Goal: Information Seeking & Learning: Learn about a topic

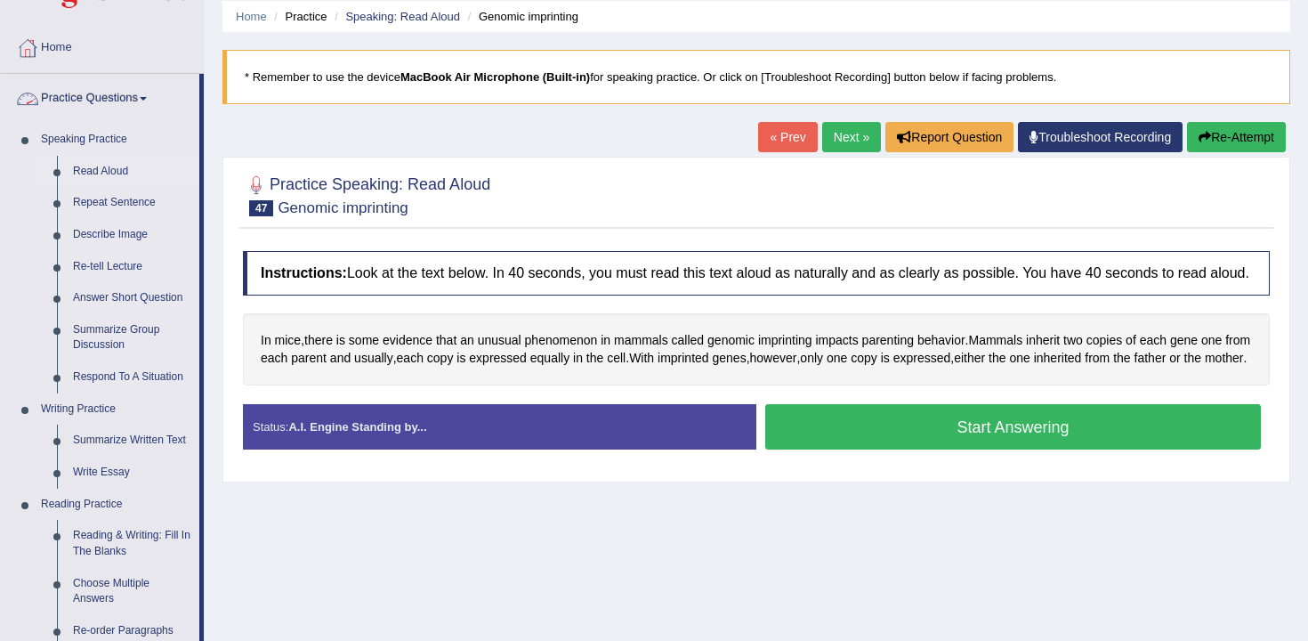
click at [122, 165] on link "Read Aloud" at bounding box center [132, 172] width 134 height 32
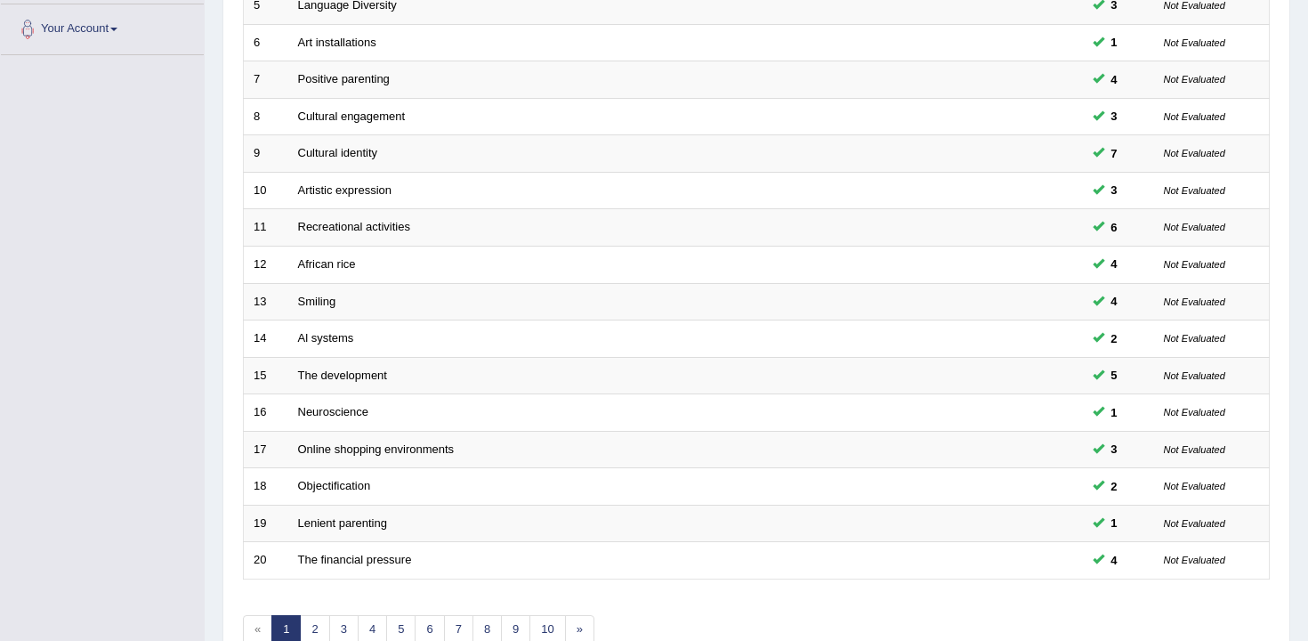
scroll to position [538, 0]
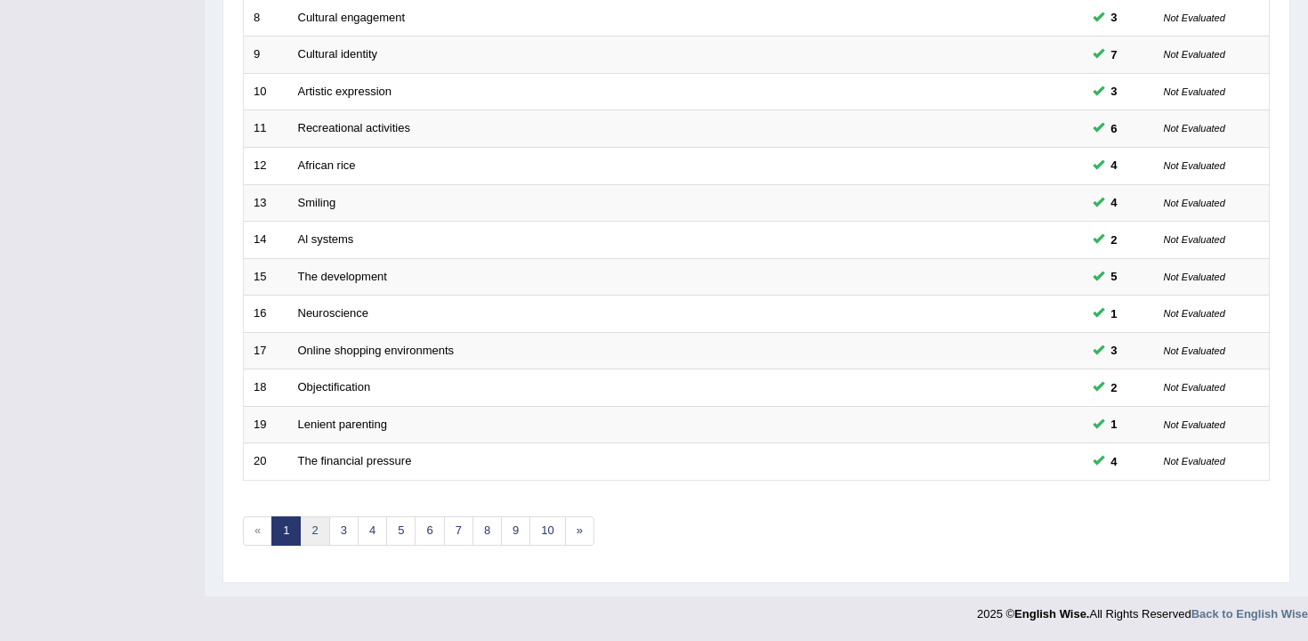
click at [307, 532] on link "2" at bounding box center [314, 530] width 29 height 29
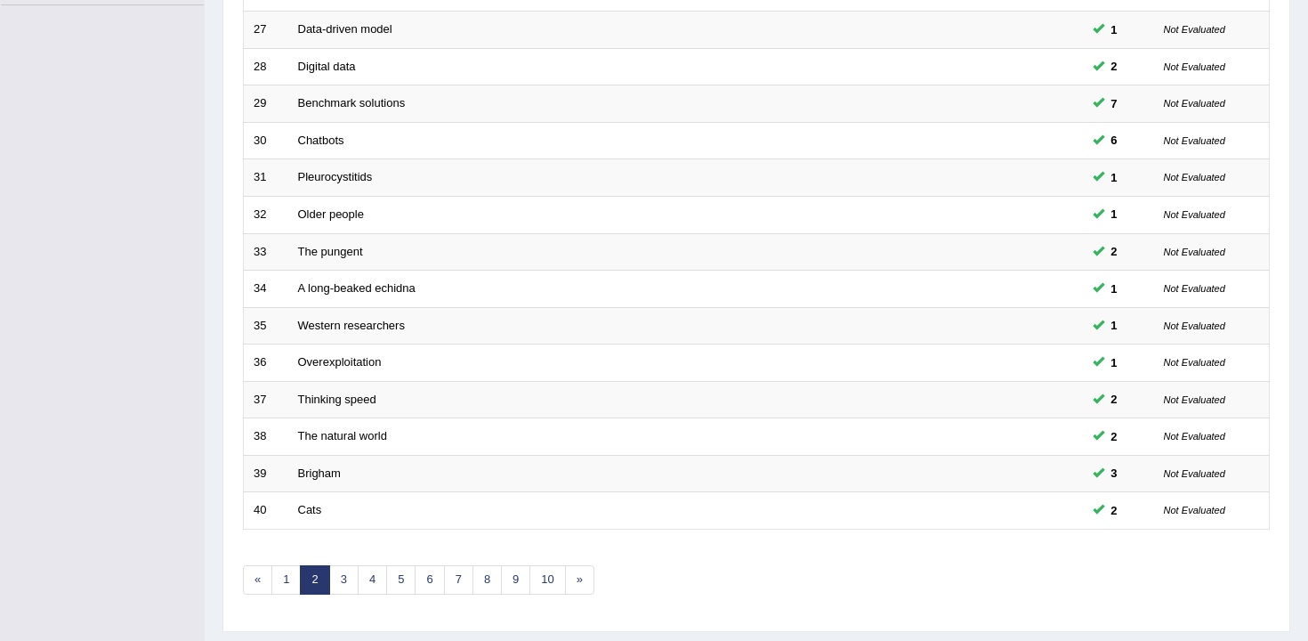
scroll to position [538, 0]
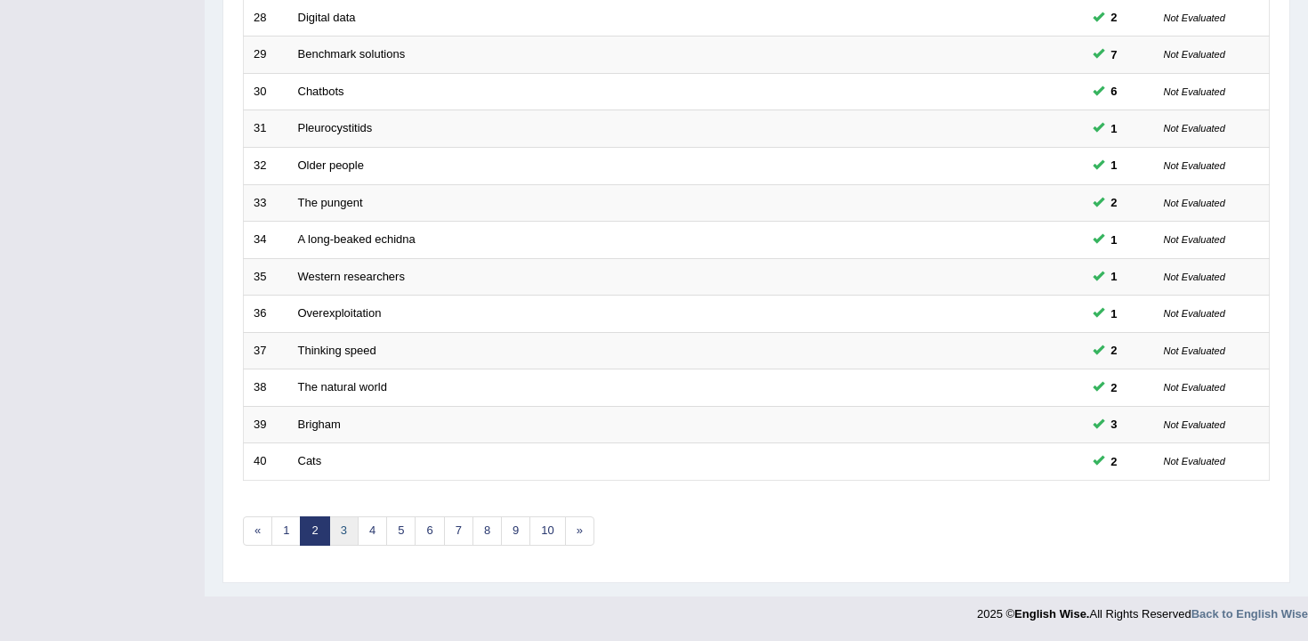
click at [346, 524] on link "3" at bounding box center [343, 530] width 29 height 29
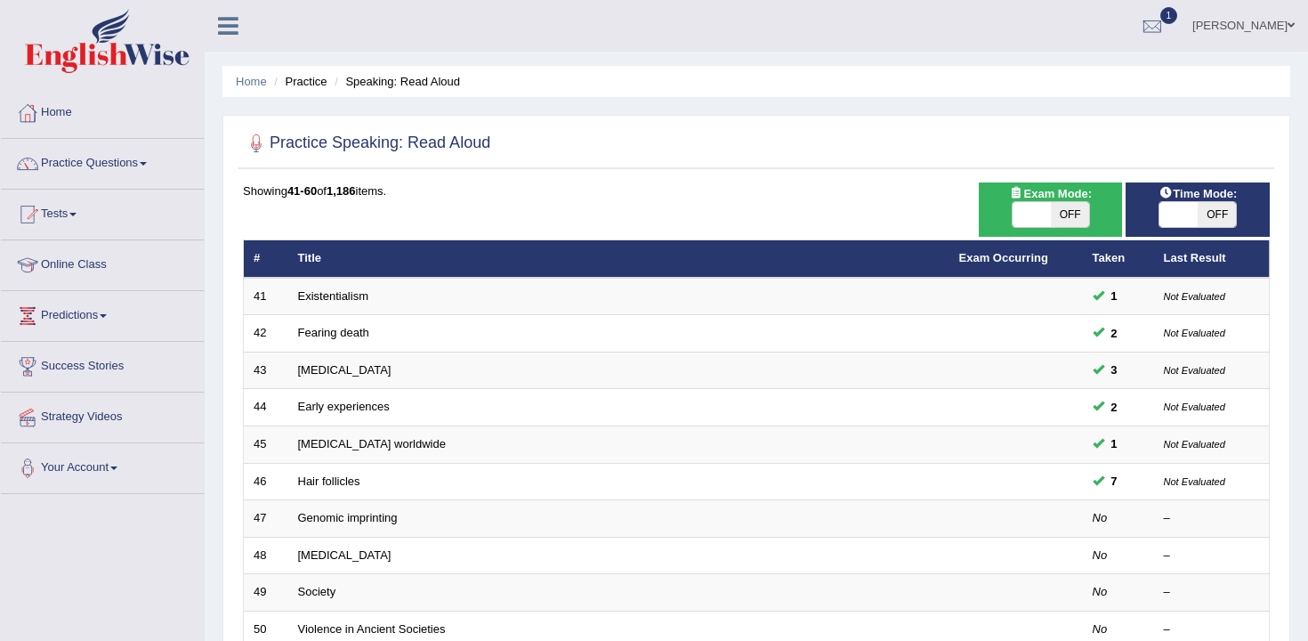
scroll to position [45, 0]
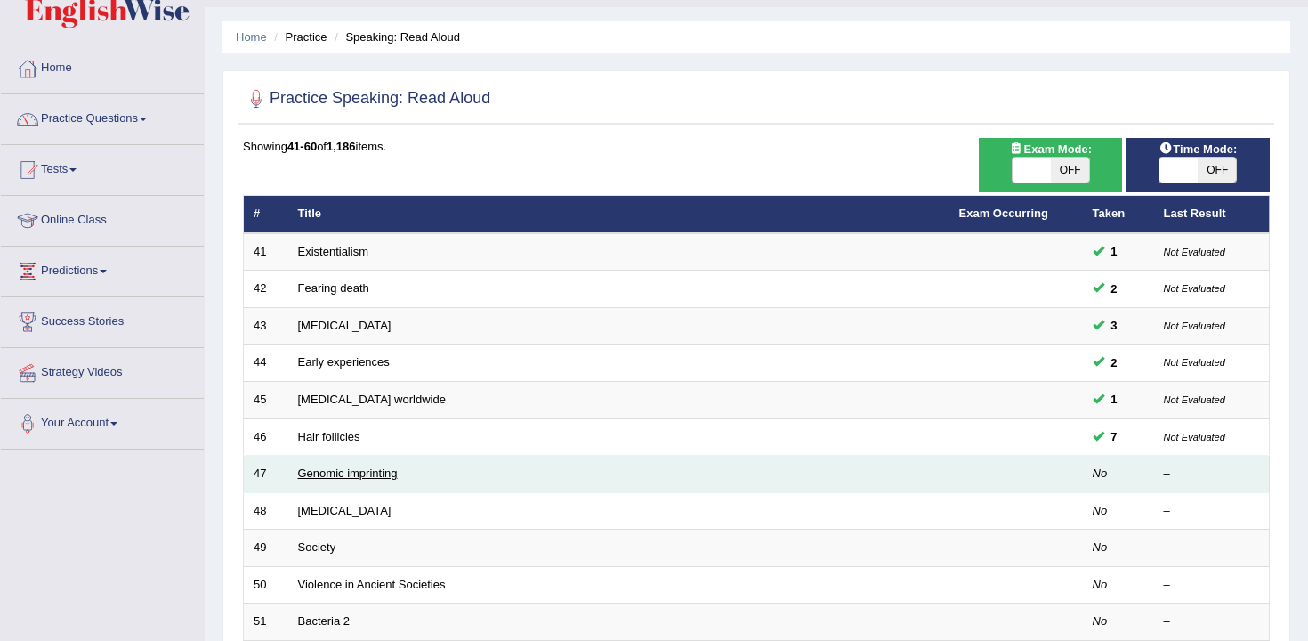
click at [362, 479] on link "Genomic imprinting" at bounding box center [348, 472] width 100 height 13
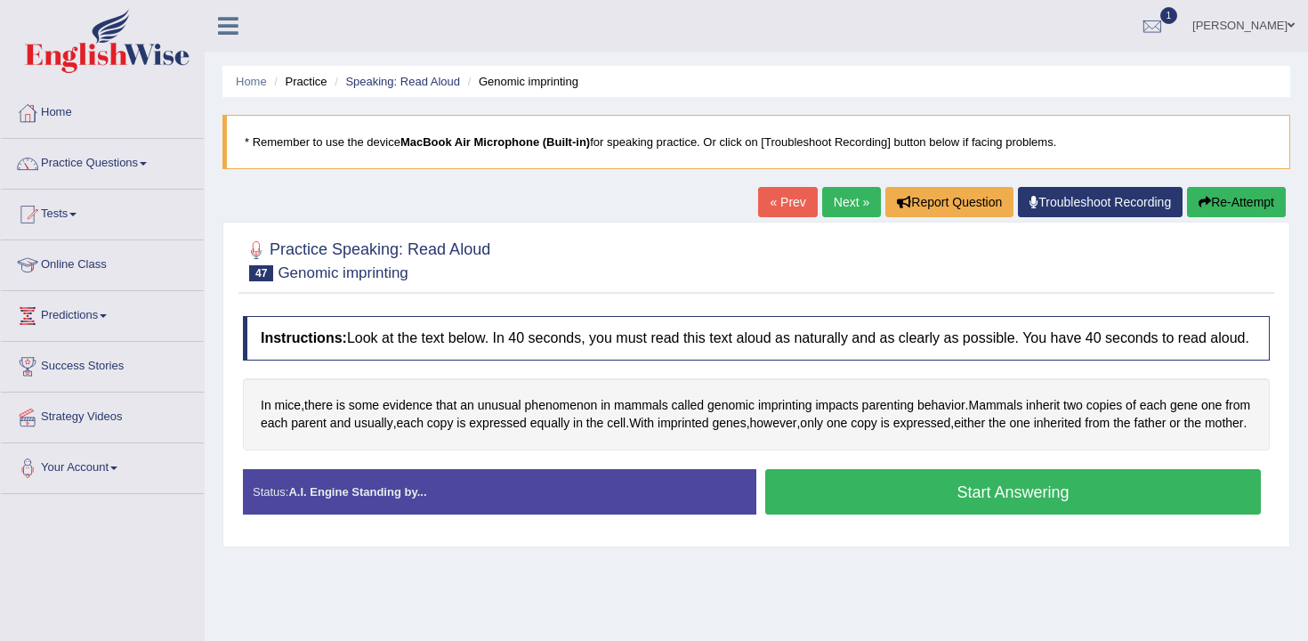
click at [853, 514] on button "Start Answering" at bounding box center [1014, 491] width 496 height 45
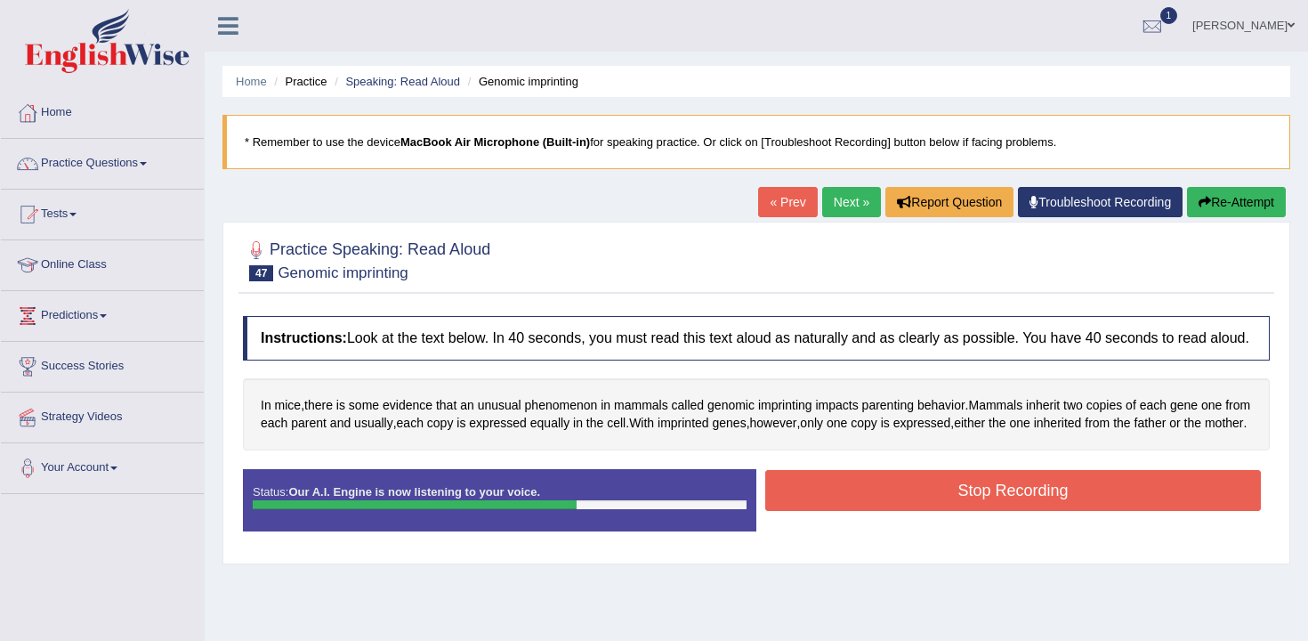
click at [853, 511] on button "Stop Recording" at bounding box center [1014, 490] width 496 height 41
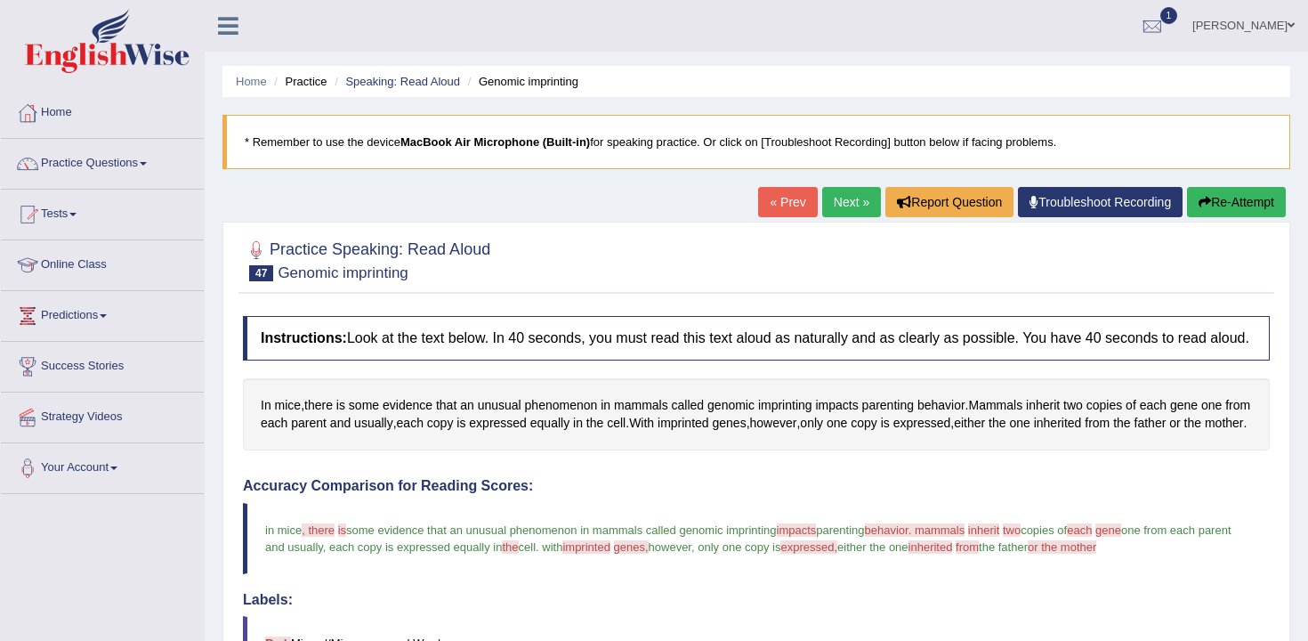
click at [1224, 212] on button "Re-Attempt" at bounding box center [1236, 202] width 99 height 30
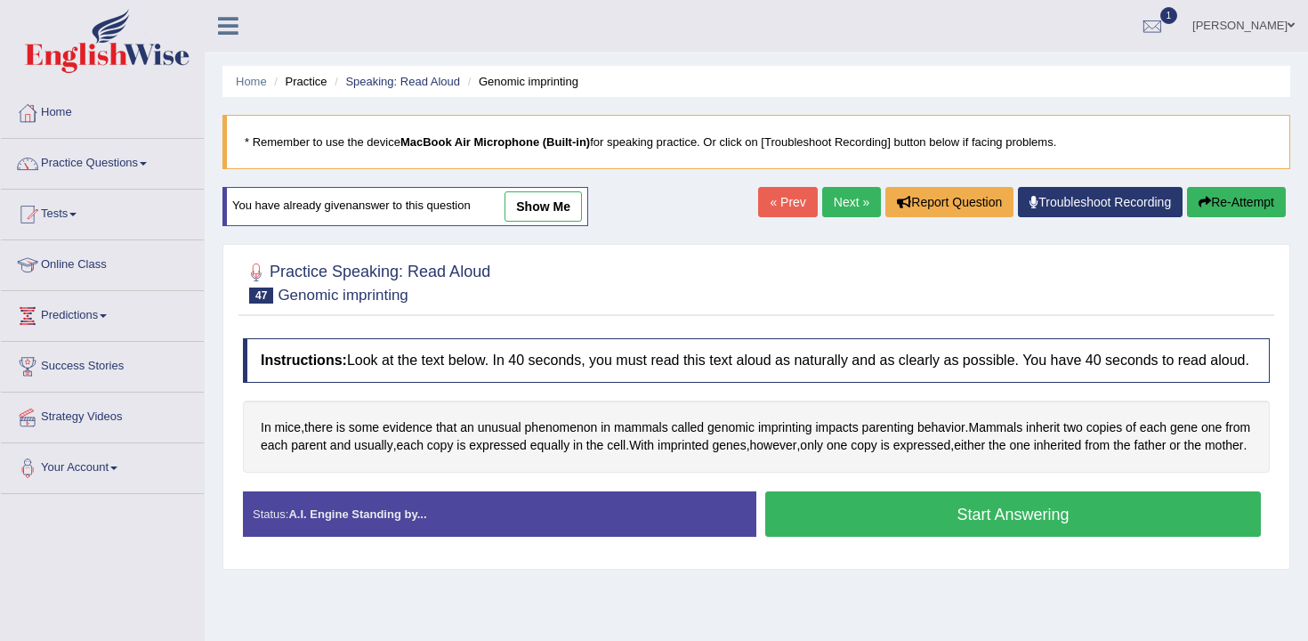
click at [935, 537] on button "Start Answering" at bounding box center [1014, 513] width 496 height 45
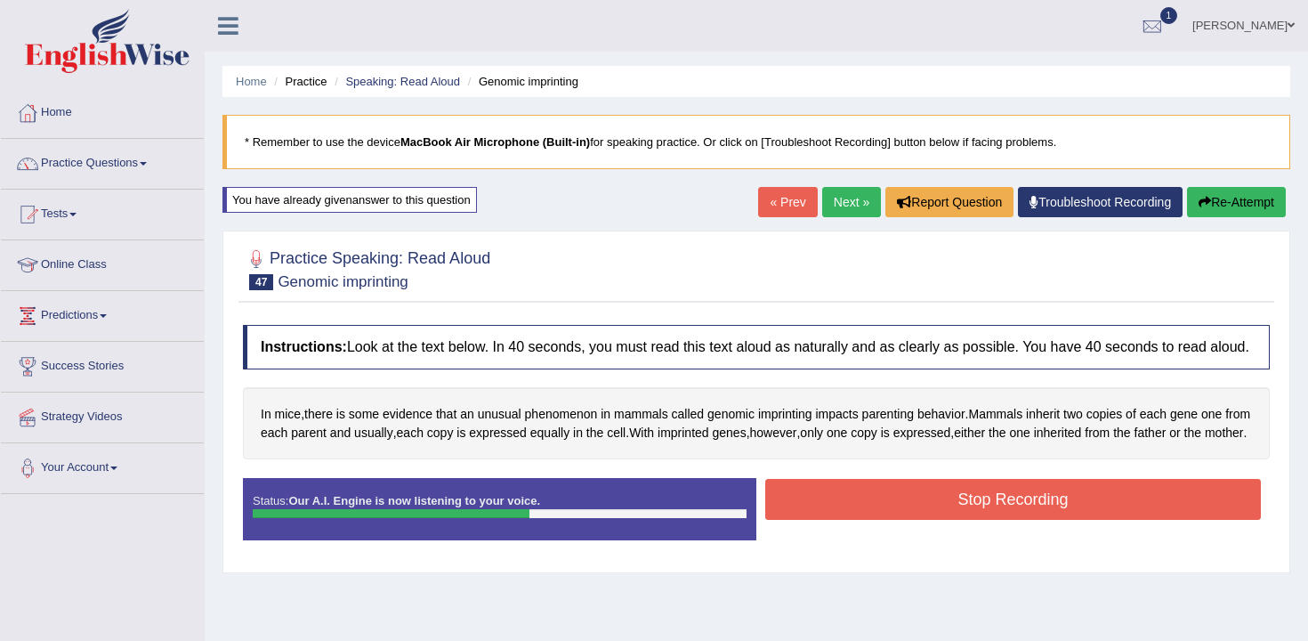
click at [935, 520] on button "Stop Recording" at bounding box center [1014, 499] width 496 height 41
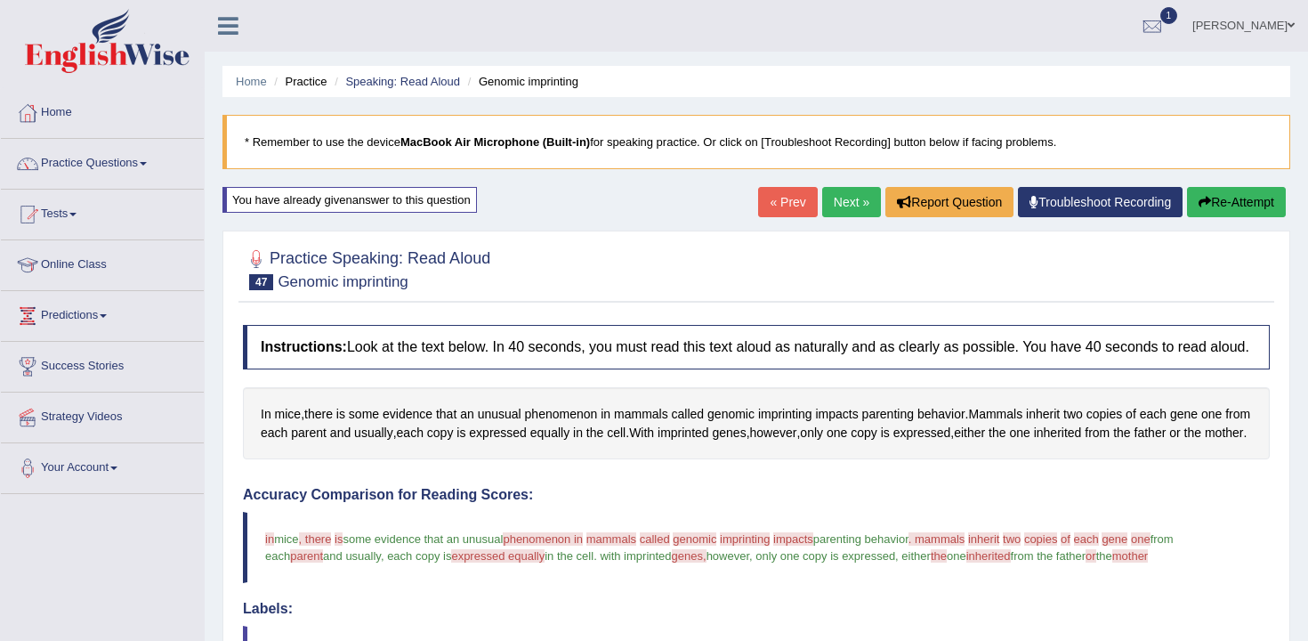
click at [1190, 196] on button "Re-Attempt" at bounding box center [1236, 202] width 99 height 30
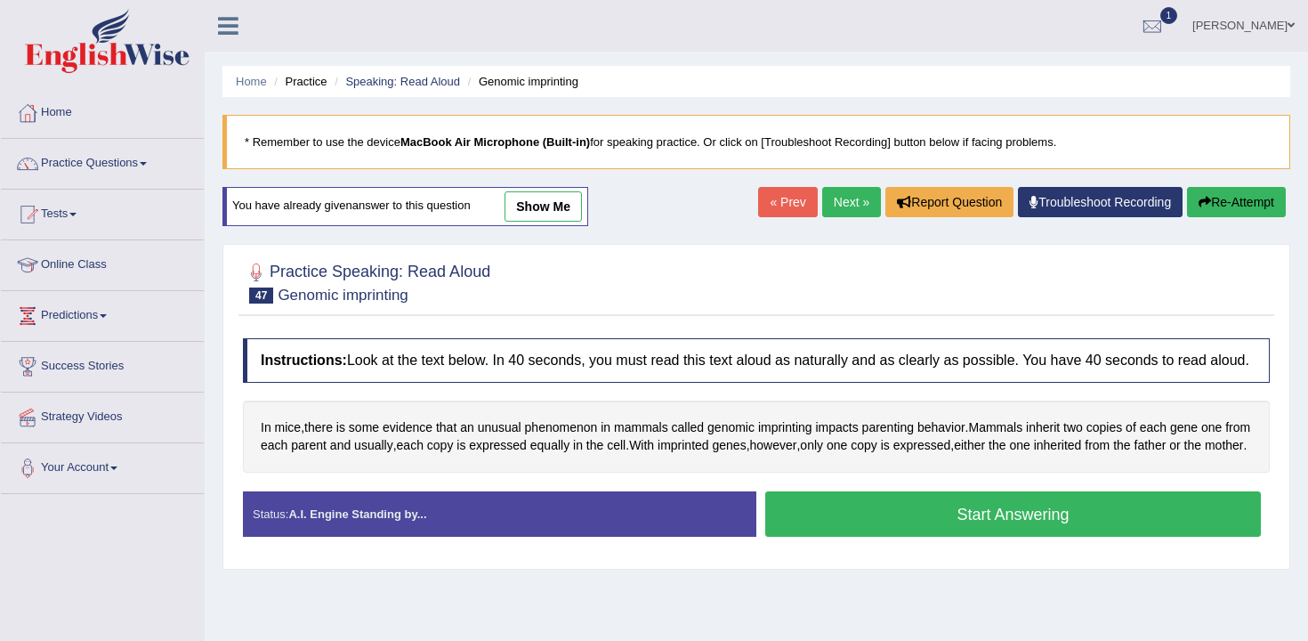
click at [930, 537] on button "Start Answering" at bounding box center [1014, 513] width 496 height 45
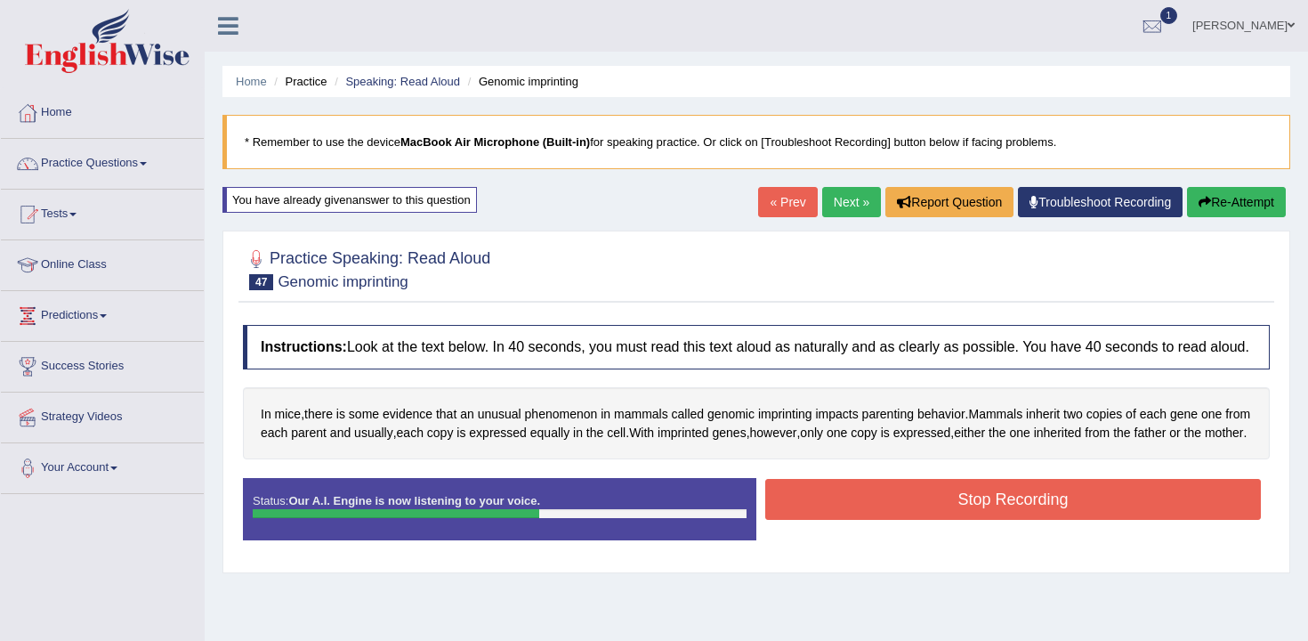
click at [930, 520] on button "Stop Recording" at bounding box center [1014, 499] width 496 height 41
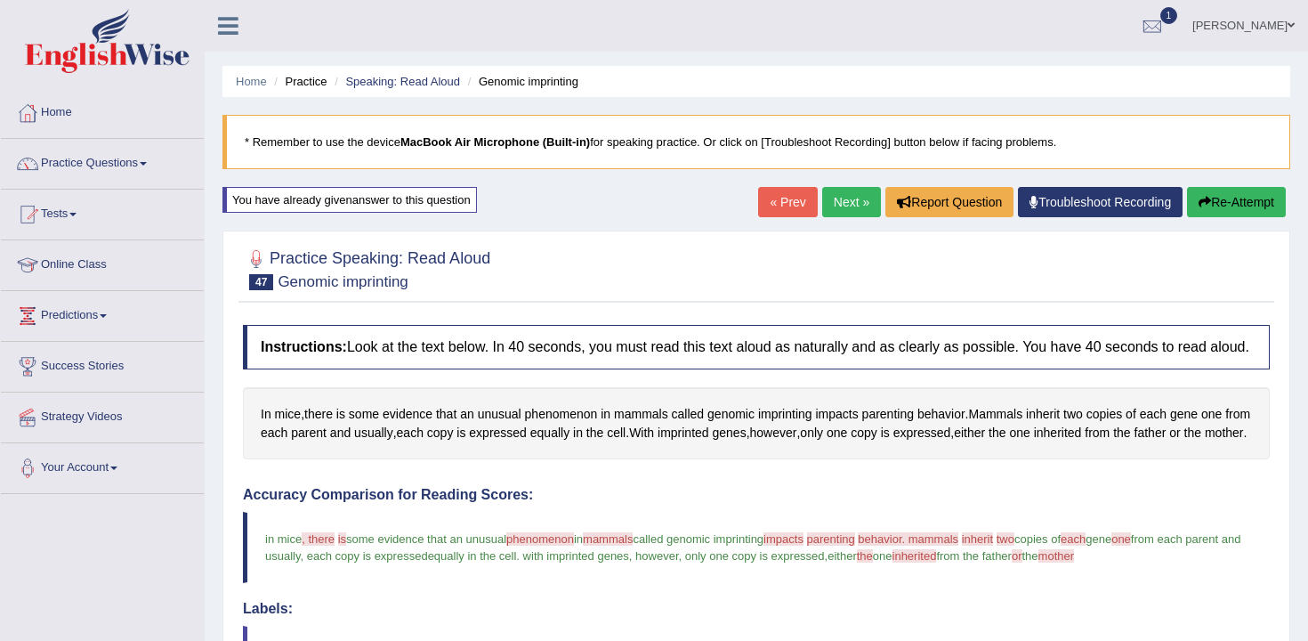
click at [1217, 197] on button "Re-Attempt" at bounding box center [1236, 202] width 99 height 30
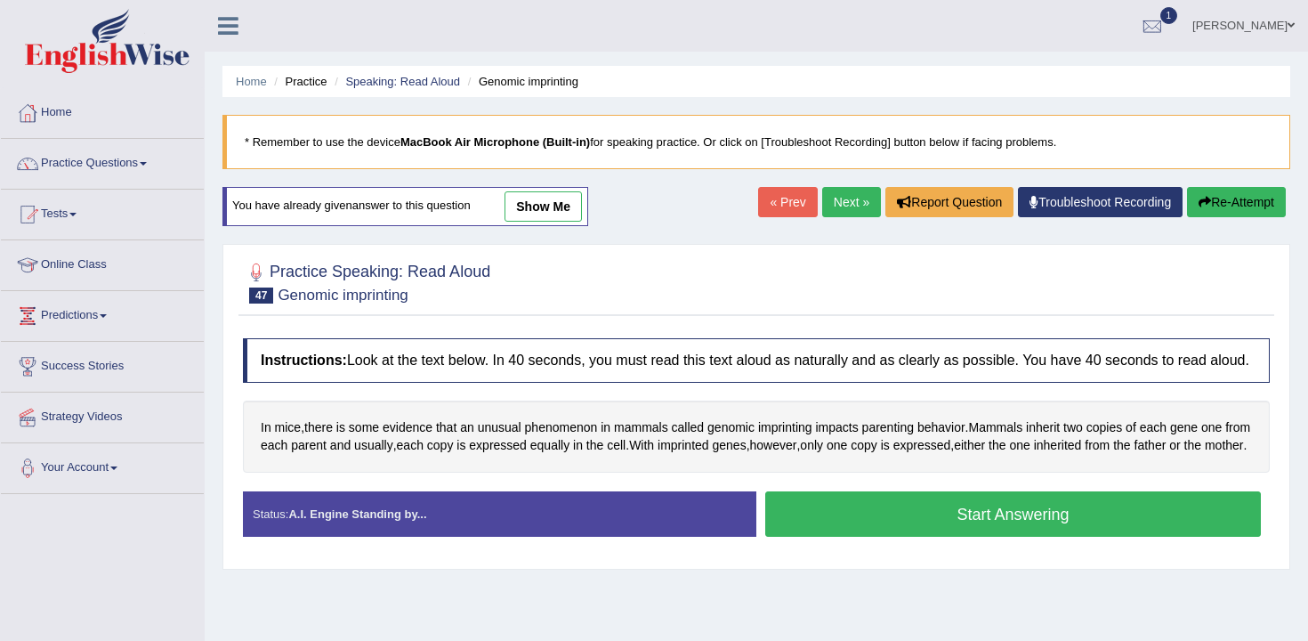
click at [852, 541] on div "Start Answering" at bounding box center [1014, 516] width 514 height 50
click at [899, 537] on button "Start Answering" at bounding box center [1014, 513] width 496 height 45
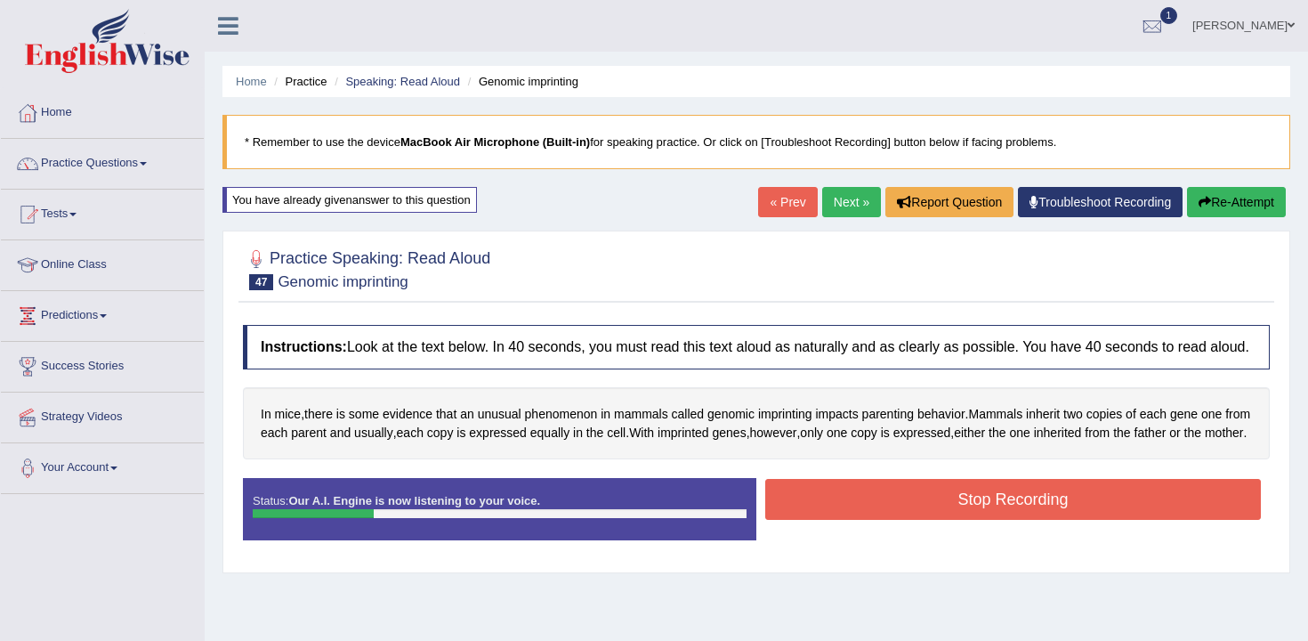
click at [907, 520] on button "Stop Recording" at bounding box center [1014, 499] width 496 height 41
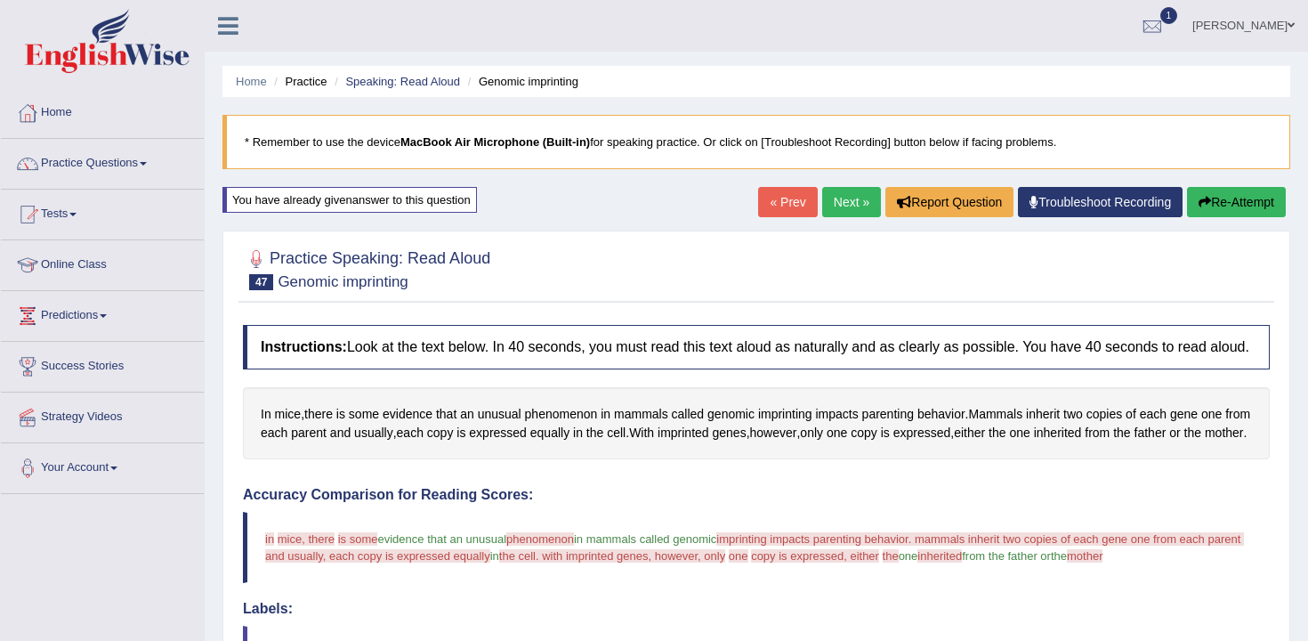
click at [1226, 204] on button "Re-Attempt" at bounding box center [1236, 202] width 99 height 30
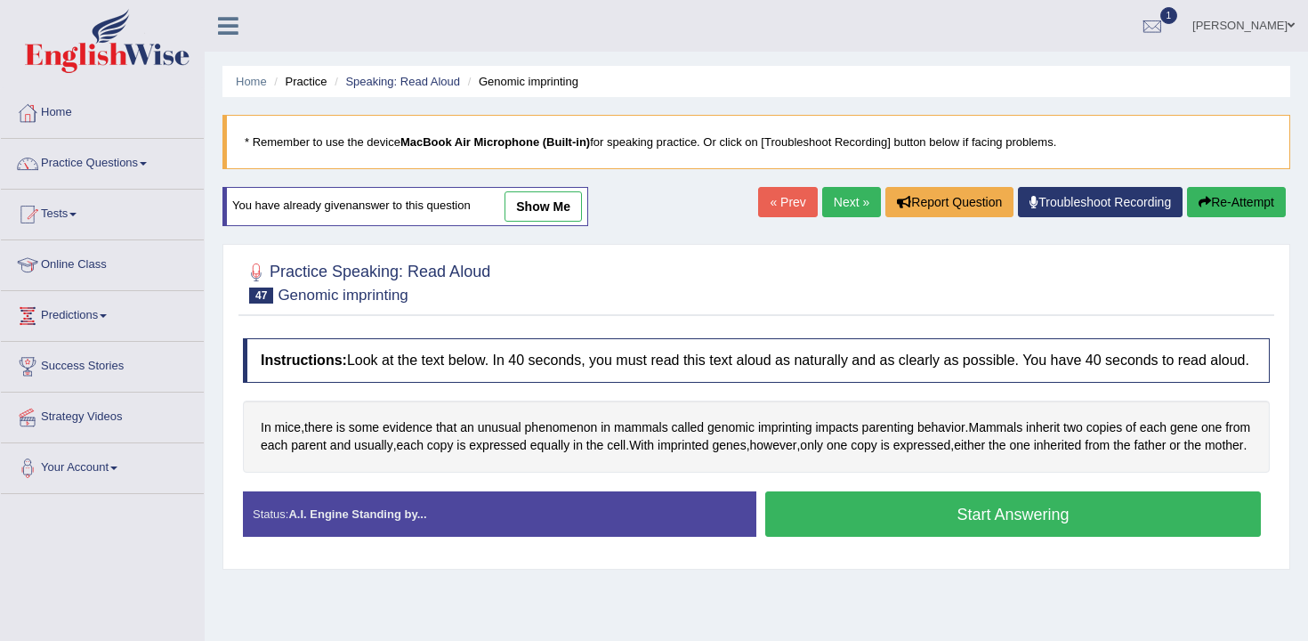
click at [919, 523] on div "Instructions: Look at the text below. In 40 seconds, you must read this text al…" at bounding box center [757, 444] width 1036 height 231
click at [973, 537] on button "Start Answering" at bounding box center [1014, 513] width 496 height 45
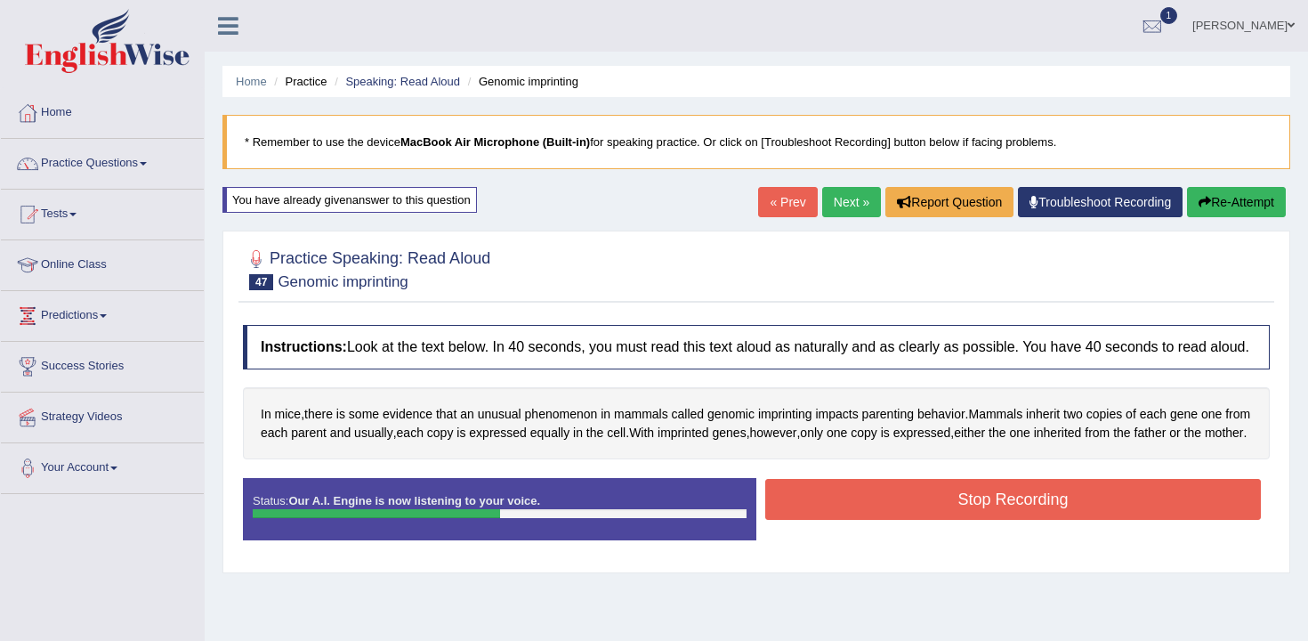
click at [973, 520] on button "Stop Recording" at bounding box center [1014, 499] width 496 height 41
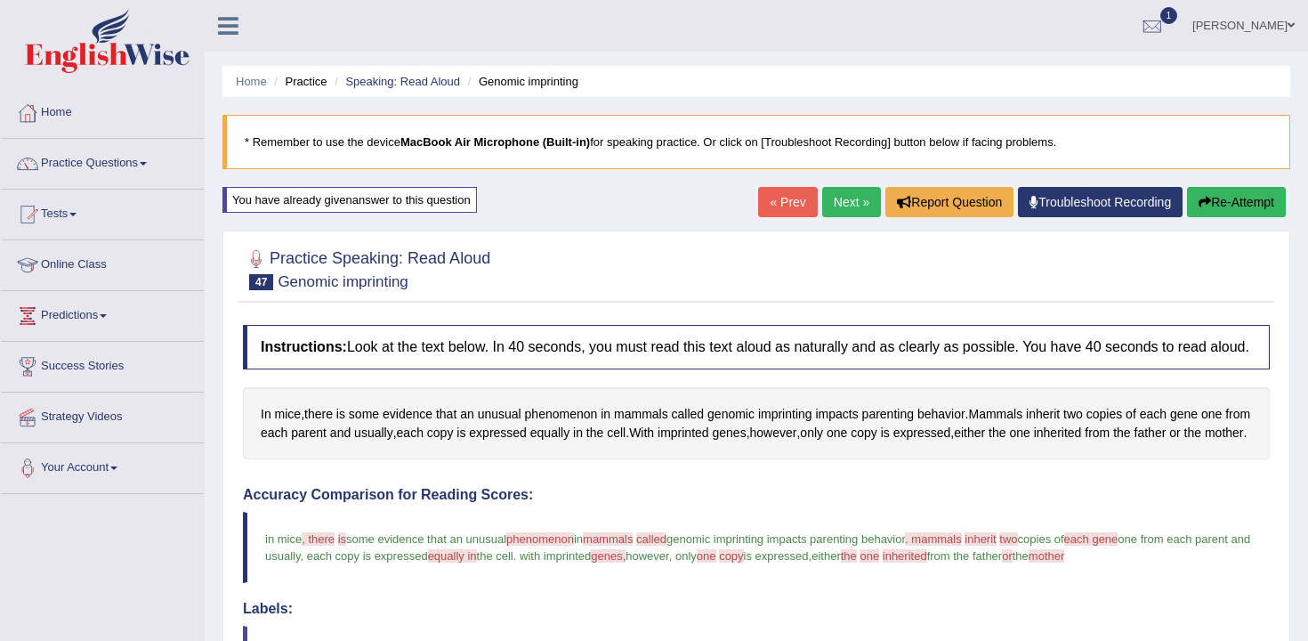
click at [840, 203] on link "Next »" at bounding box center [851, 202] width 59 height 30
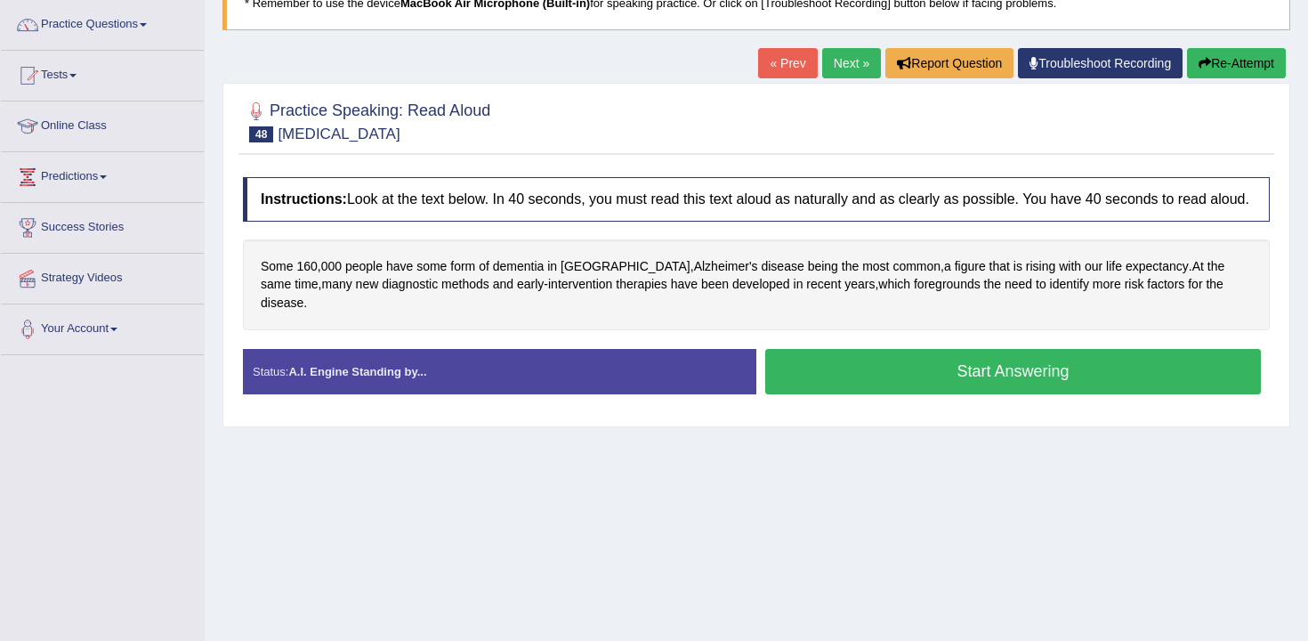
click at [882, 399] on div "Stop Recording" at bounding box center [1014, 399] width 514 height 1
click at [882, 369] on button "Start Answering" at bounding box center [1014, 371] width 496 height 45
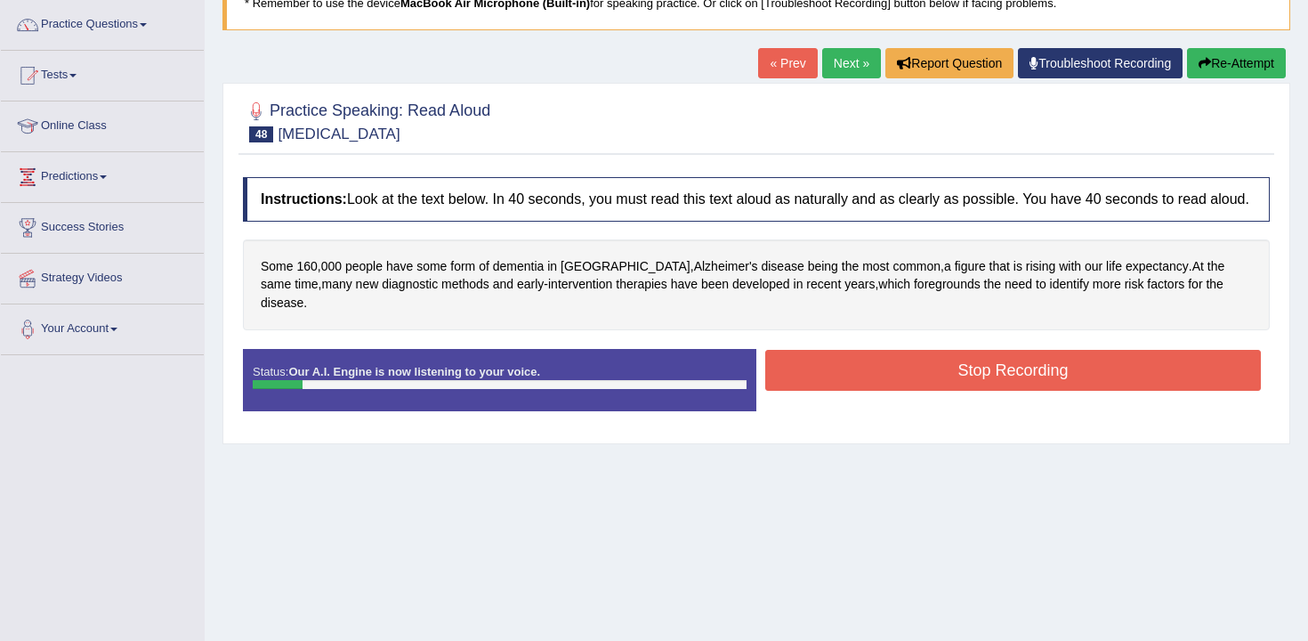
click at [1240, 67] on button "Re-Attempt" at bounding box center [1236, 63] width 99 height 30
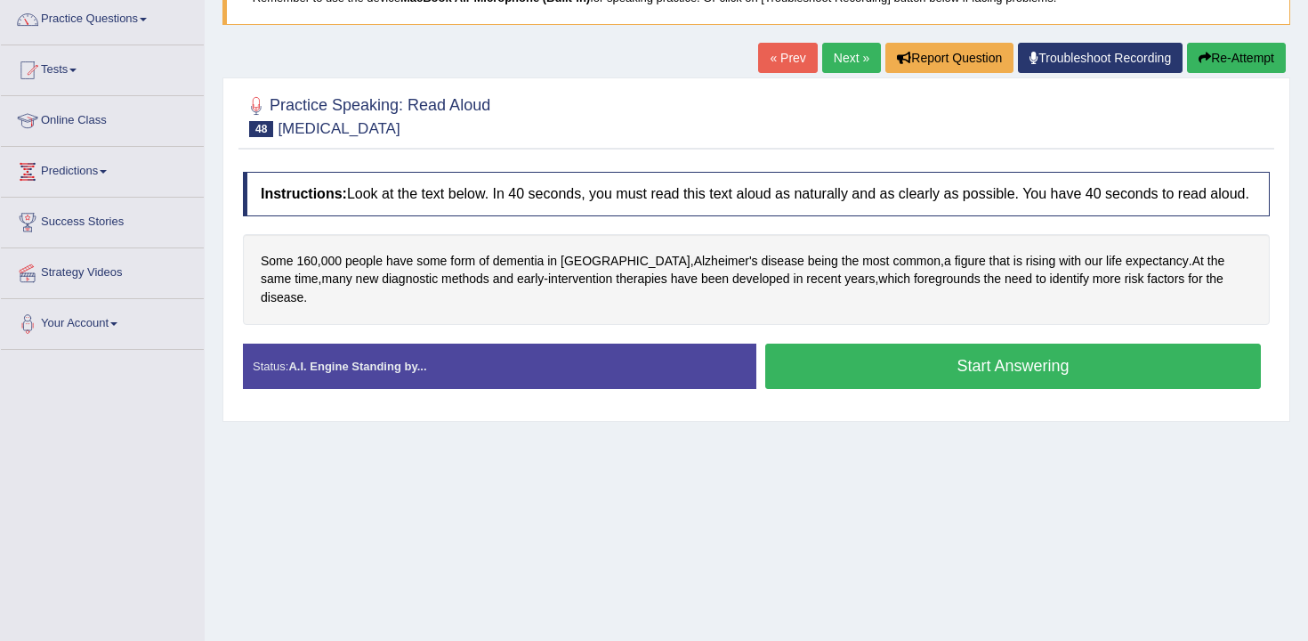
click at [939, 380] on button "Start Answering" at bounding box center [1014, 366] width 496 height 45
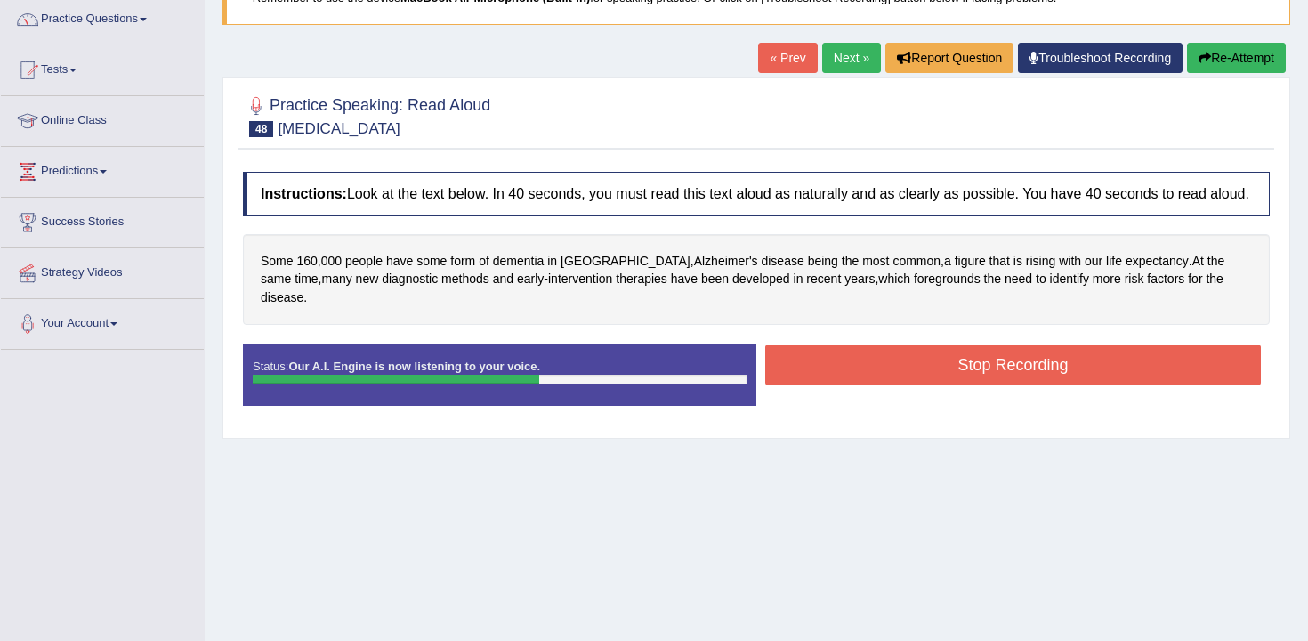
click at [935, 373] on button "Stop Recording" at bounding box center [1014, 364] width 496 height 41
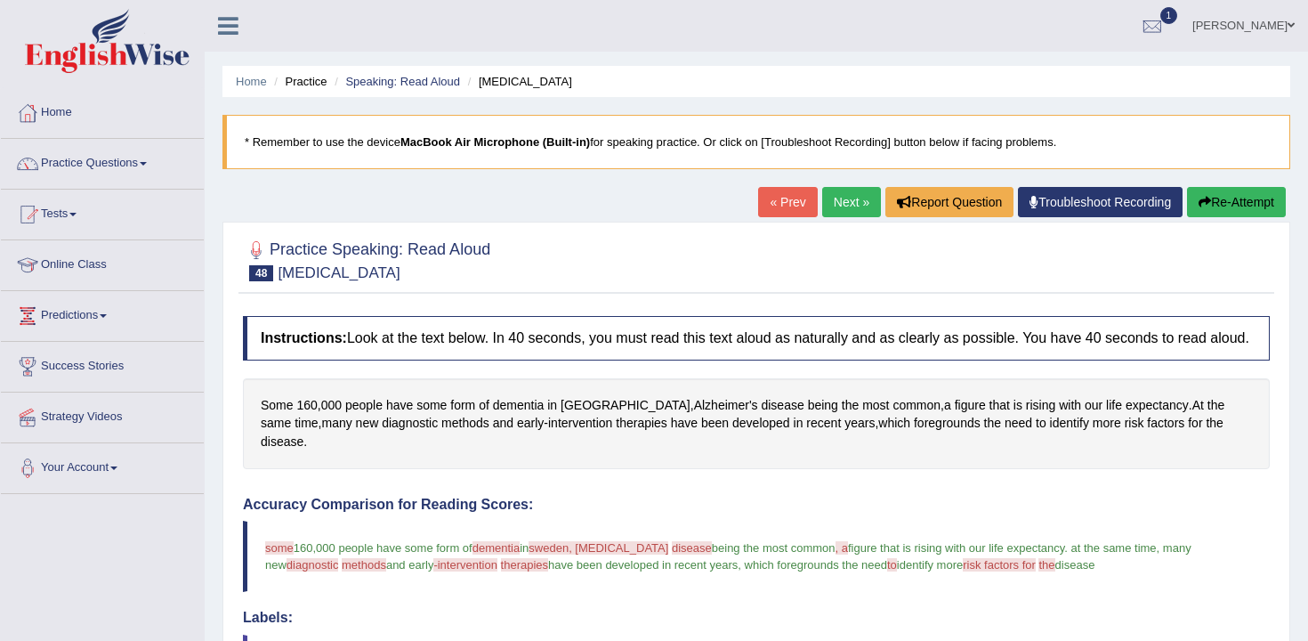
click at [1187, 196] on button "Re-Attempt" at bounding box center [1236, 202] width 99 height 30
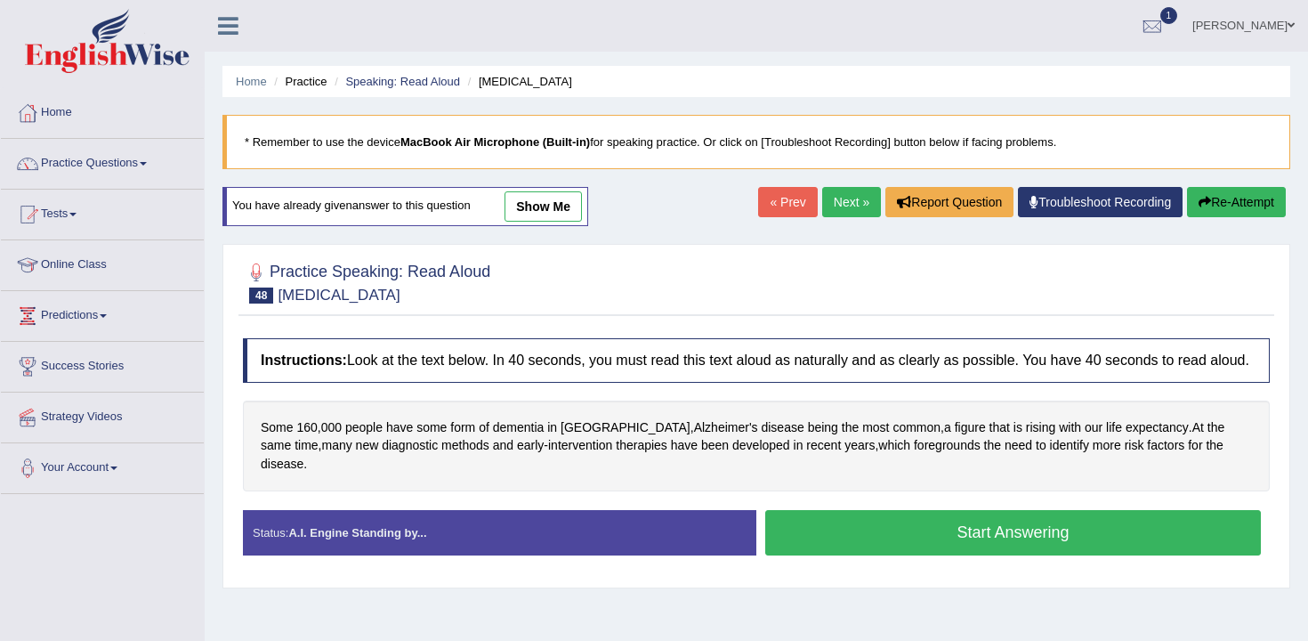
click at [899, 519] on button "Start Answering" at bounding box center [1014, 532] width 496 height 45
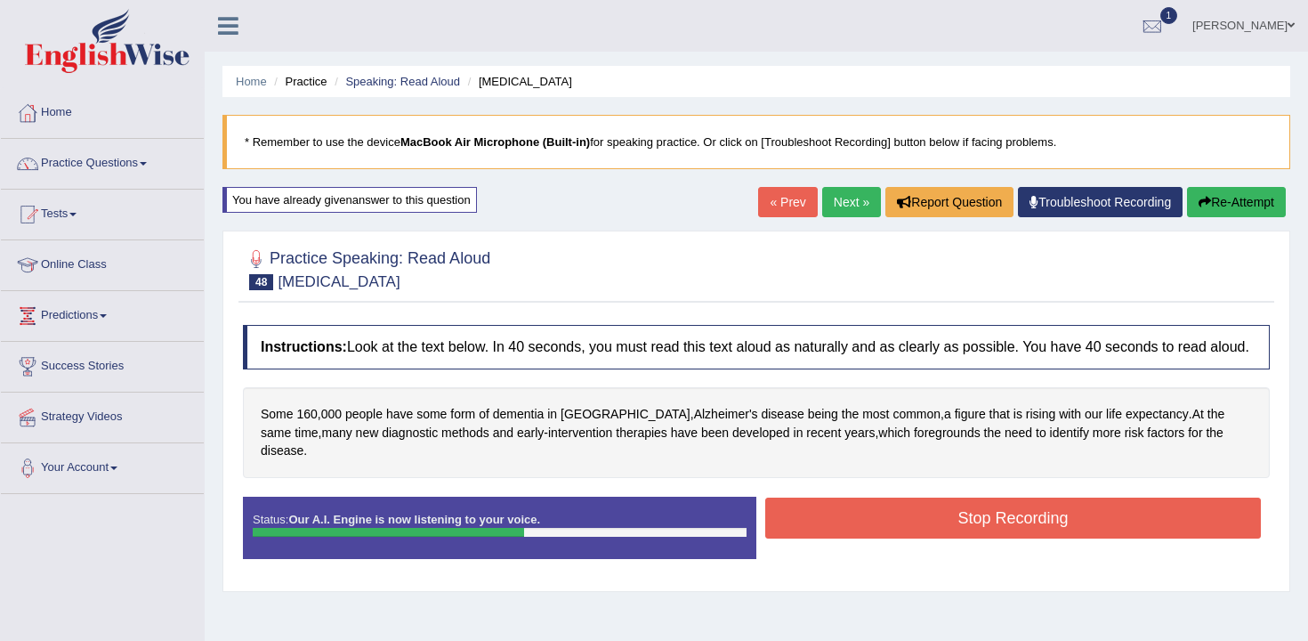
click at [899, 519] on button "Stop Recording" at bounding box center [1014, 518] width 496 height 41
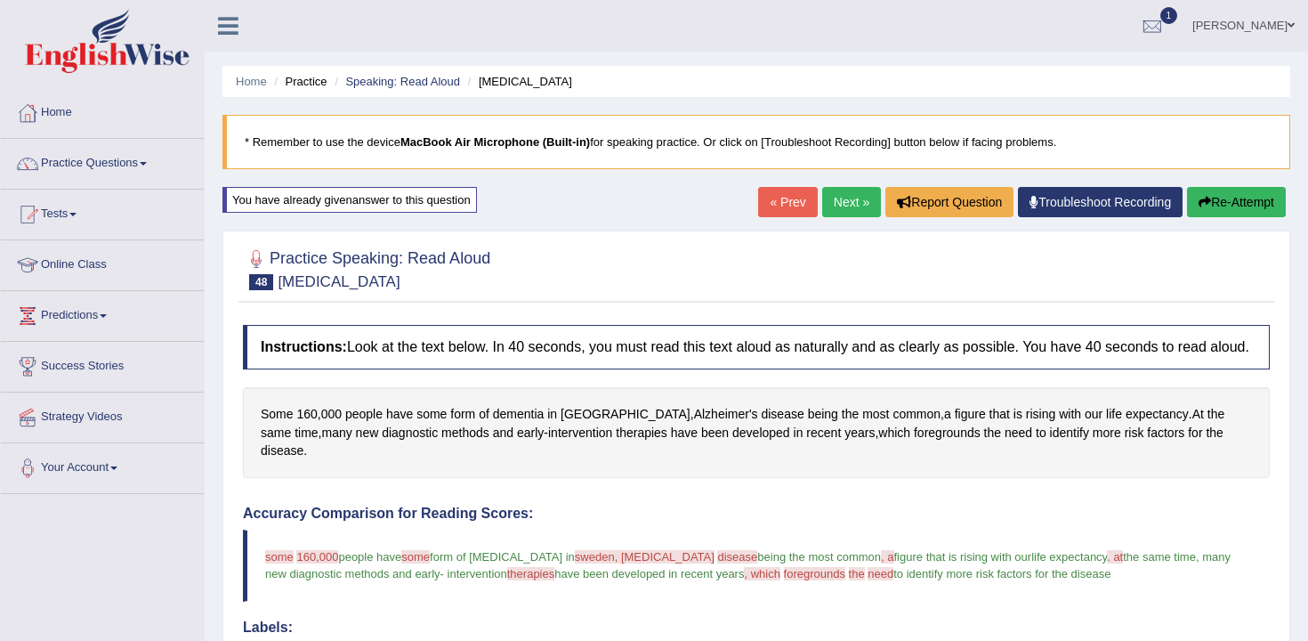
click at [1235, 203] on button "Re-Attempt" at bounding box center [1236, 202] width 99 height 30
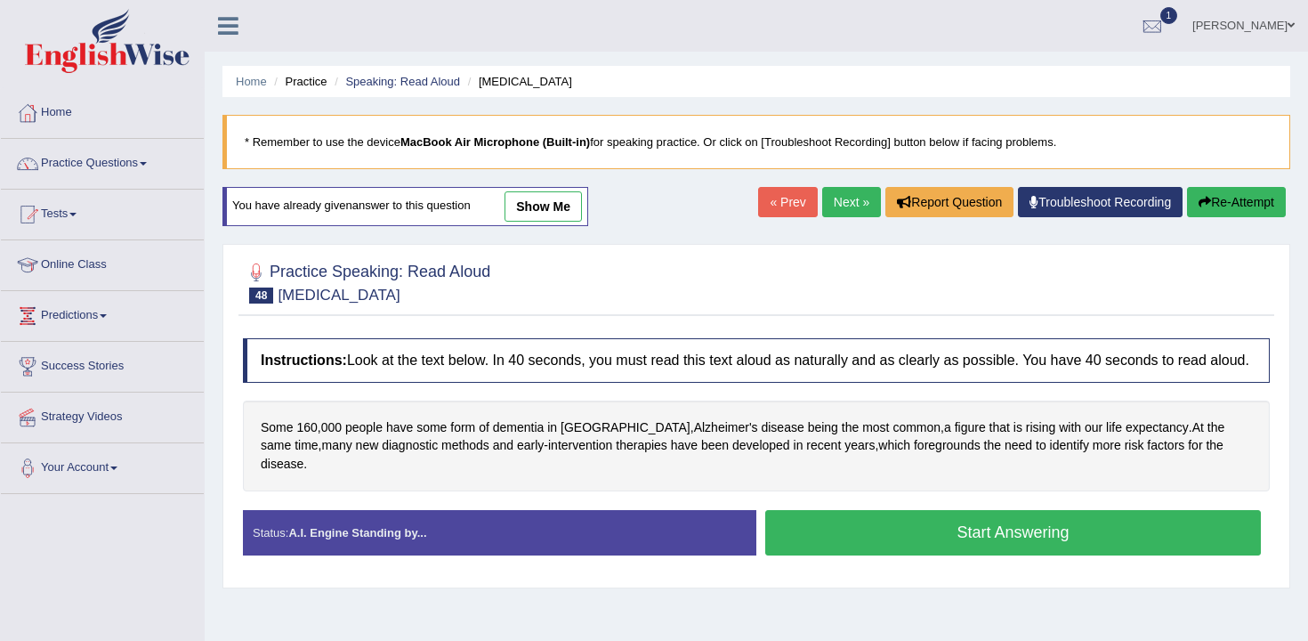
click at [883, 531] on button "Start Answering" at bounding box center [1014, 532] width 496 height 45
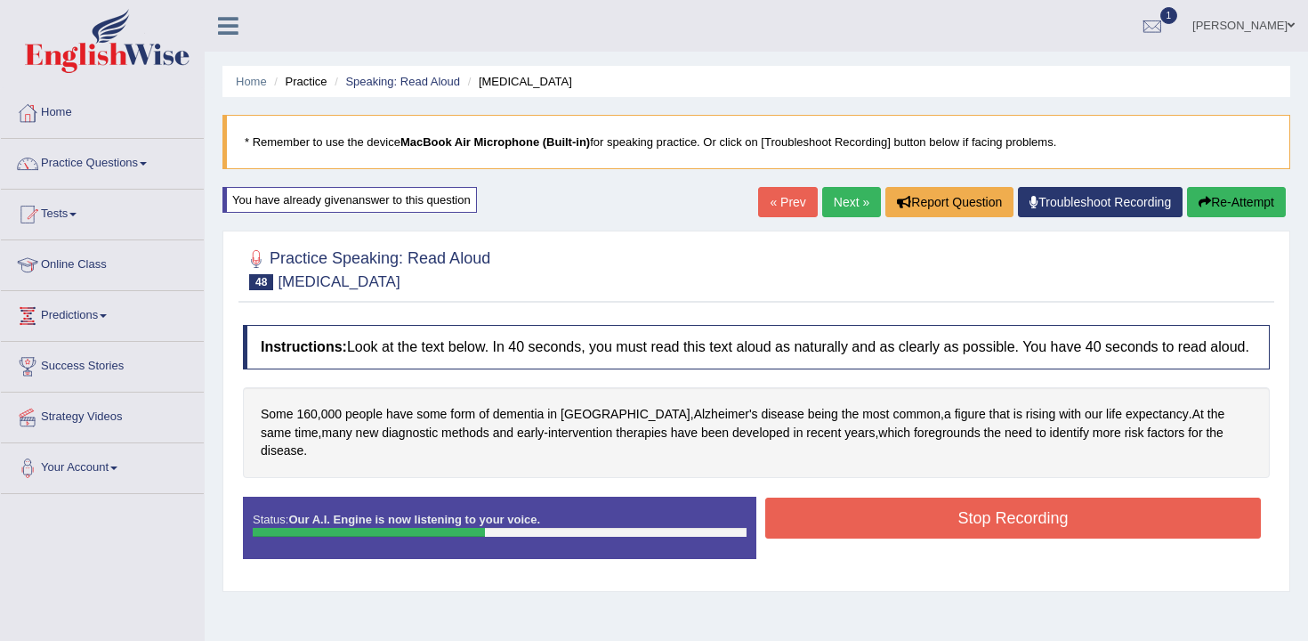
click at [883, 531] on button "Stop Recording" at bounding box center [1014, 518] width 496 height 41
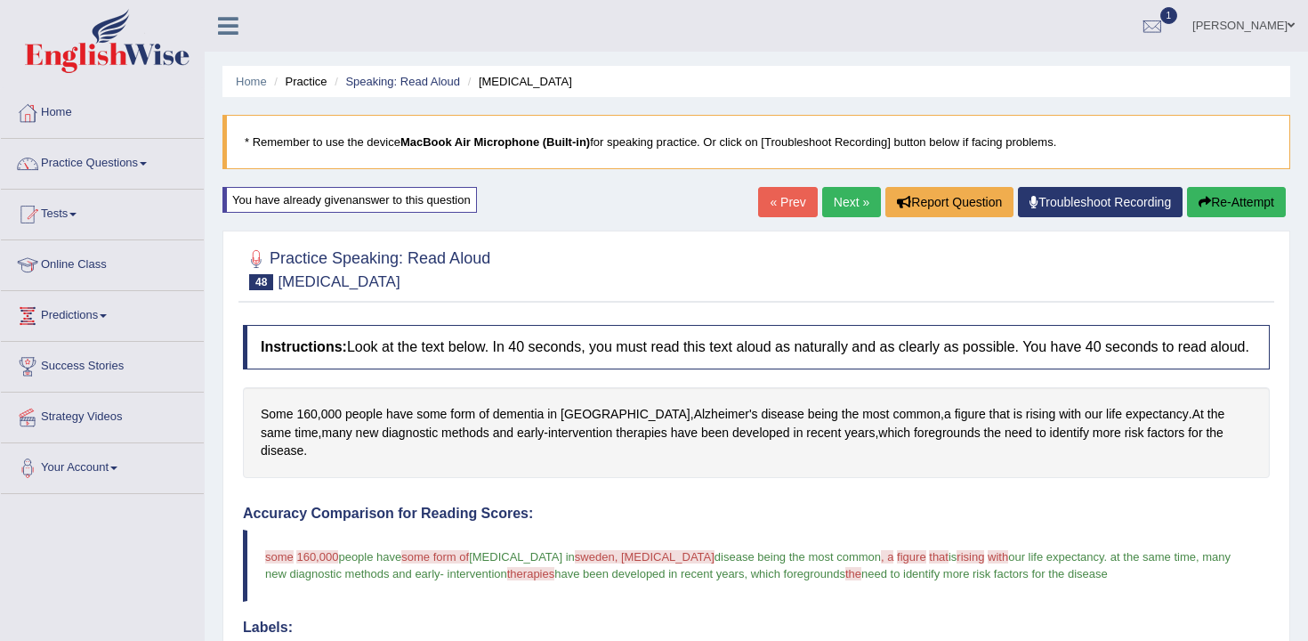
click at [841, 198] on link "Next »" at bounding box center [851, 202] width 59 height 30
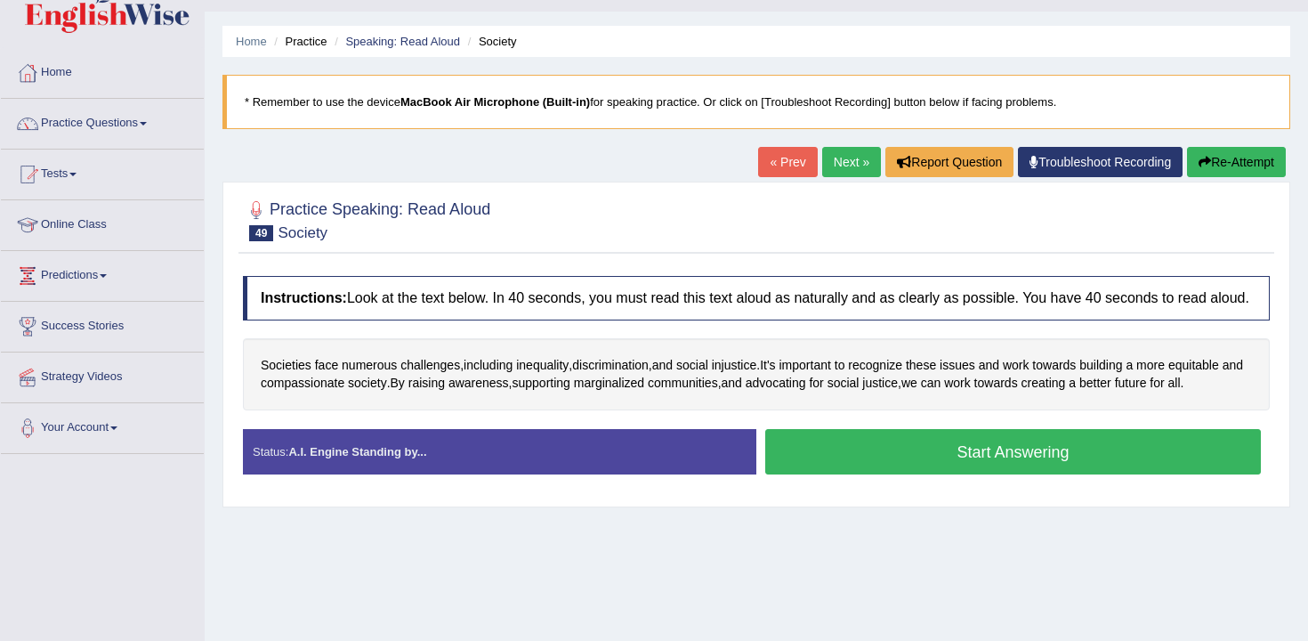
scroll to position [67, 0]
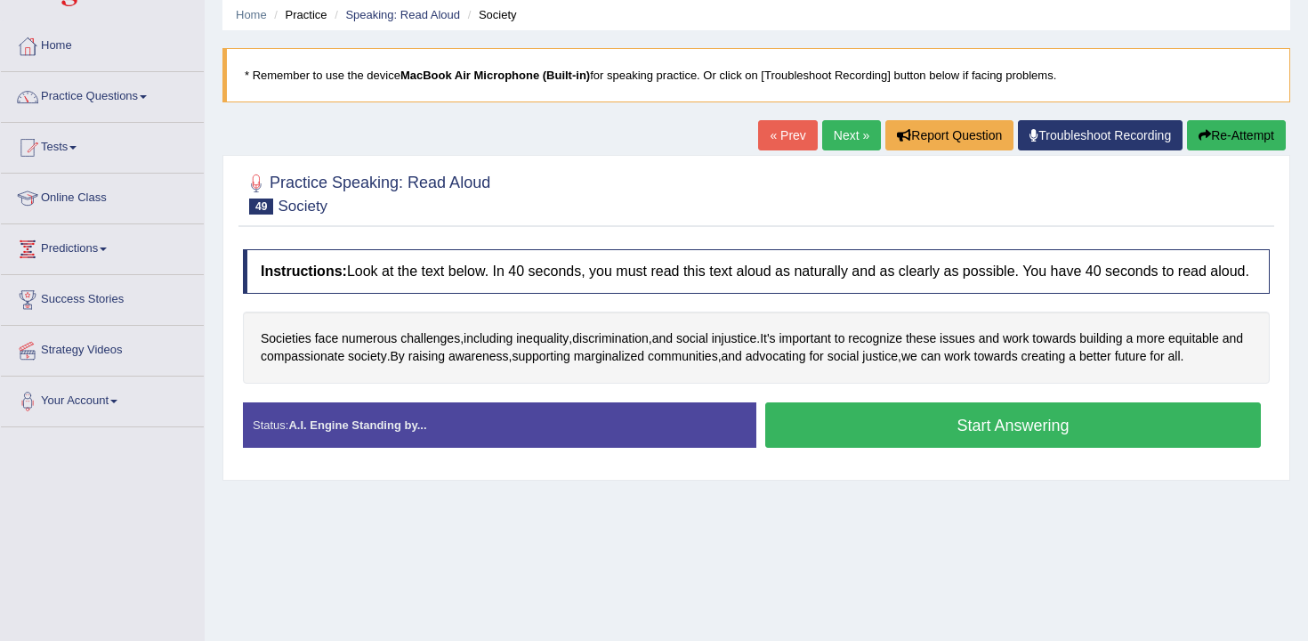
click at [860, 446] on button "Start Answering" at bounding box center [1014, 424] width 496 height 45
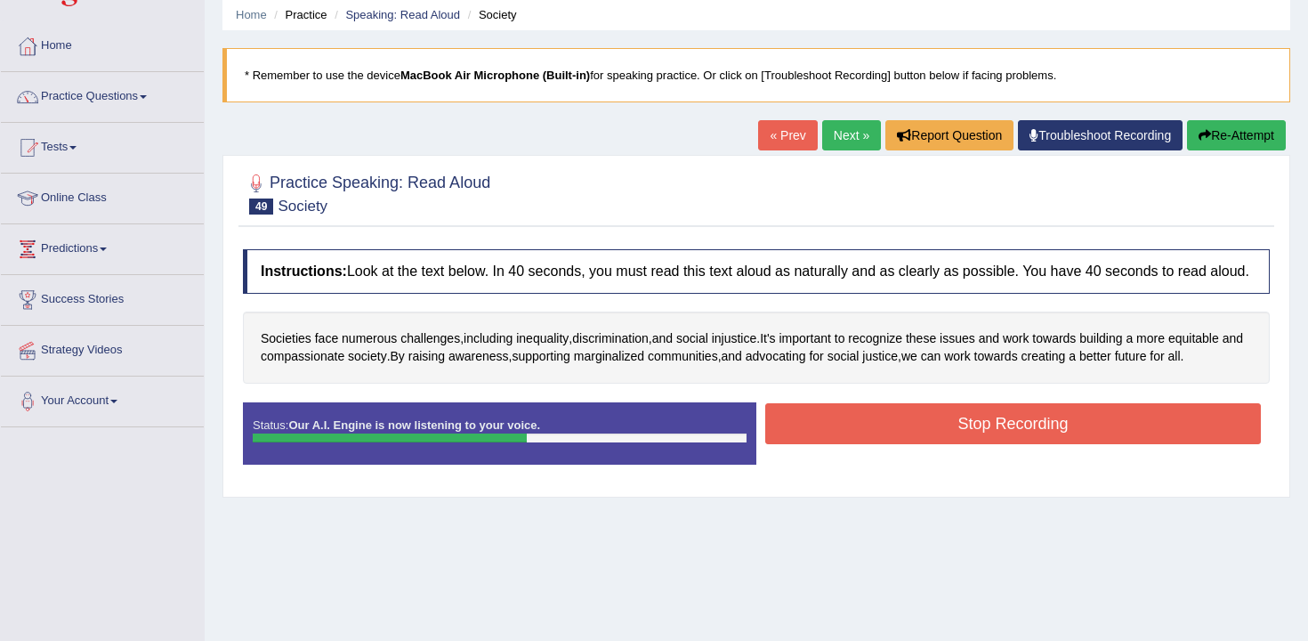
click at [860, 444] on button "Stop Recording" at bounding box center [1014, 423] width 496 height 41
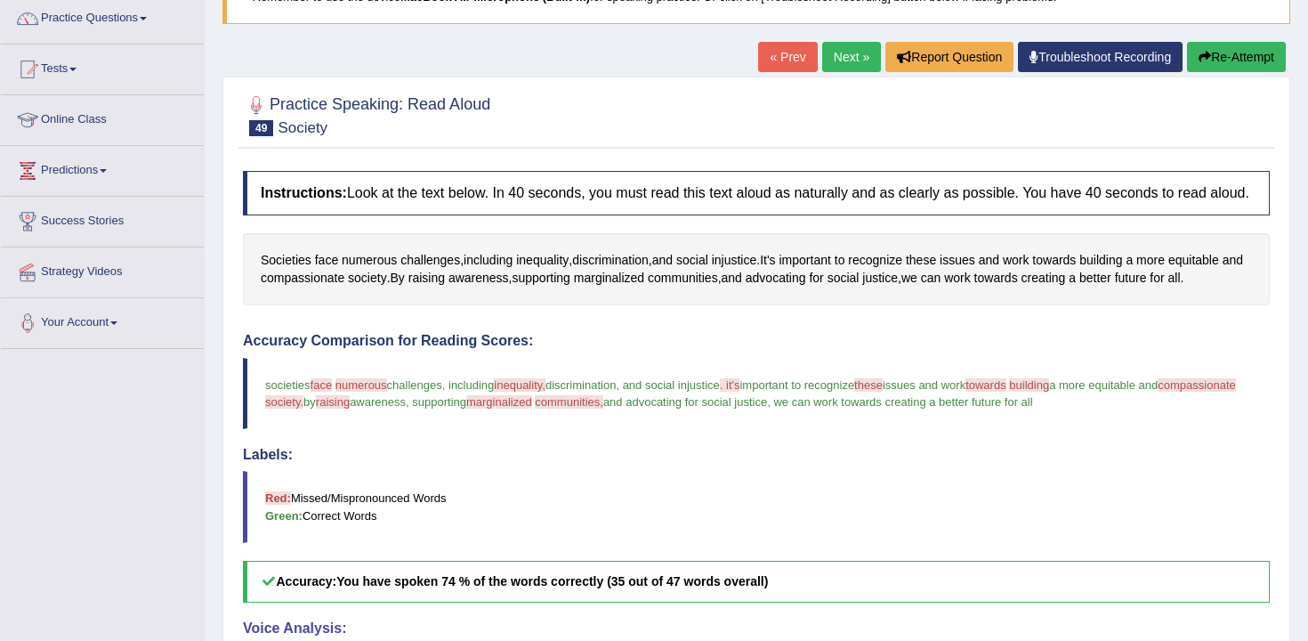
scroll to position [76, 0]
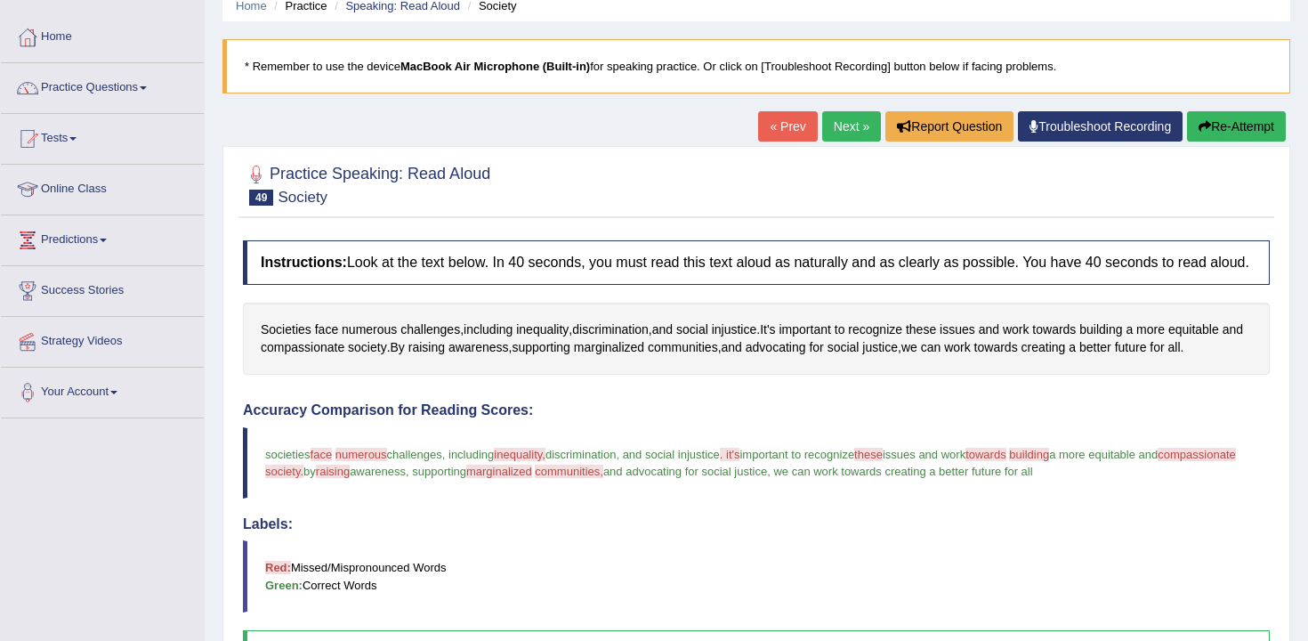
click at [1218, 135] on button "Re-Attempt" at bounding box center [1236, 126] width 99 height 30
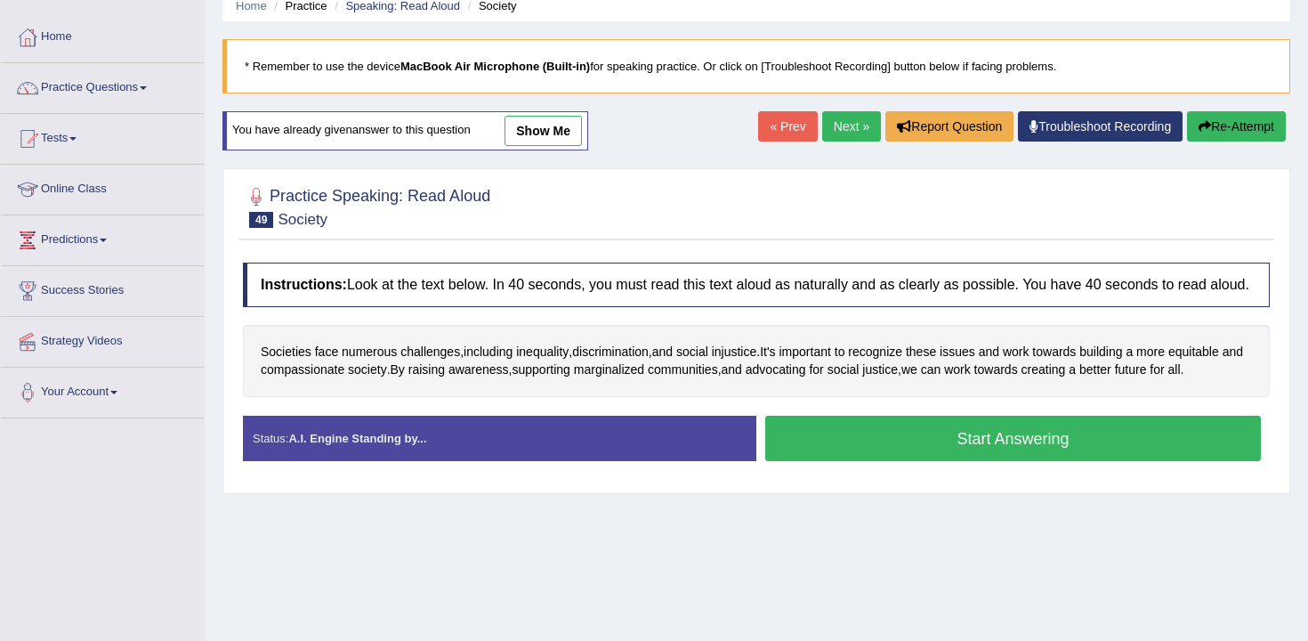
scroll to position [76, 0]
click at [968, 461] on button "Start Answering" at bounding box center [1014, 438] width 496 height 45
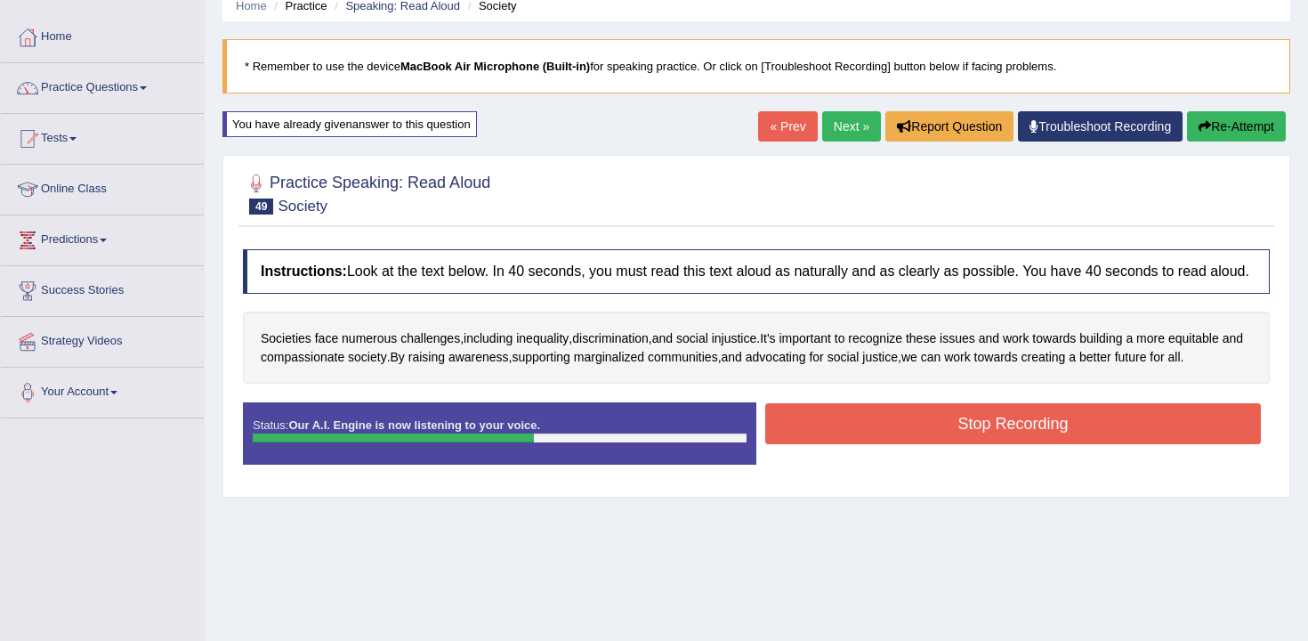
click at [965, 444] on button "Stop Recording" at bounding box center [1014, 423] width 496 height 41
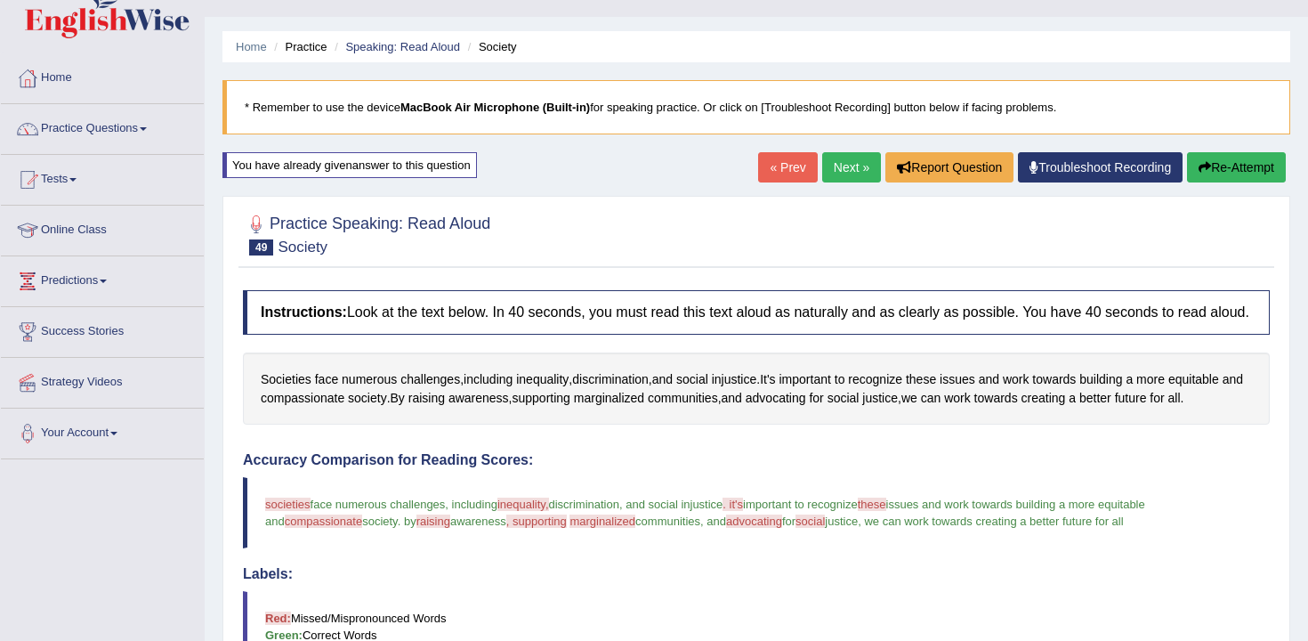
scroll to position [0, 0]
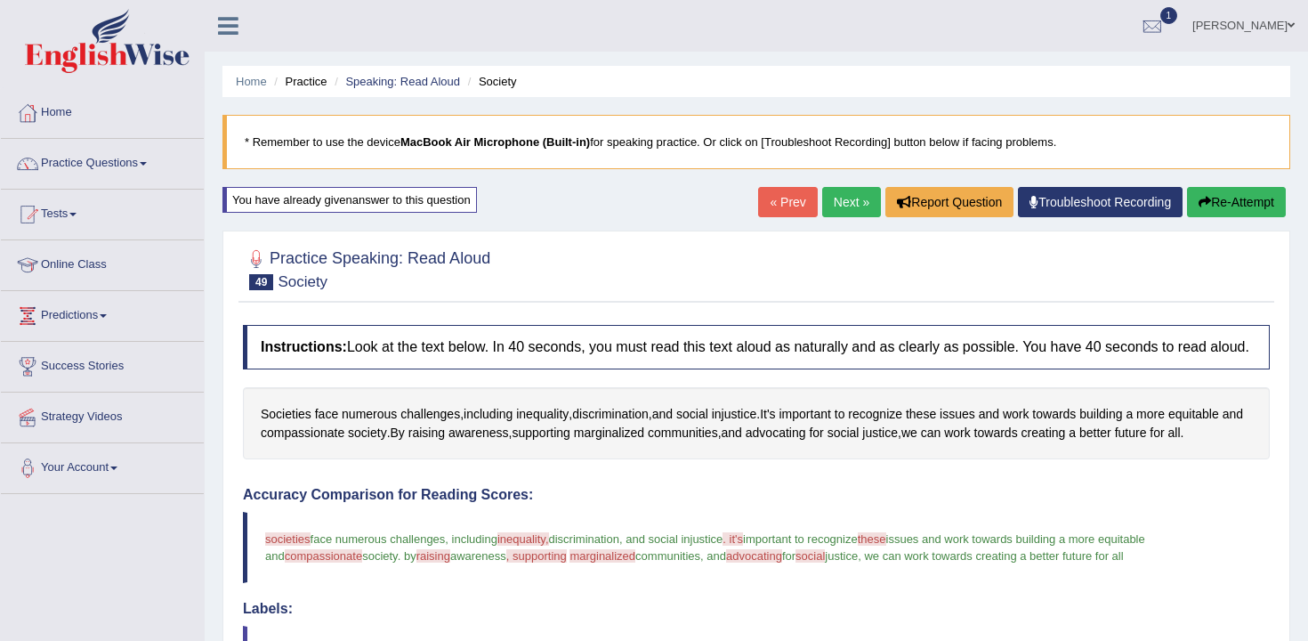
click at [1206, 195] on button "Re-Attempt" at bounding box center [1236, 202] width 99 height 30
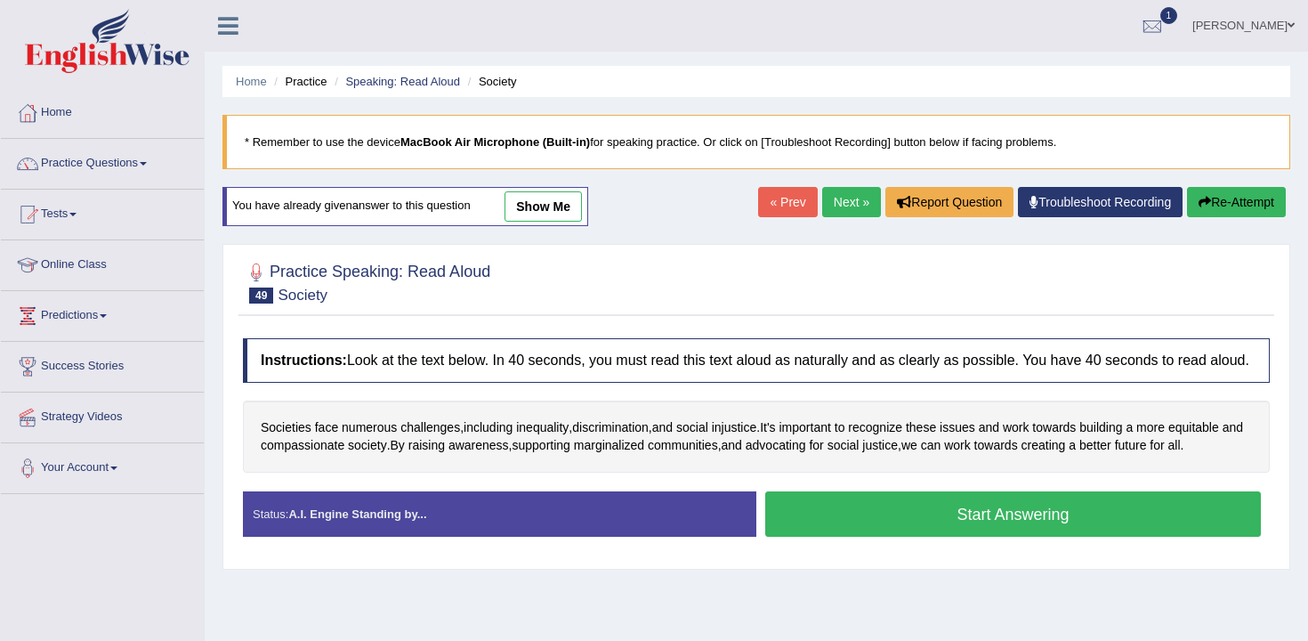
click at [902, 531] on button "Start Answering" at bounding box center [1014, 513] width 496 height 45
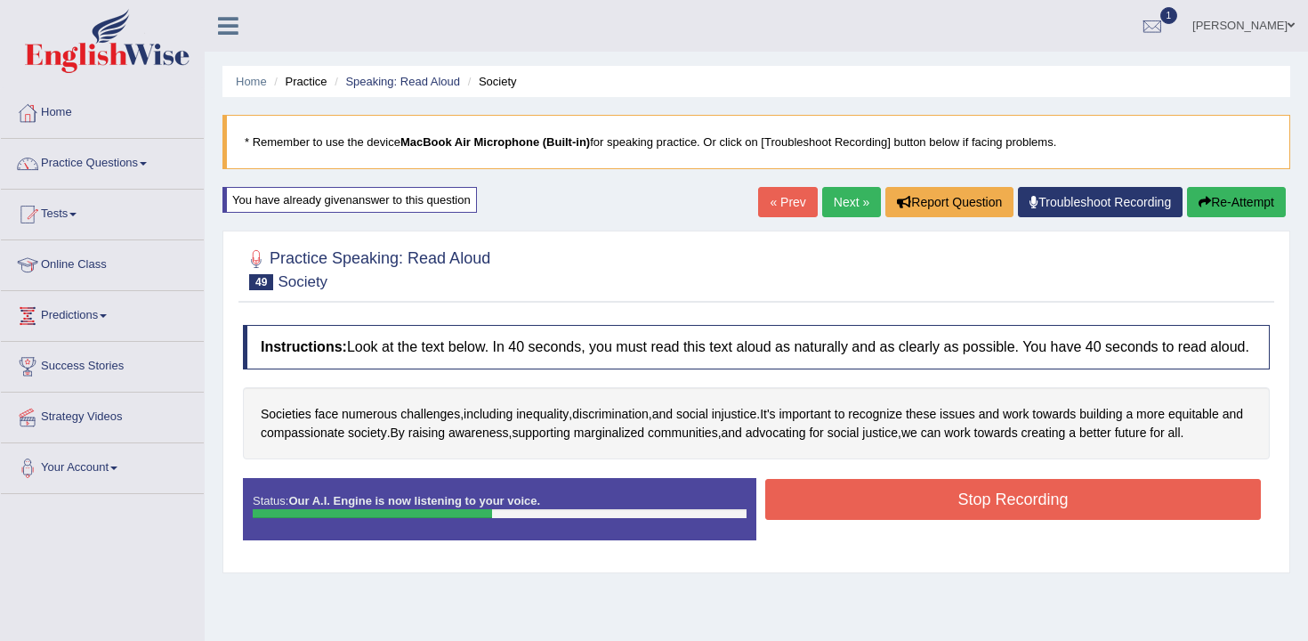
click at [906, 520] on button "Stop Recording" at bounding box center [1014, 499] width 496 height 41
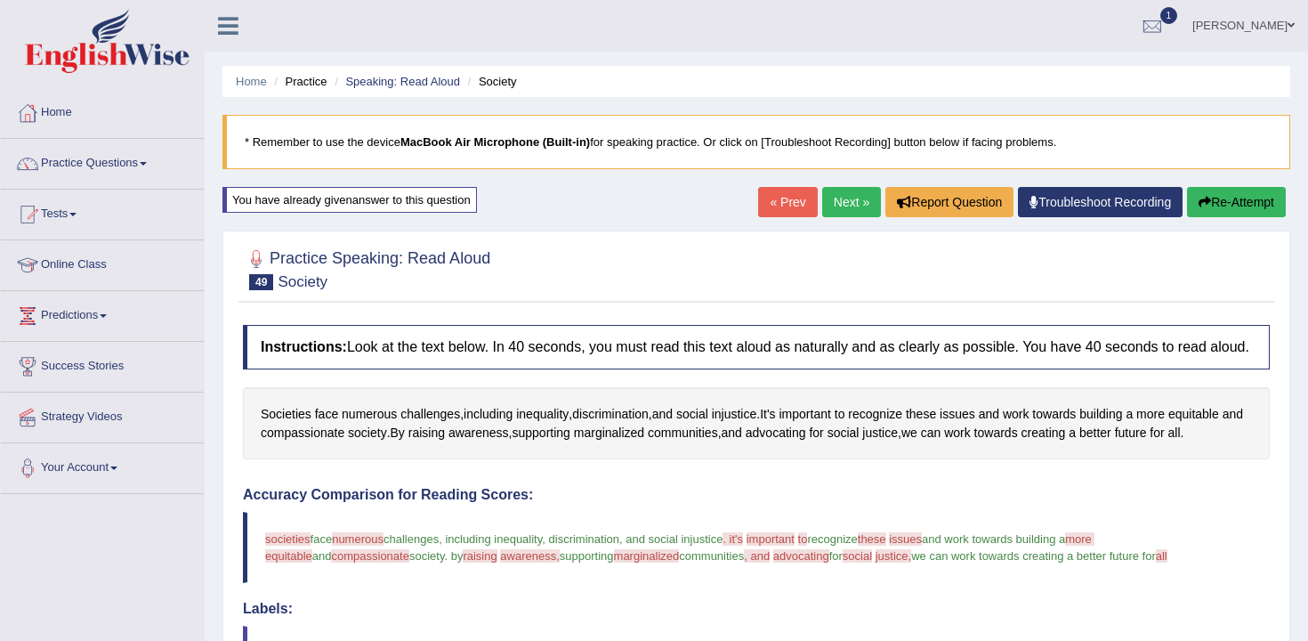
click at [1247, 215] on button "Re-Attempt" at bounding box center [1236, 202] width 99 height 30
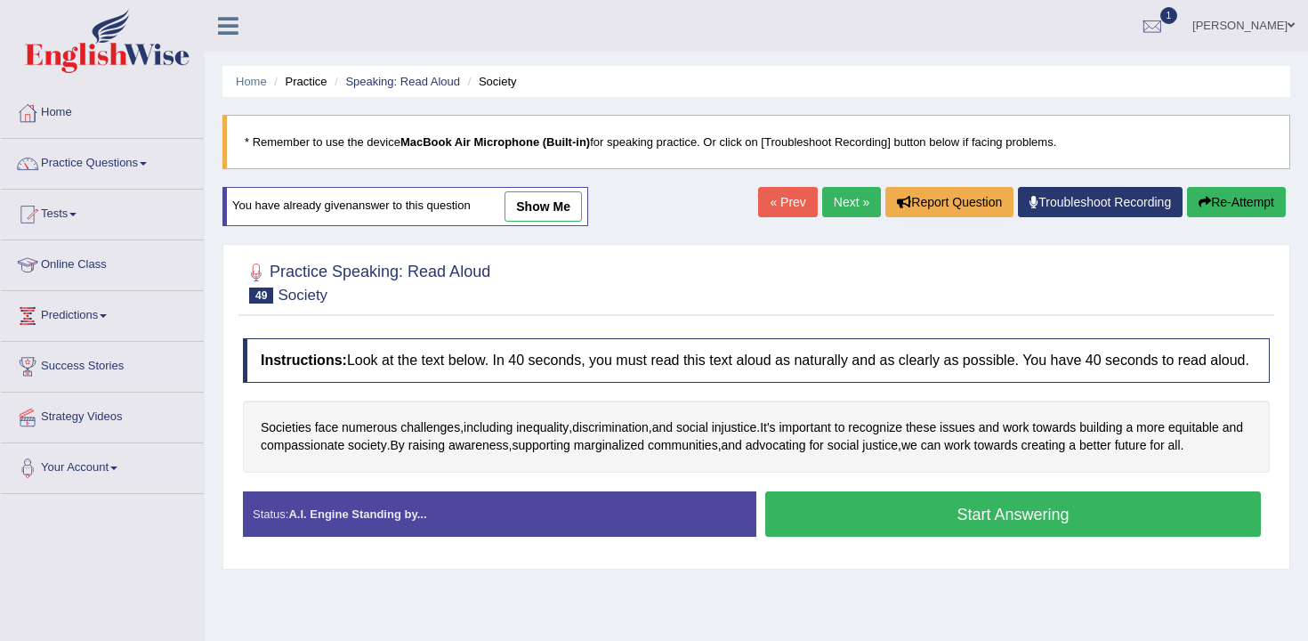
click at [1067, 529] on button "Start Answering" at bounding box center [1014, 513] width 496 height 45
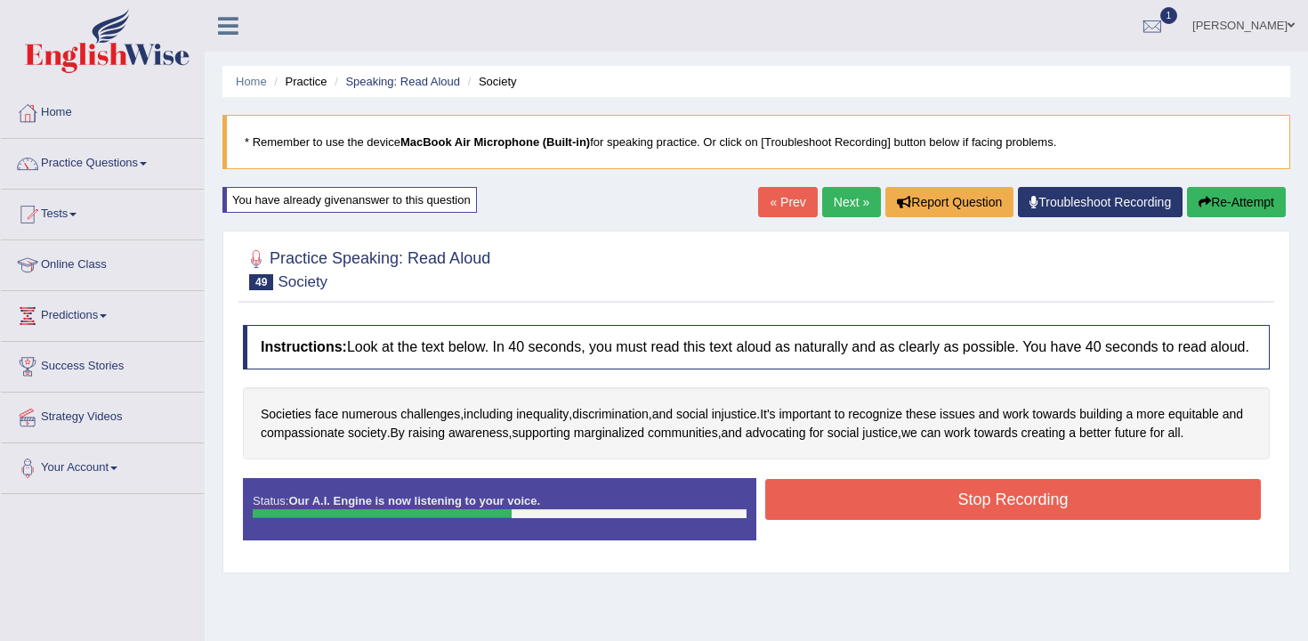
click at [1067, 520] on button "Stop Recording" at bounding box center [1014, 499] width 496 height 41
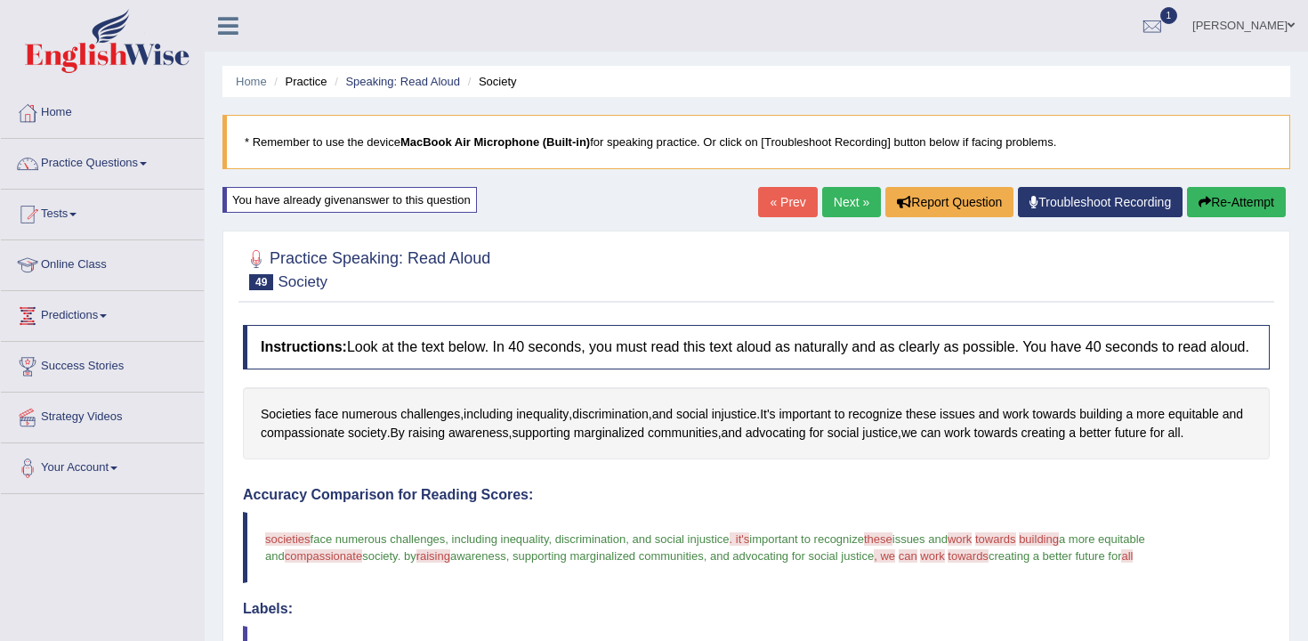
click at [1199, 207] on icon "button" at bounding box center [1205, 202] width 12 height 12
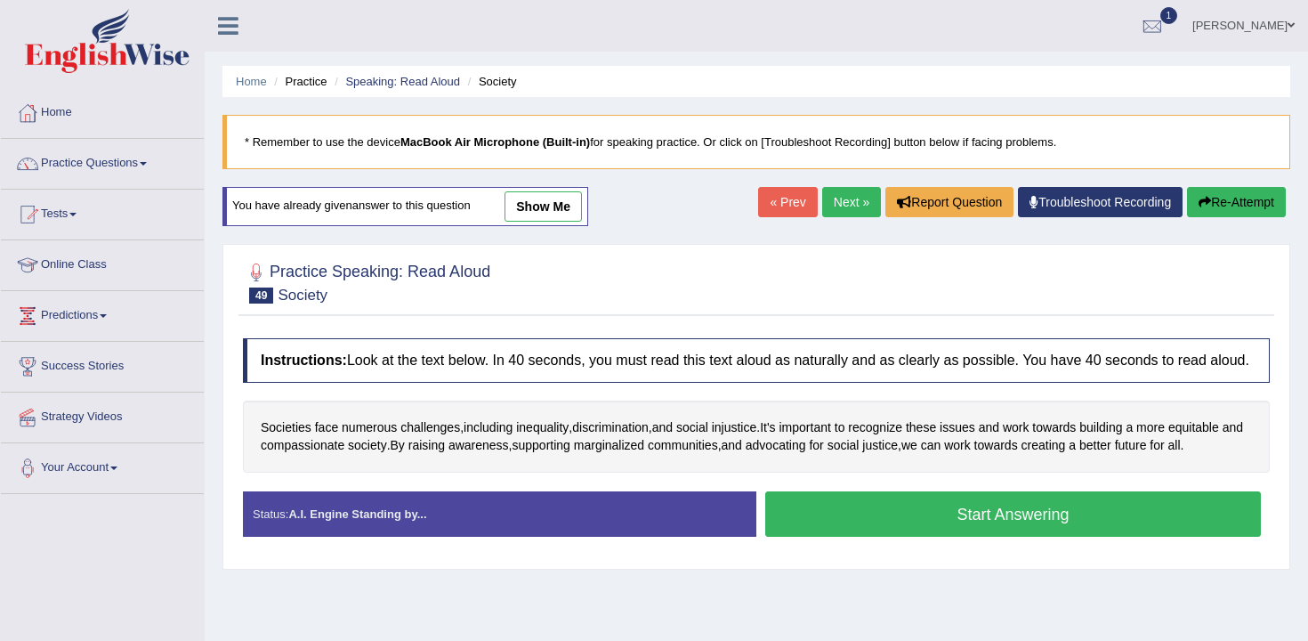
click at [989, 523] on button "Start Answering" at bounding box center [1014, 513] width 496 height 45
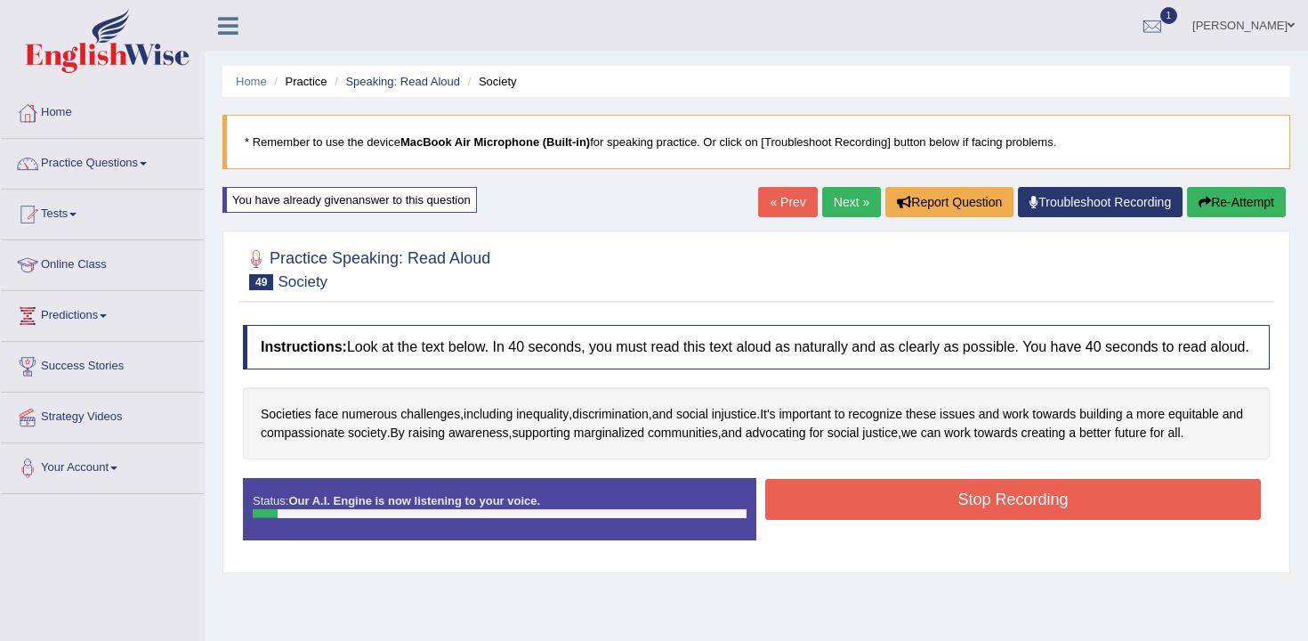
click at [1217, 192] on button "Re-Attempt" at bounding box center [1236, 202] width 99 height 30
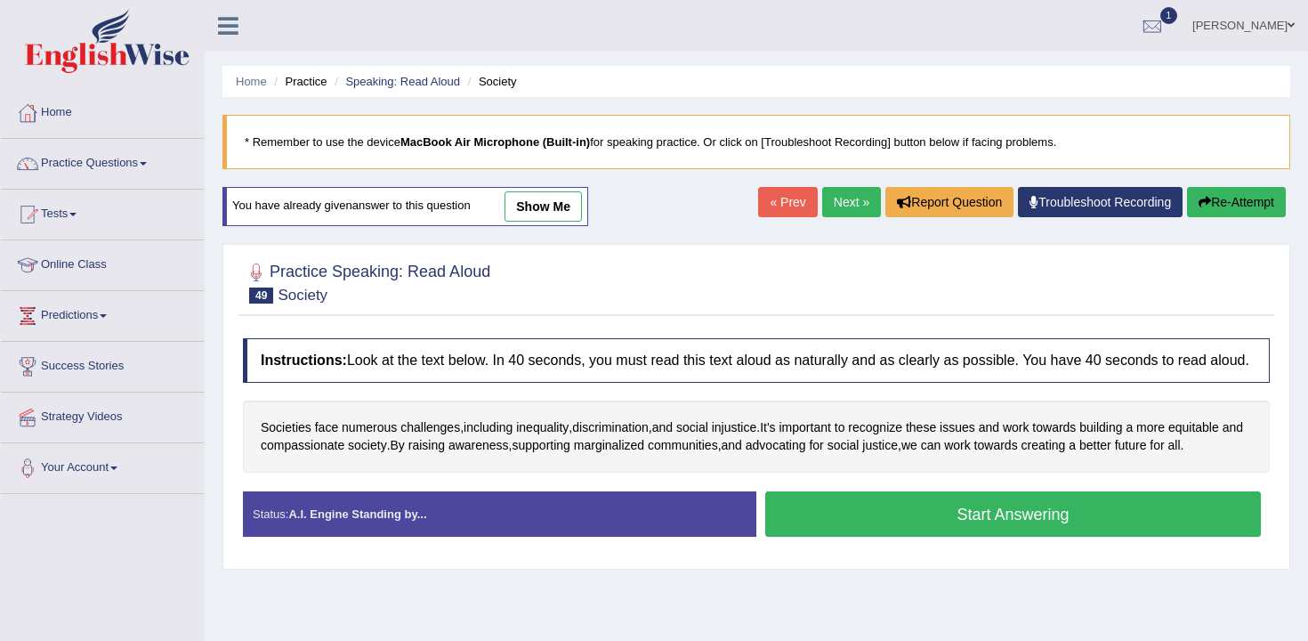
click at [1090, 533] on button "Start Answering" at bounding box center [1014, 513] width 496 height 45
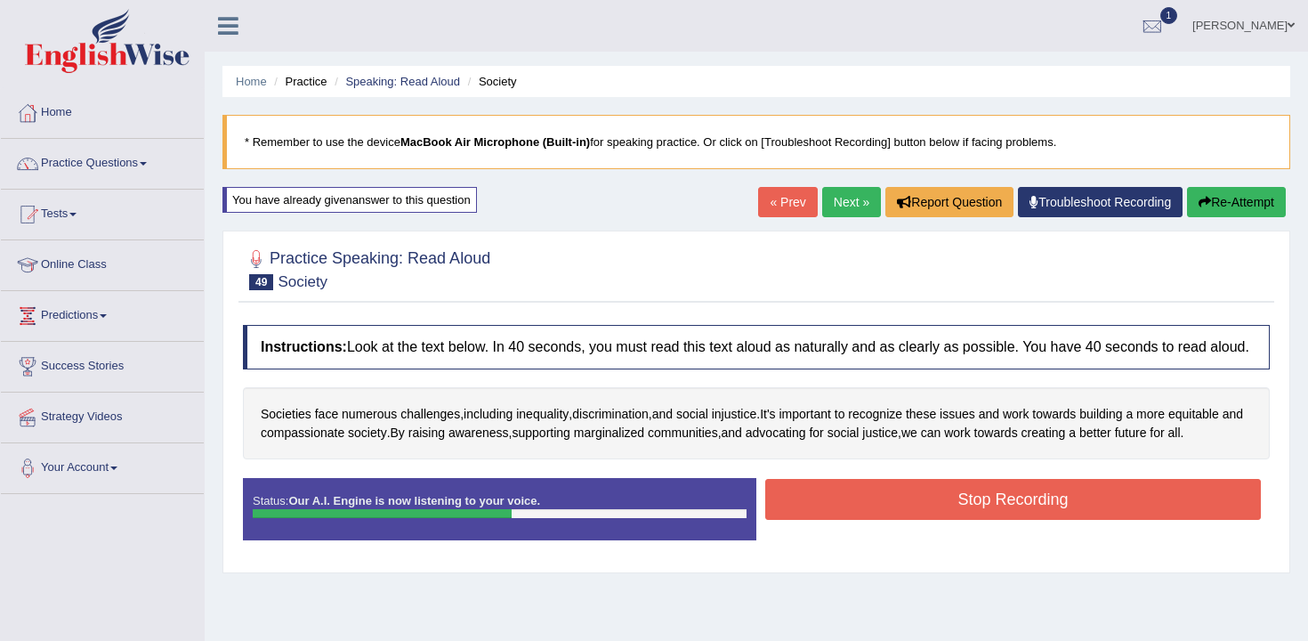
click at [1071, 520] on button "Stop Recording" at bounding box center [1014, 499] width 496 height 41
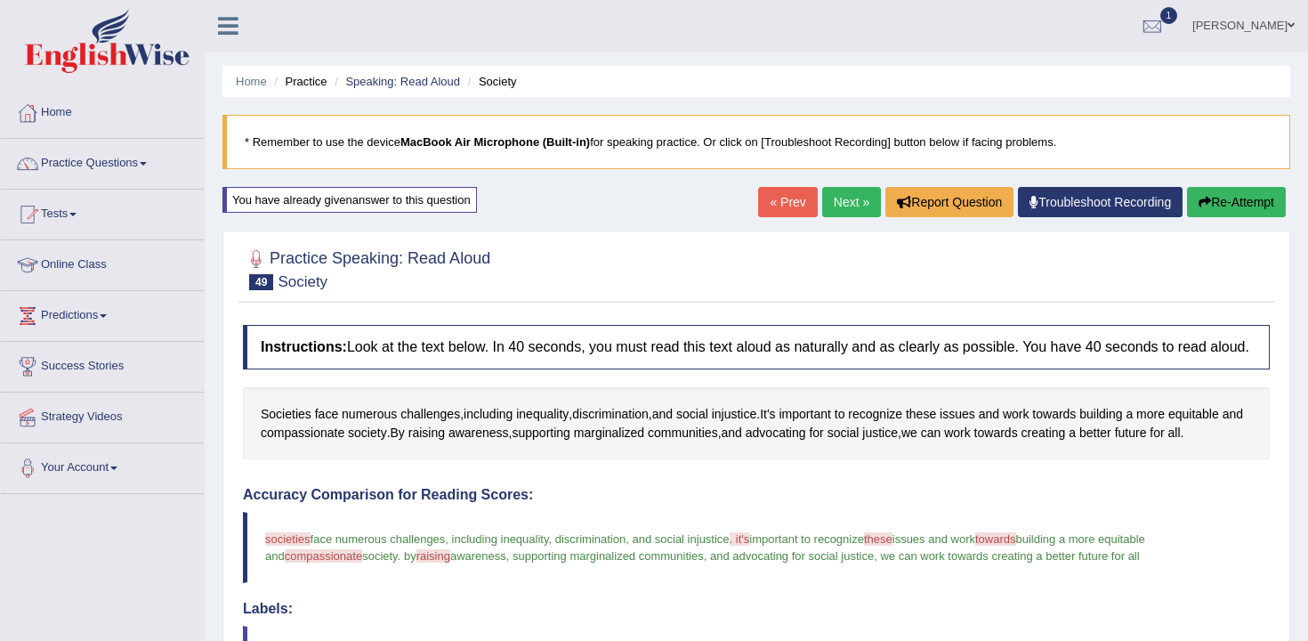
click at [1206, 207] on button "Re-Attempt" at bounding box center [1236, 202] width 99 height 30
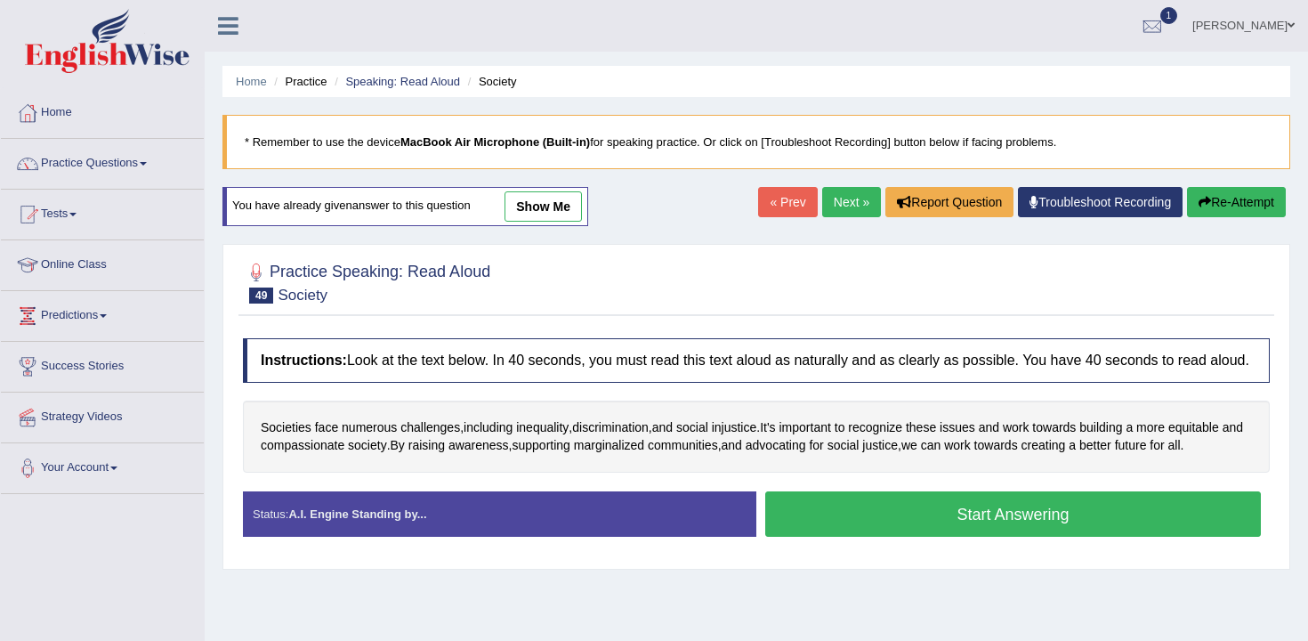
click at [976, 537] on button "Start Answering" at bounding box center [1014, 513] width 496 height 45
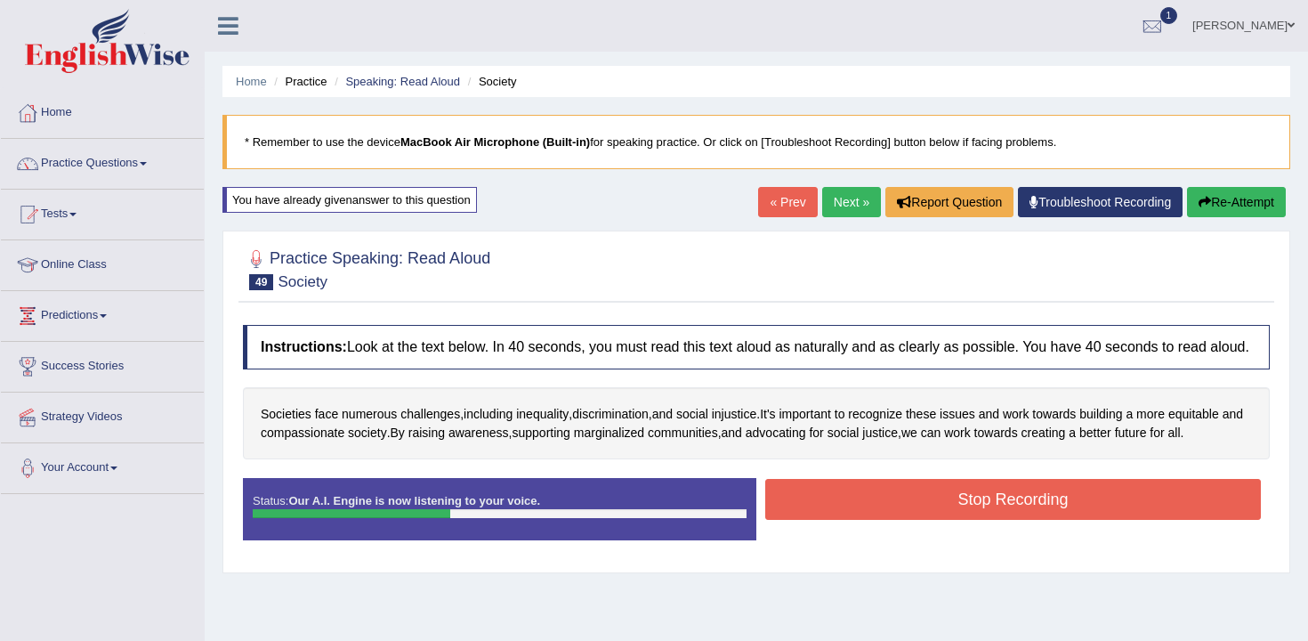
click at [1001, 520] on button "Stop Recording" at bounding box center [1014, 499] width 496 height 41
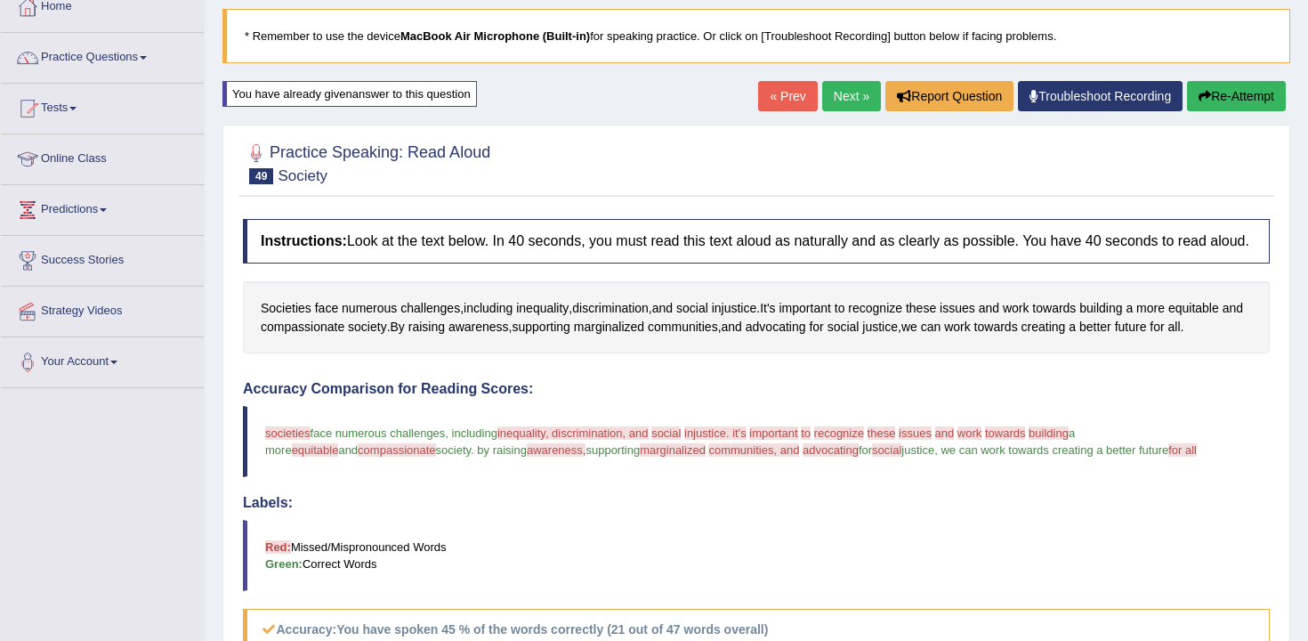
scroll to position [61, 0]
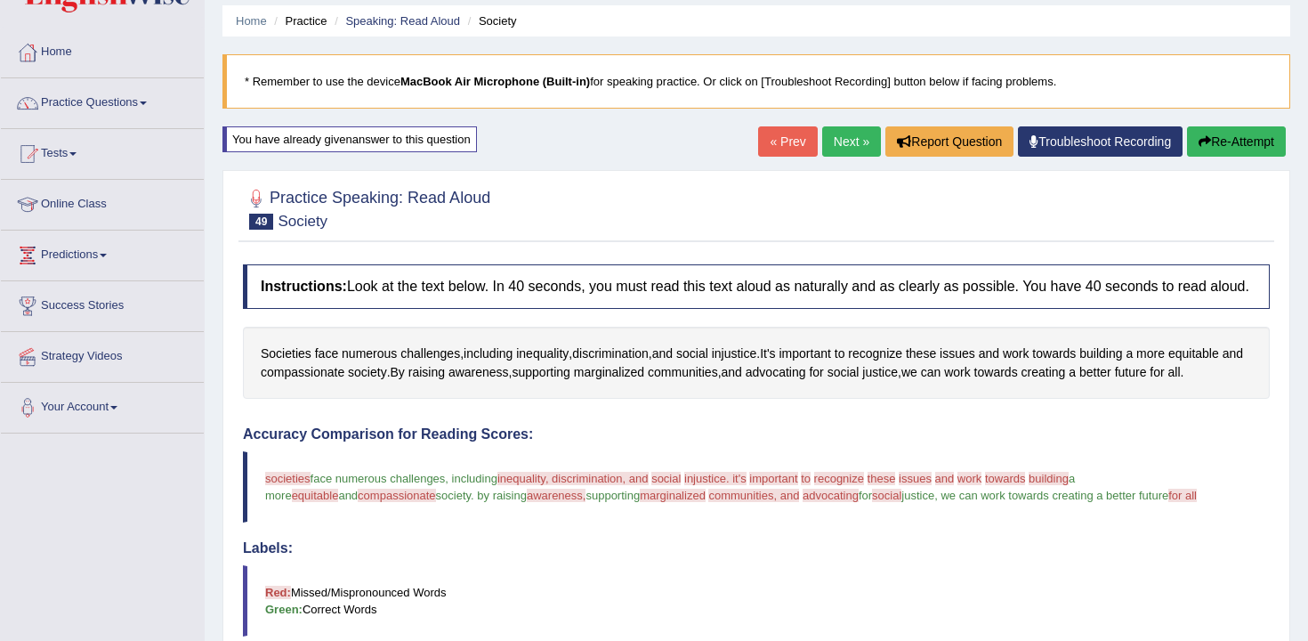
click at [1216, 139] on button "Re-Attempt" at bounding box center [1236, 141] width 99 height 30
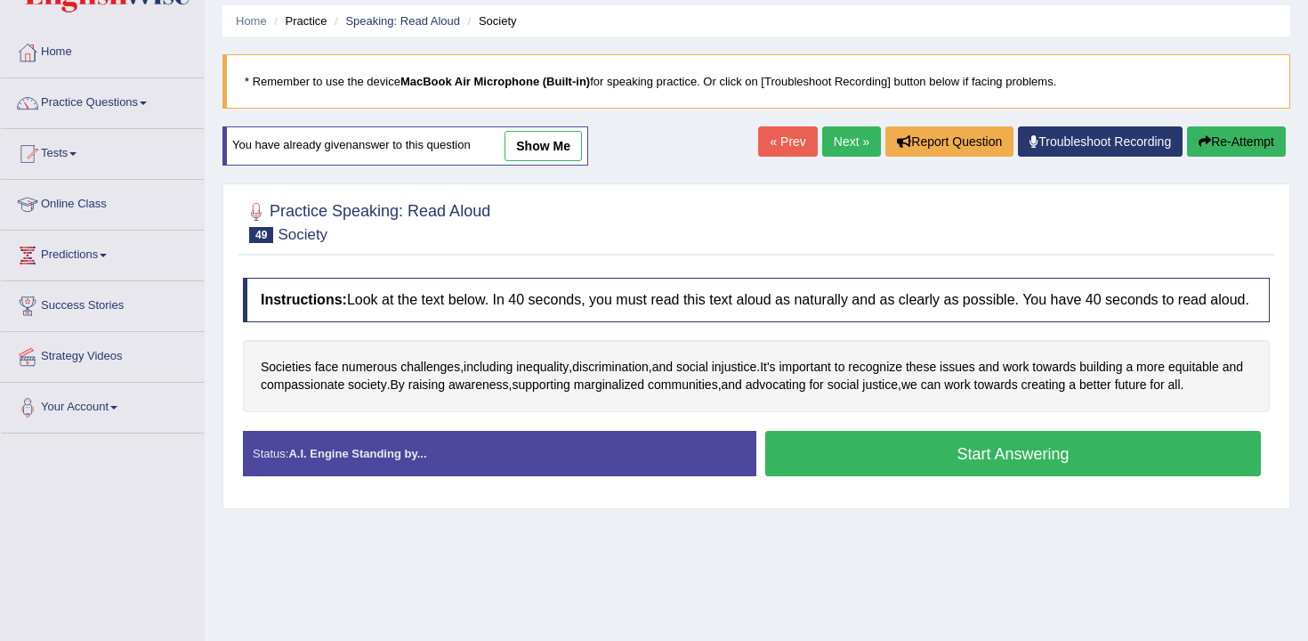
click at [871, 472] on button "Start Answering" at bounding box center [1014, 453] width 496 height 45
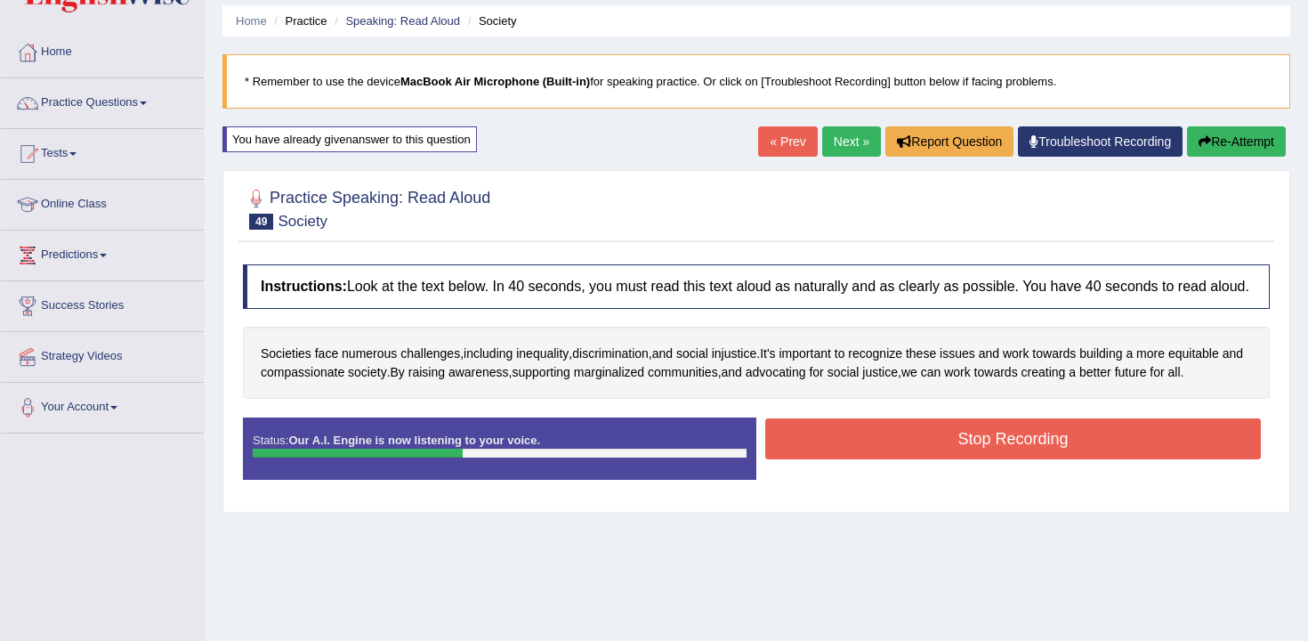
click at [902, 459] on button "Stop Recording" at bounding box center [1014, 438] width 496 height 41
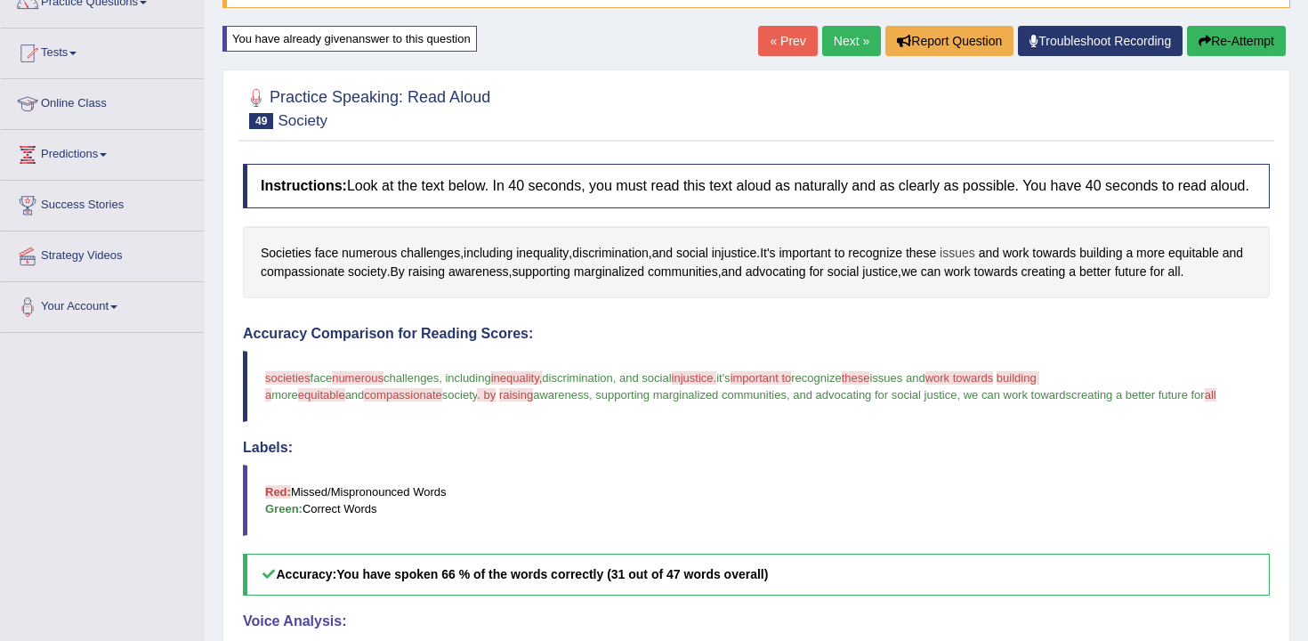
scroll to position [157, 0]
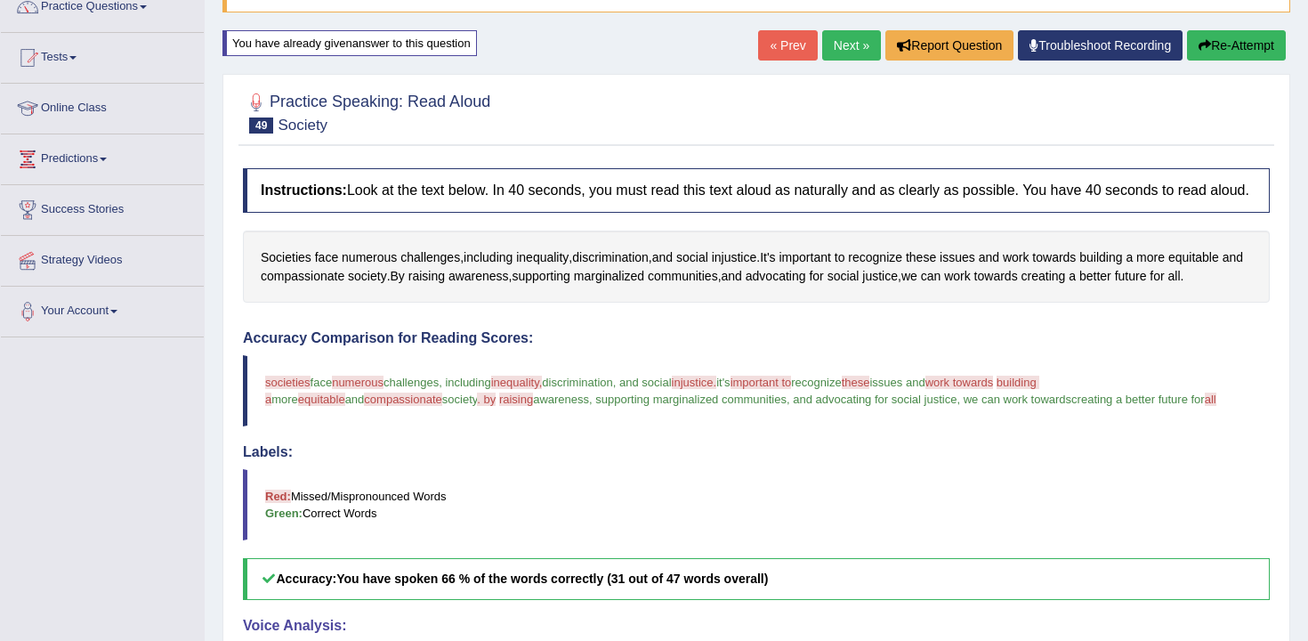
click at [836, 59] on link "Next »" at bounding box center [851, 45] width 59 height 30
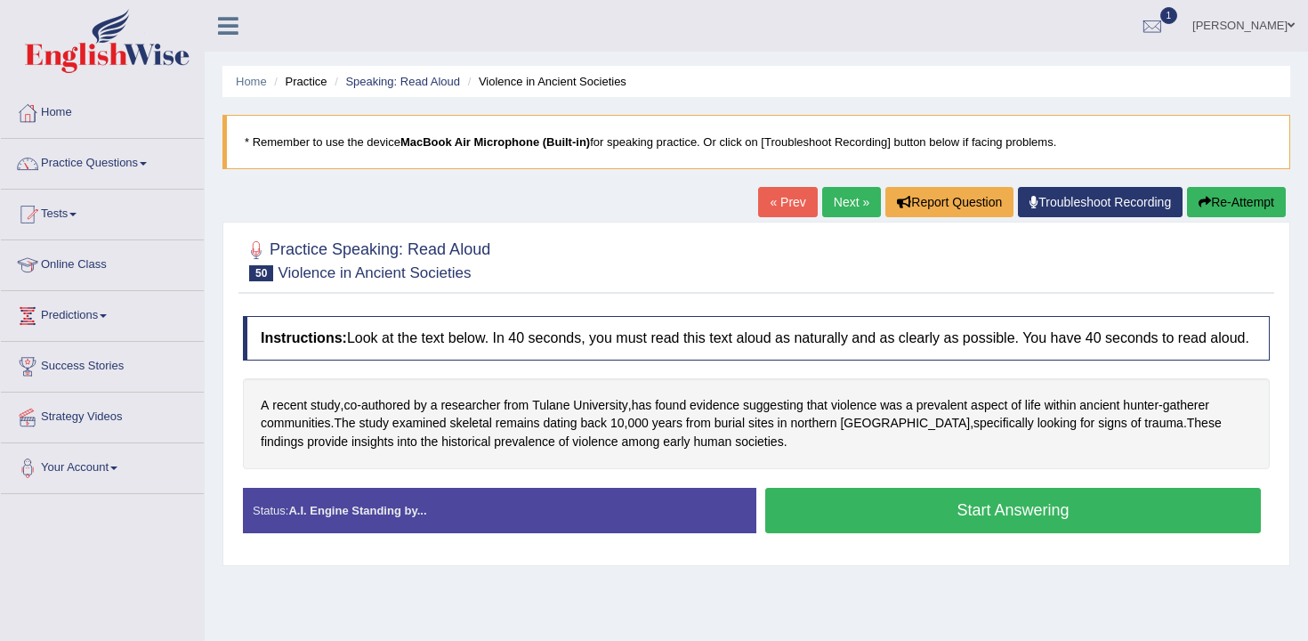
click at [869, 533] on button "Start Answering" at bounding box center [1014, 510] width 496 height 45
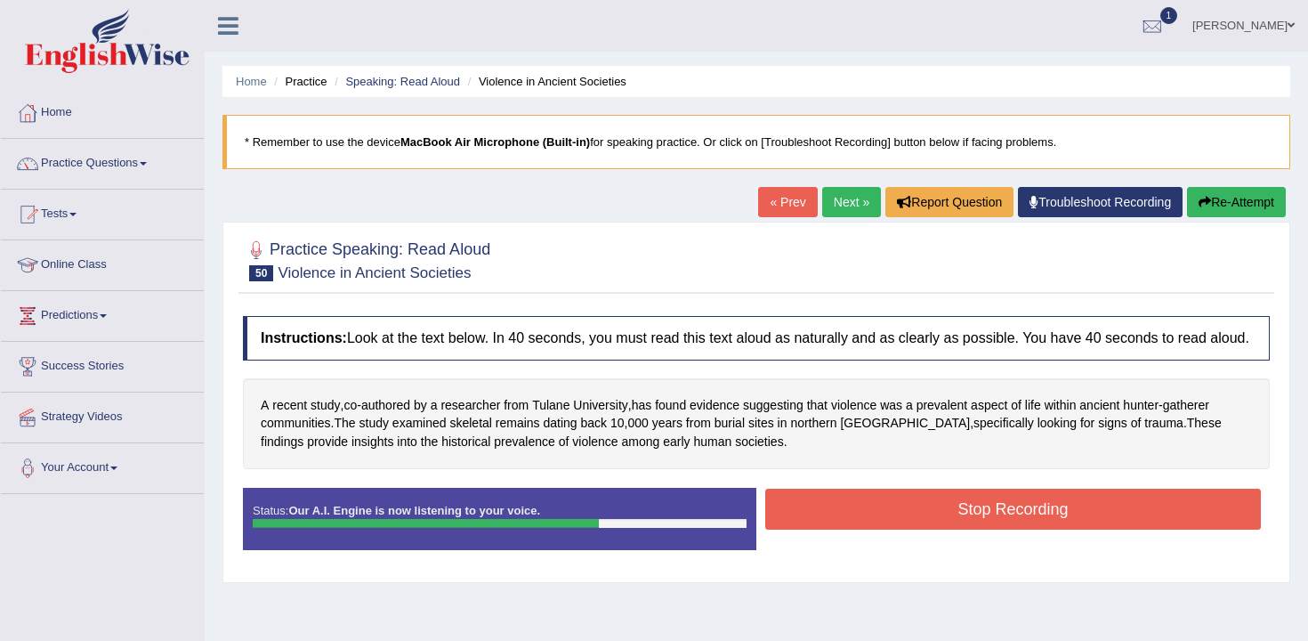
click at [892, 530] on button "Stop Recording" at bounding box center [1014, 509] width 496 height 41
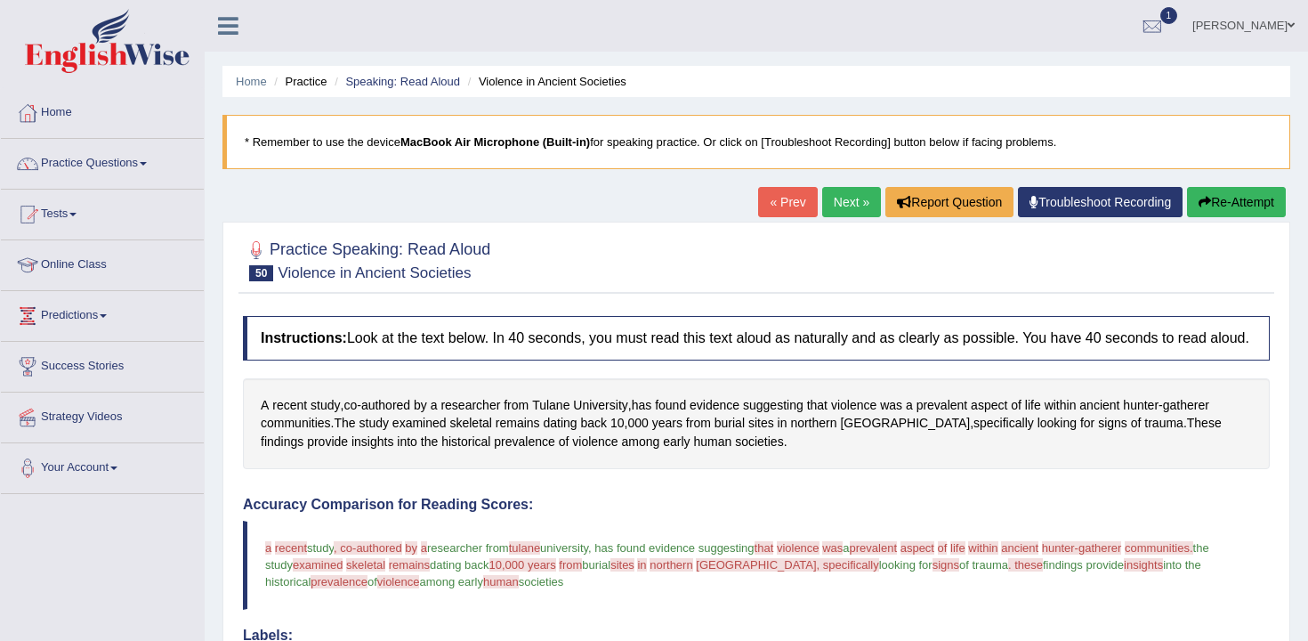
click at [1220, 195] on button "Re-Attempt" at bounding box center [1236, 202] width 99 height 30
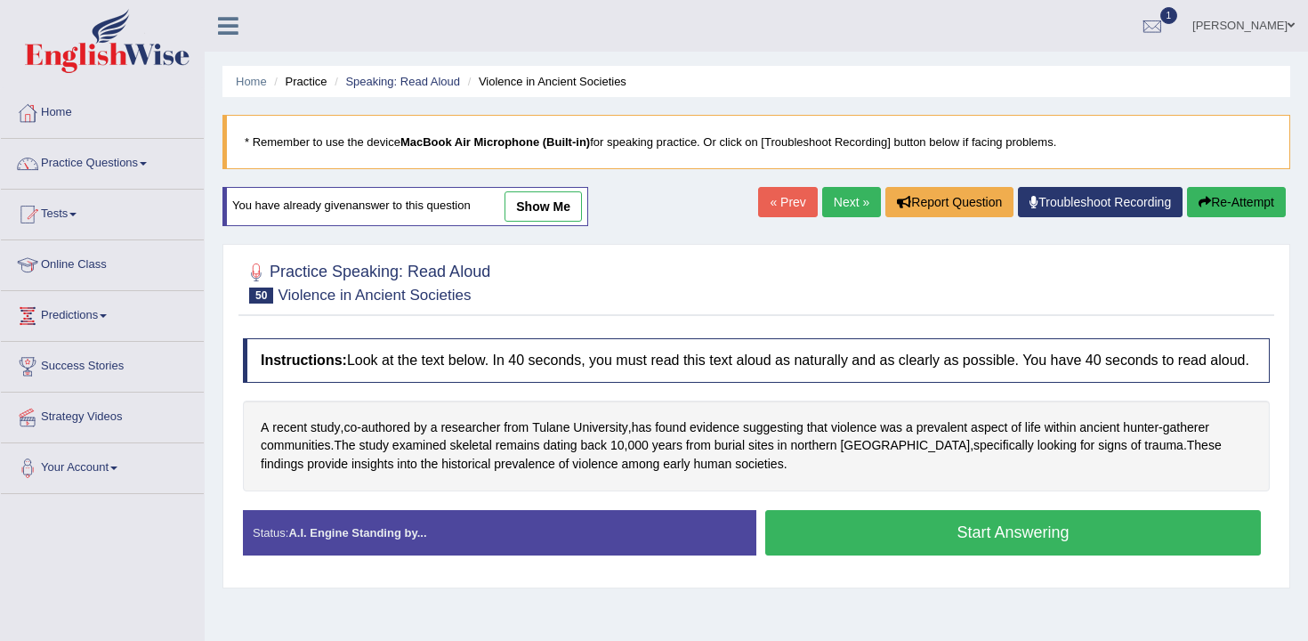
click at [775, 539] on button "Start Answering" at bounding box center [1014, 532] width 496 height 45
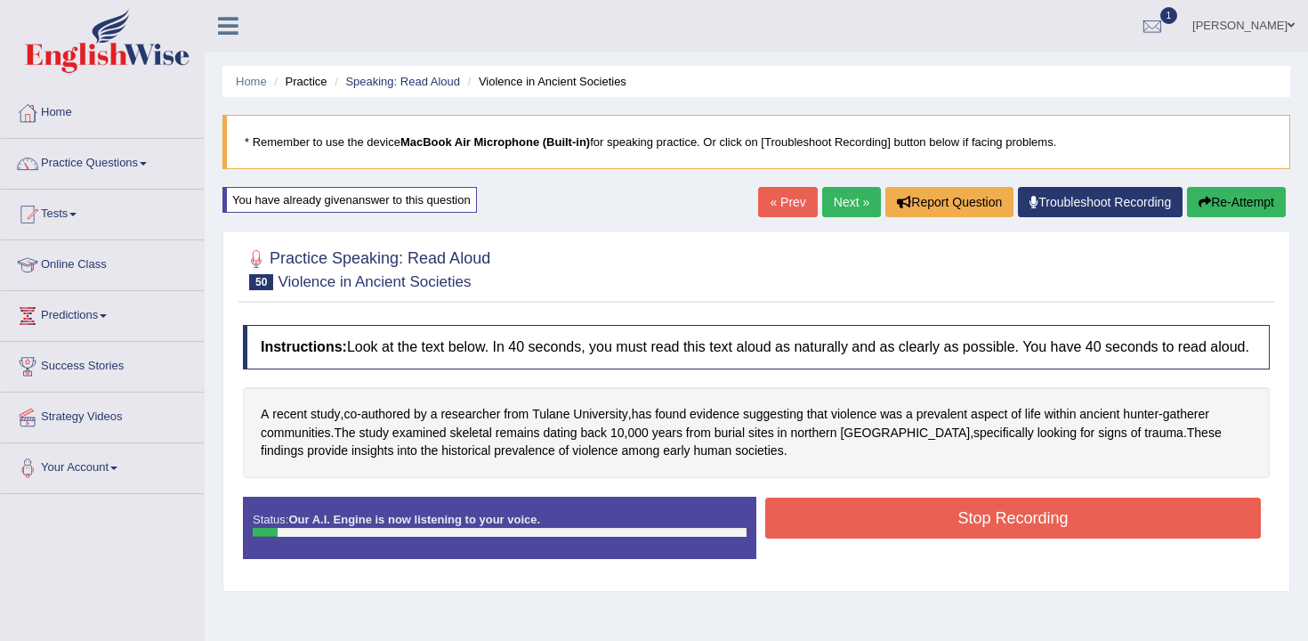
click at [1205, 190] on button "Re-Attempt" at bounding box center [1236, 202] width 99 height 30
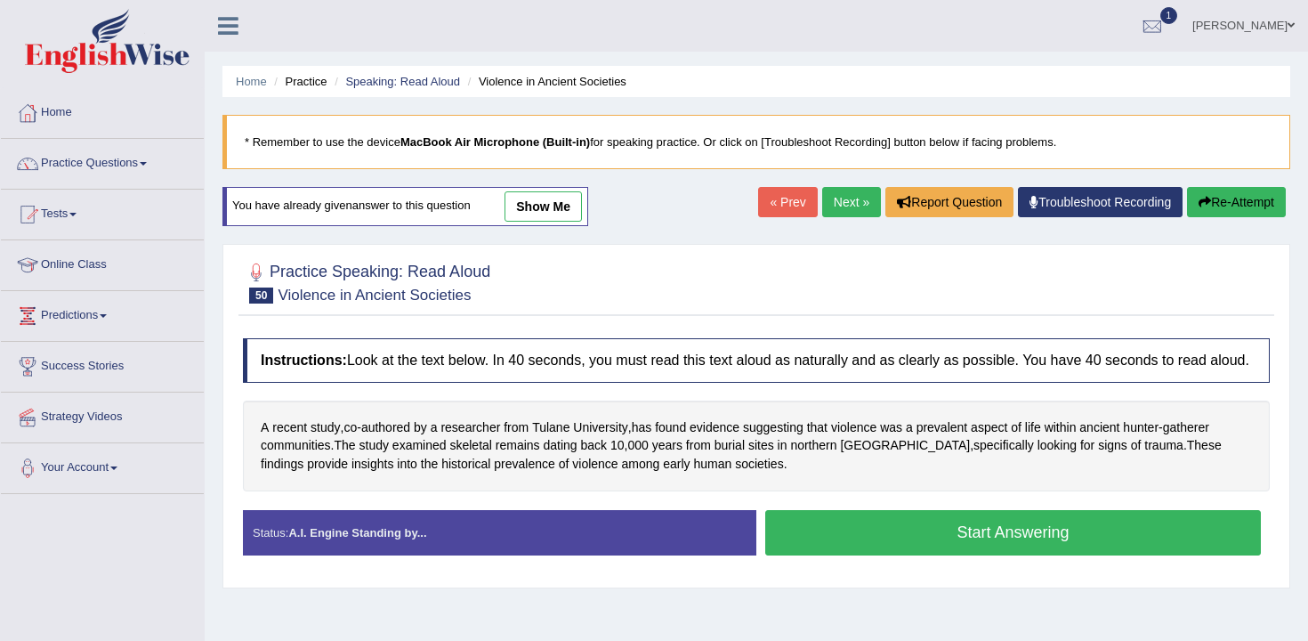
click at [987, 555] on button "Start Answering" at bounding box center [1014, 532] width 496 height 45
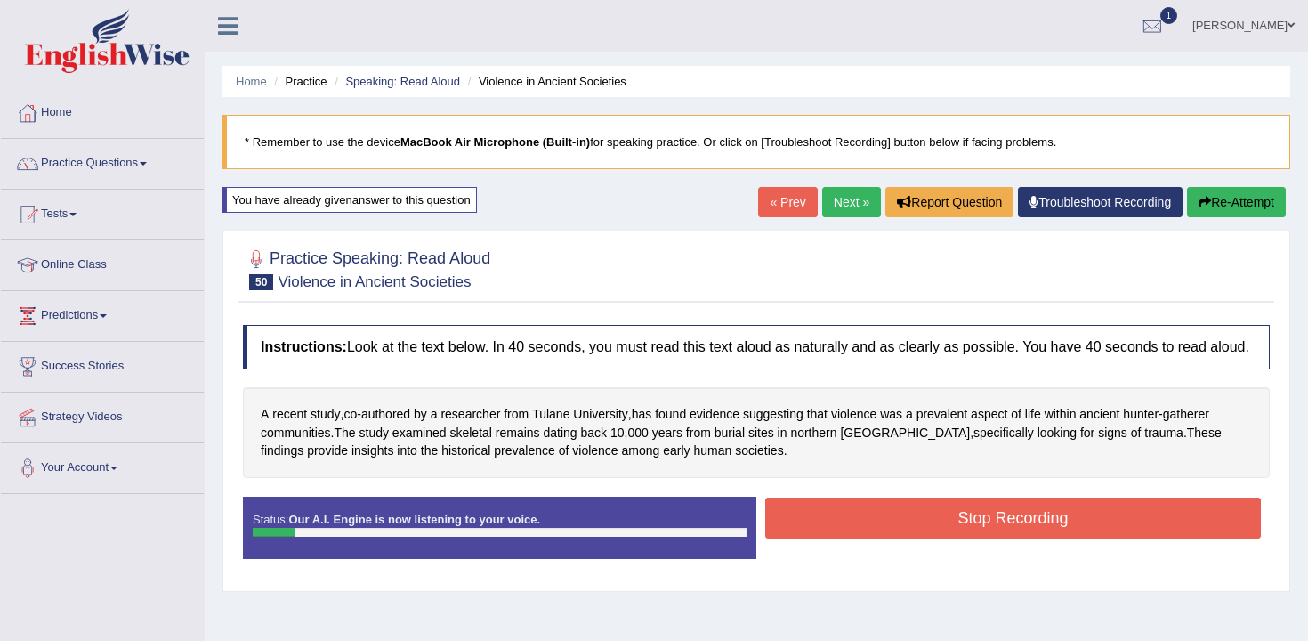
click at [1238, 181] on div "Home Practice Speaking: Read Aloud Violence in Ancient Societies * Remember to …" at bounding box center [757, 445] width 1104 height 890
click at [1227, 194] on button "Re-Attempt" at bounding box center [1236, 202] width 99 height 30
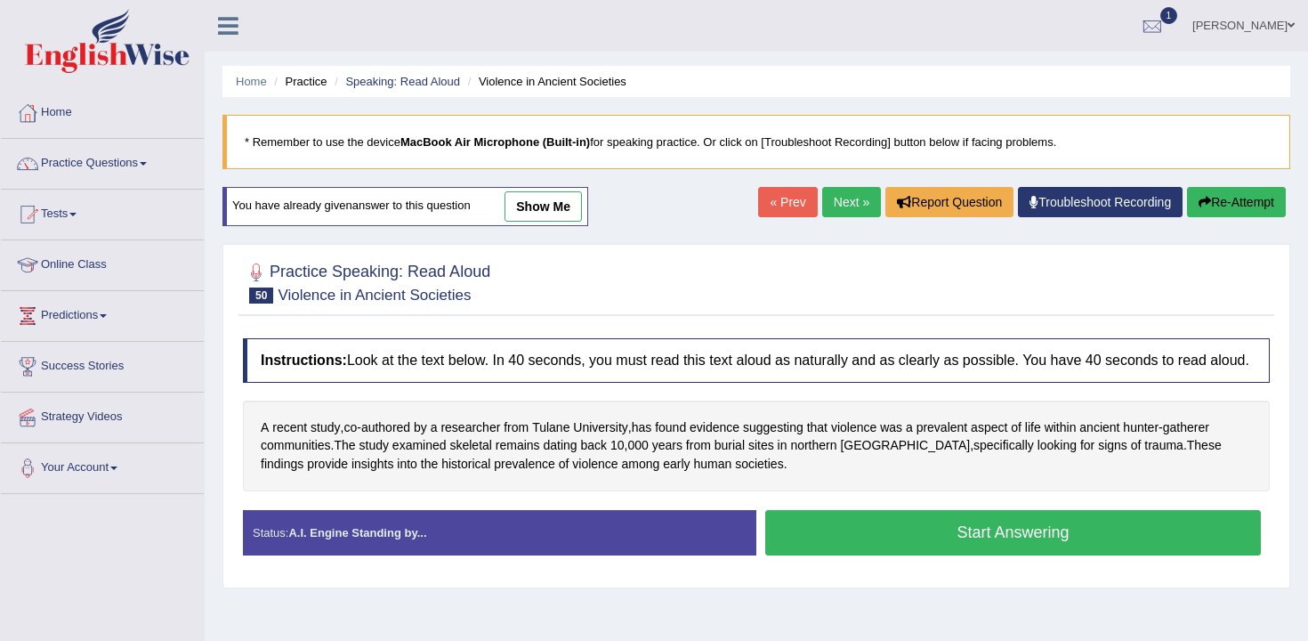
click at [970, 538] on button "Start Answering" at bounding box center [1014, 532] width 496 height 45
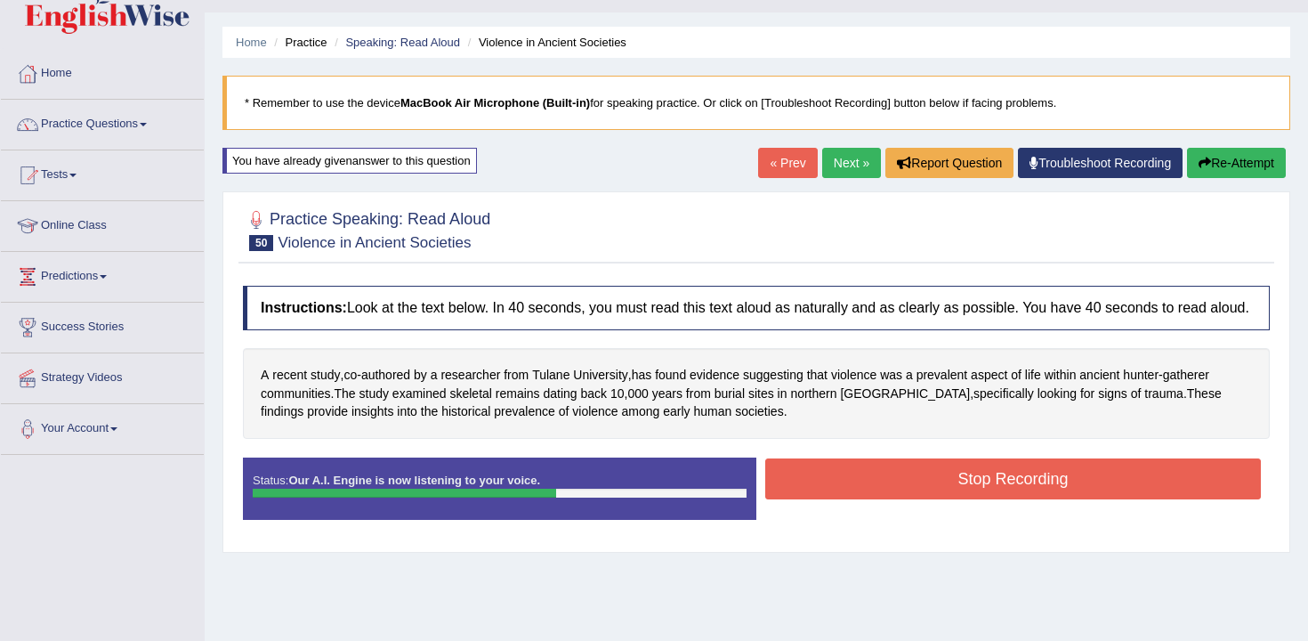
scroll to position [47, 0]
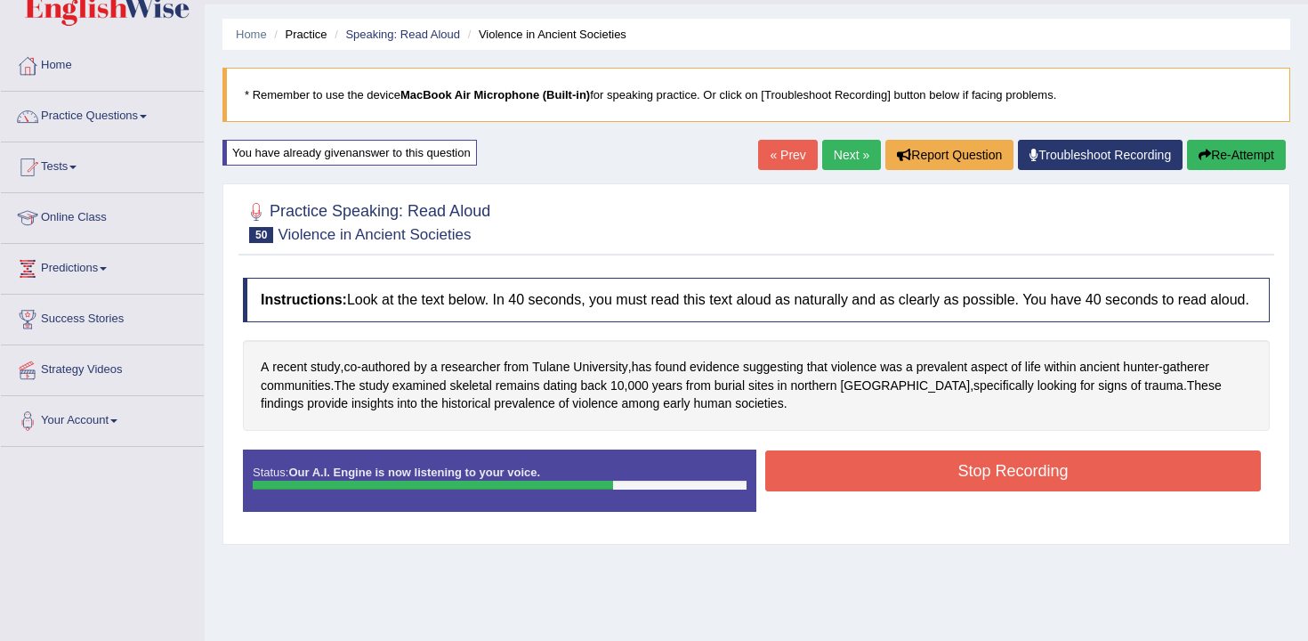
click at [958, 491] on button "Stop Recording" at bounding box center [1014, 470] width 496 height 41
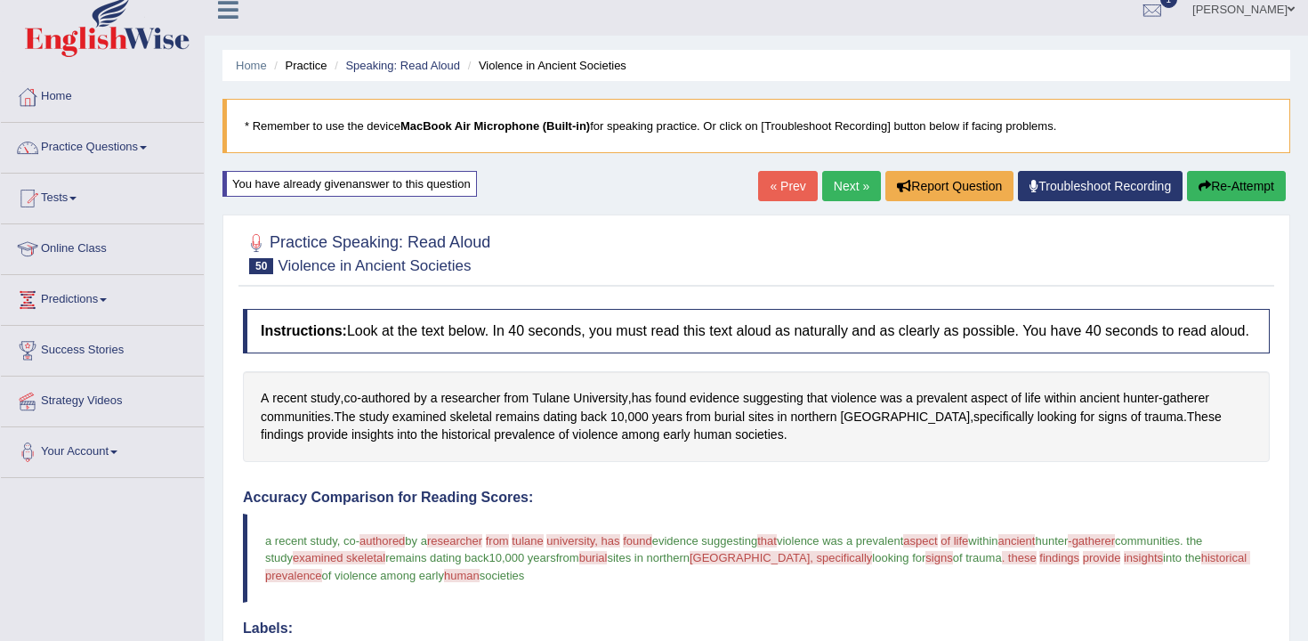
scroll to position [0, 0]
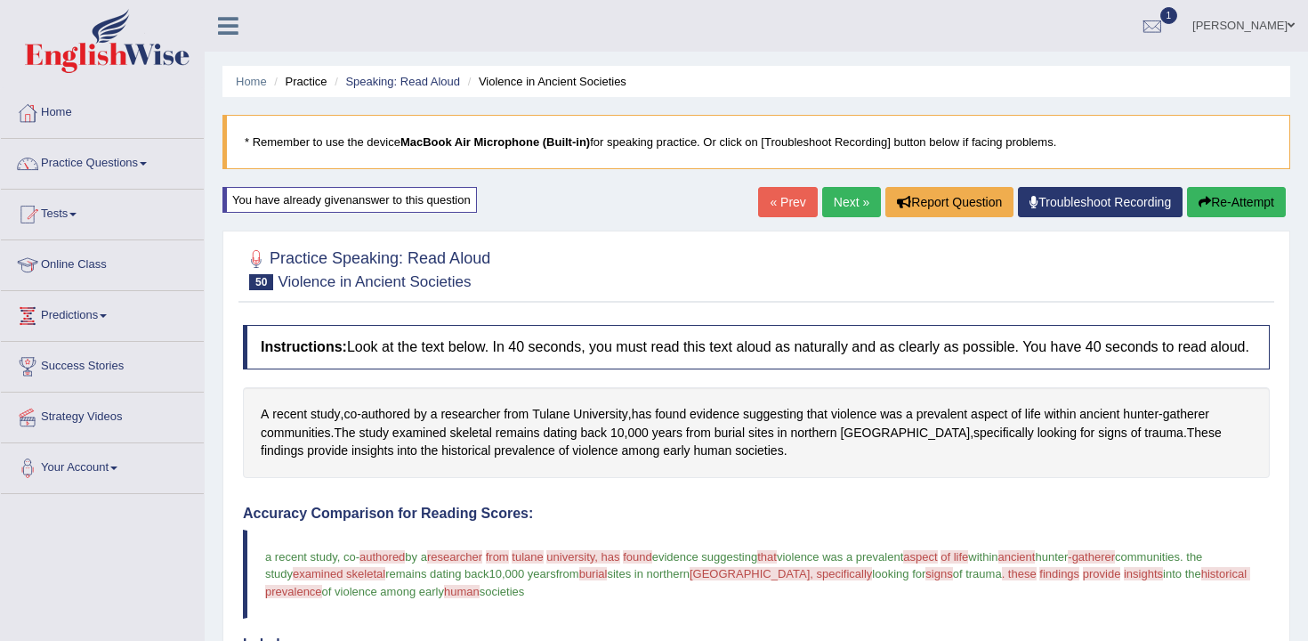
click at [1244, 215] on button "Re-Attempt" at bounding box center [1236, 202] width 99 height 30
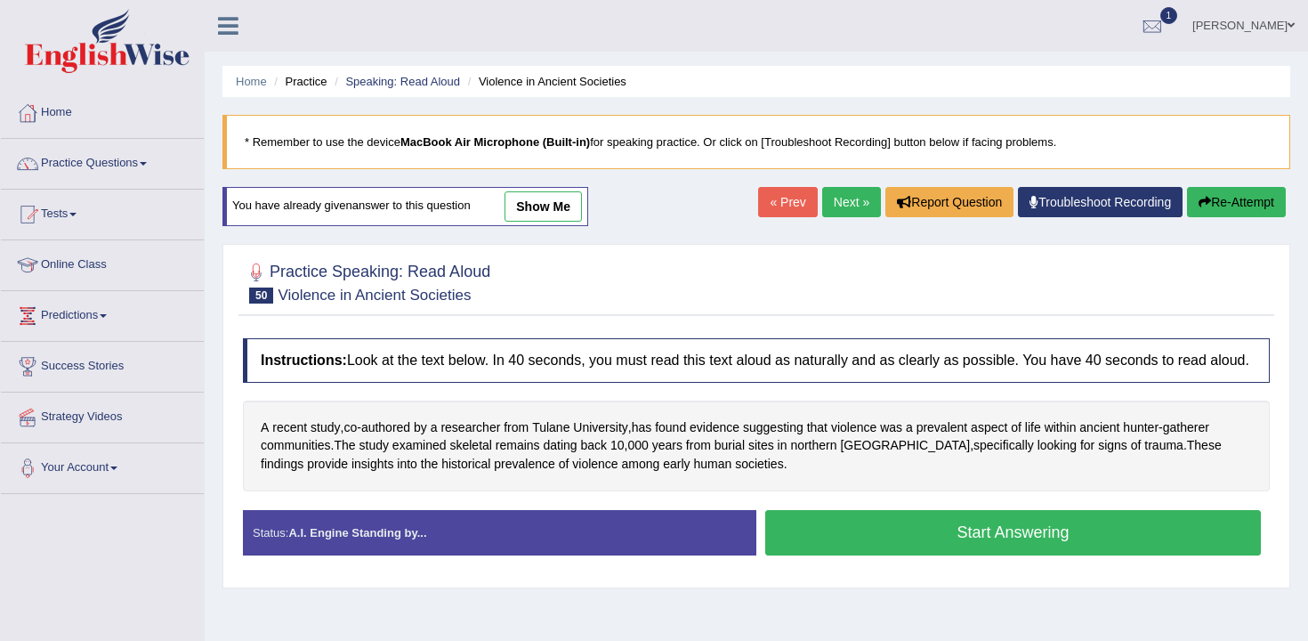
click at [882, 546] on button "Start Answering" at bounding box center [1014, 532] width 496 height 45
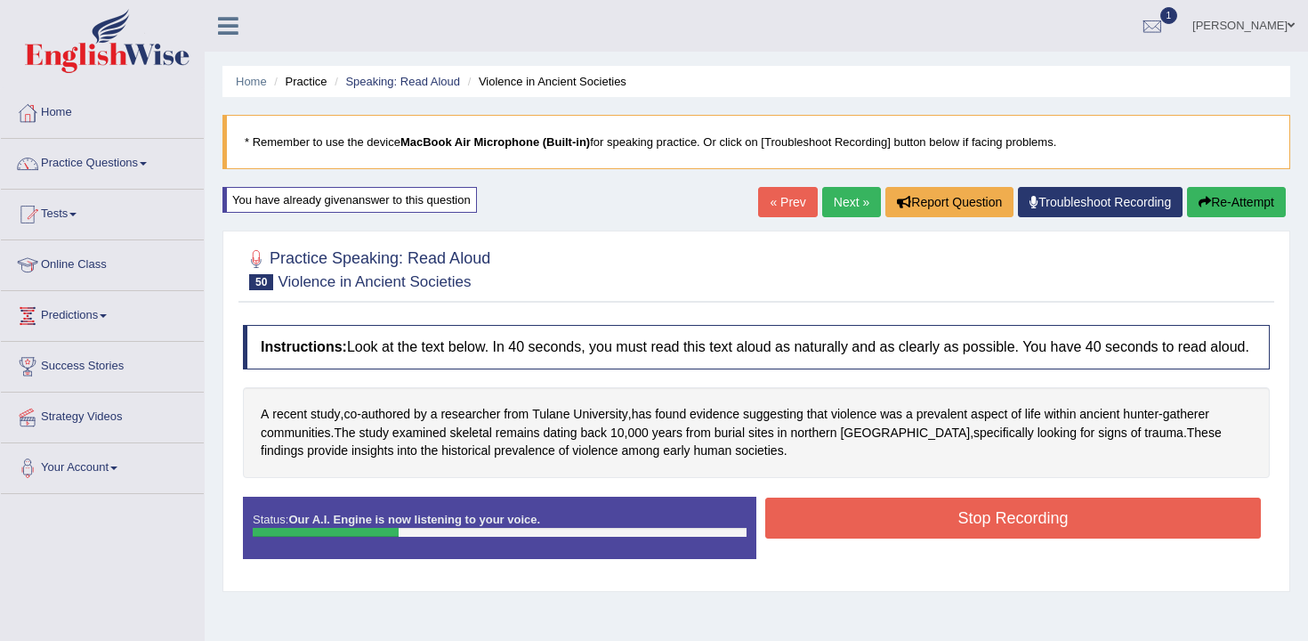
click at [924, 538] on button "Stop Recording" at bounding box center [1014, 518] width 496 height 41
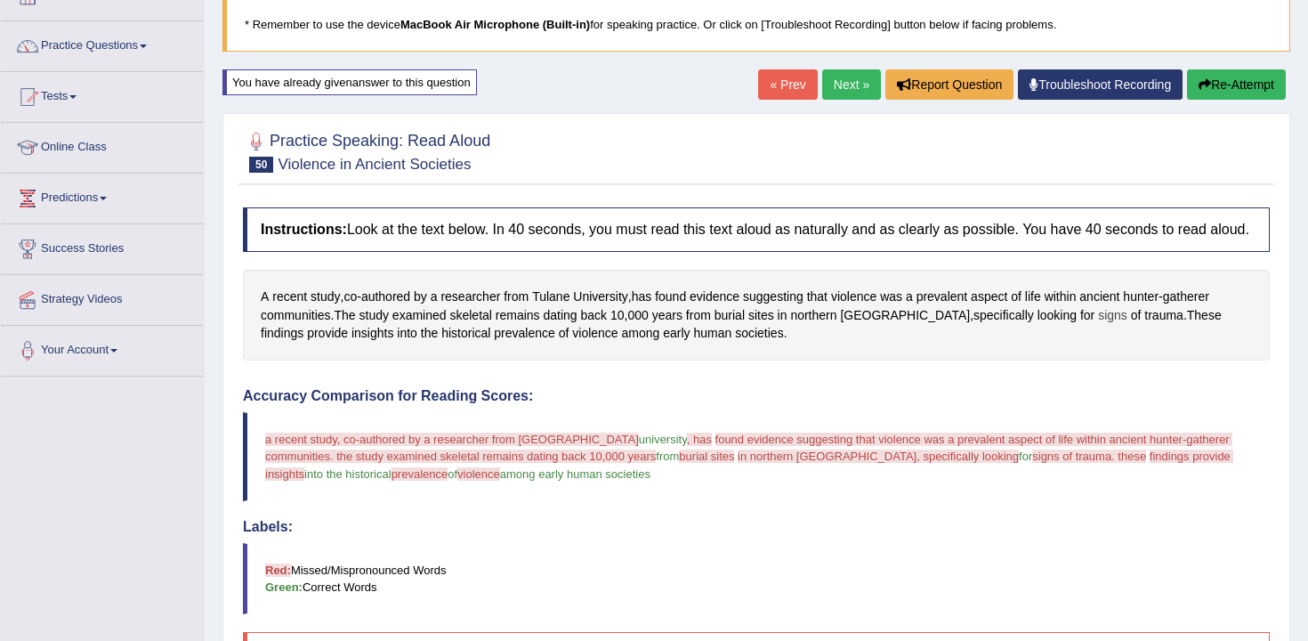
scroll to position [92, 0]
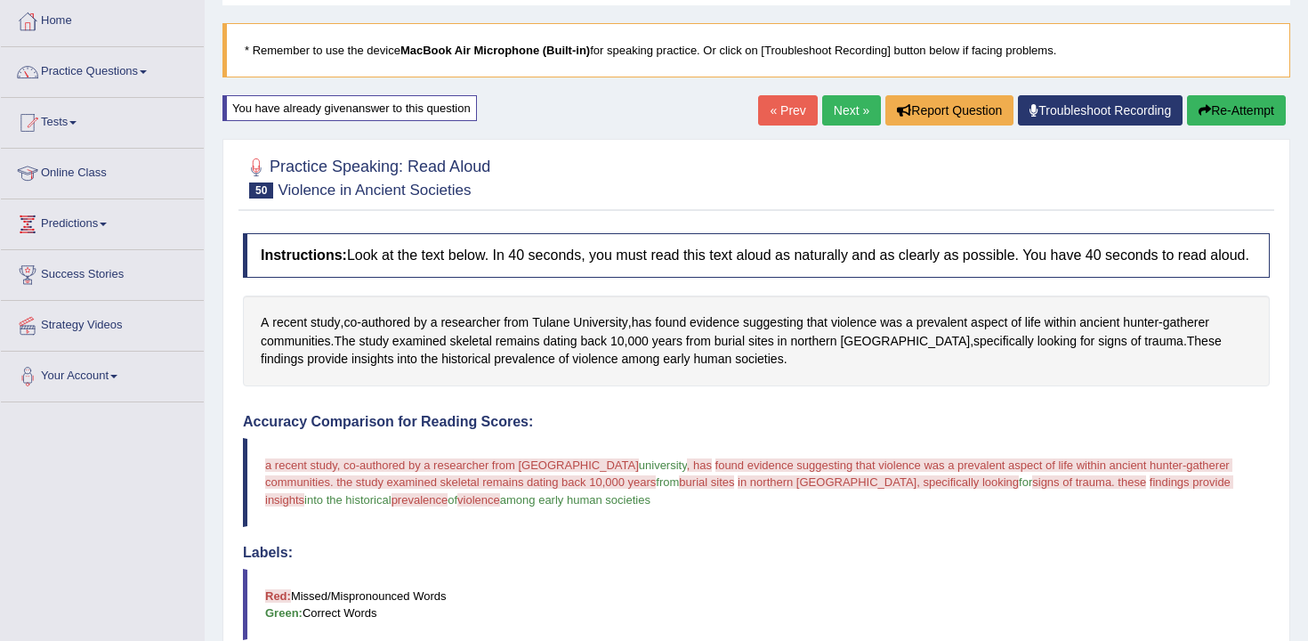
click at [1195, 101] on button "Re-Attempt" at bounding box center [1236, 110] width 99 height 30
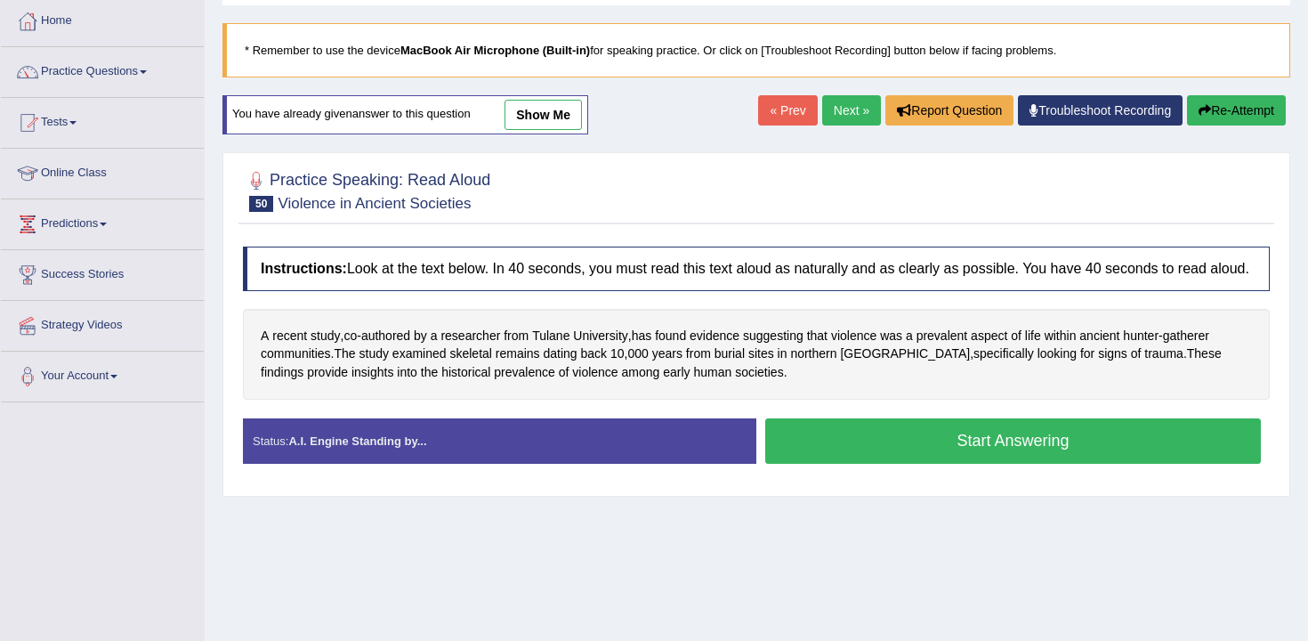
scroll to position [92, 0]
click at [923, 464] on button "Start Answering" at bounding box center [1014, 440] width 496 height 45
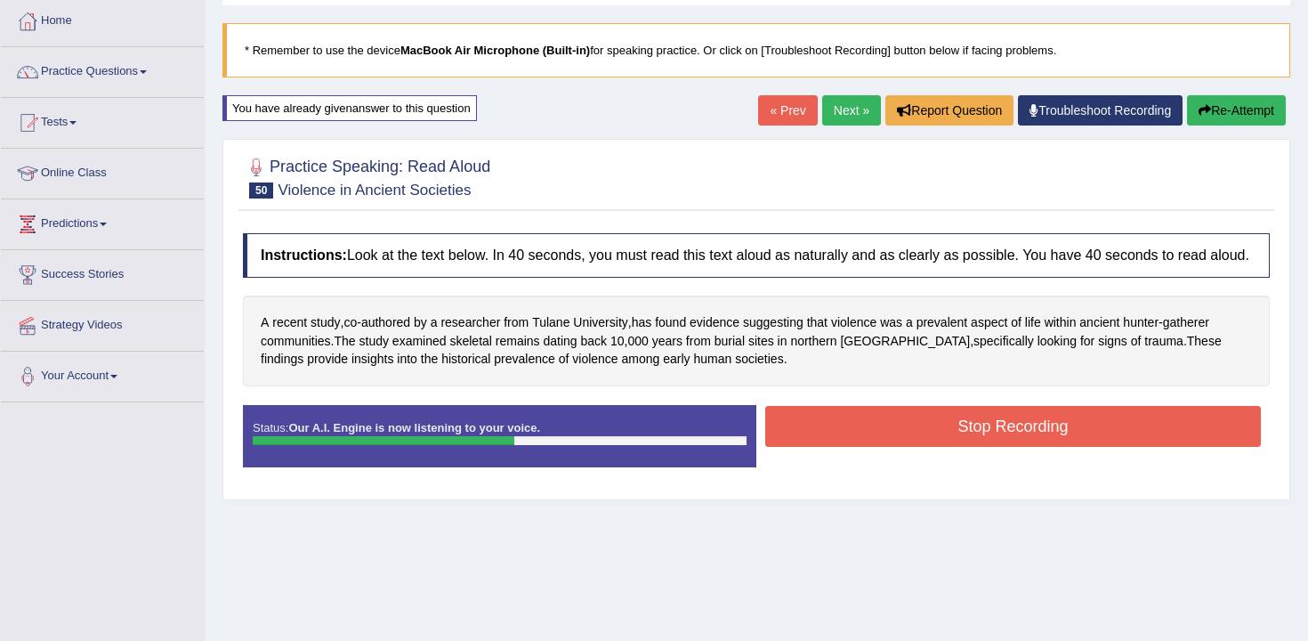
click at [964, 446] on button "Stop Recording" at bounding box center [1014, 426] width 496 height 41
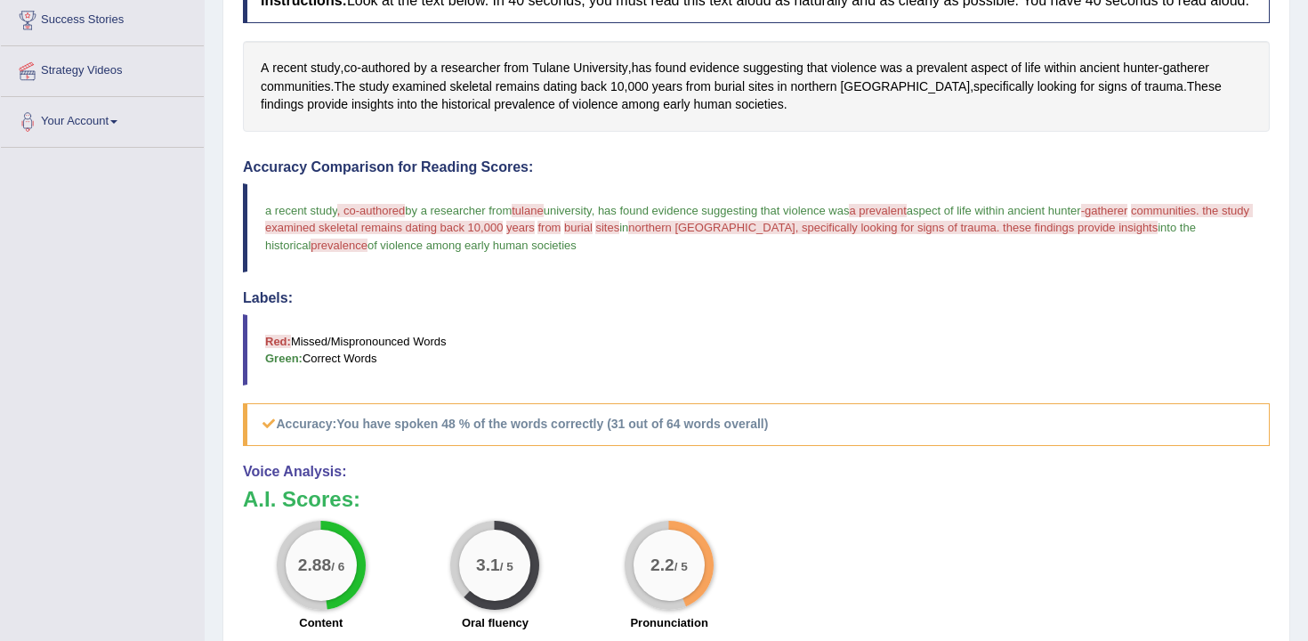
scroll to position [0, 0]
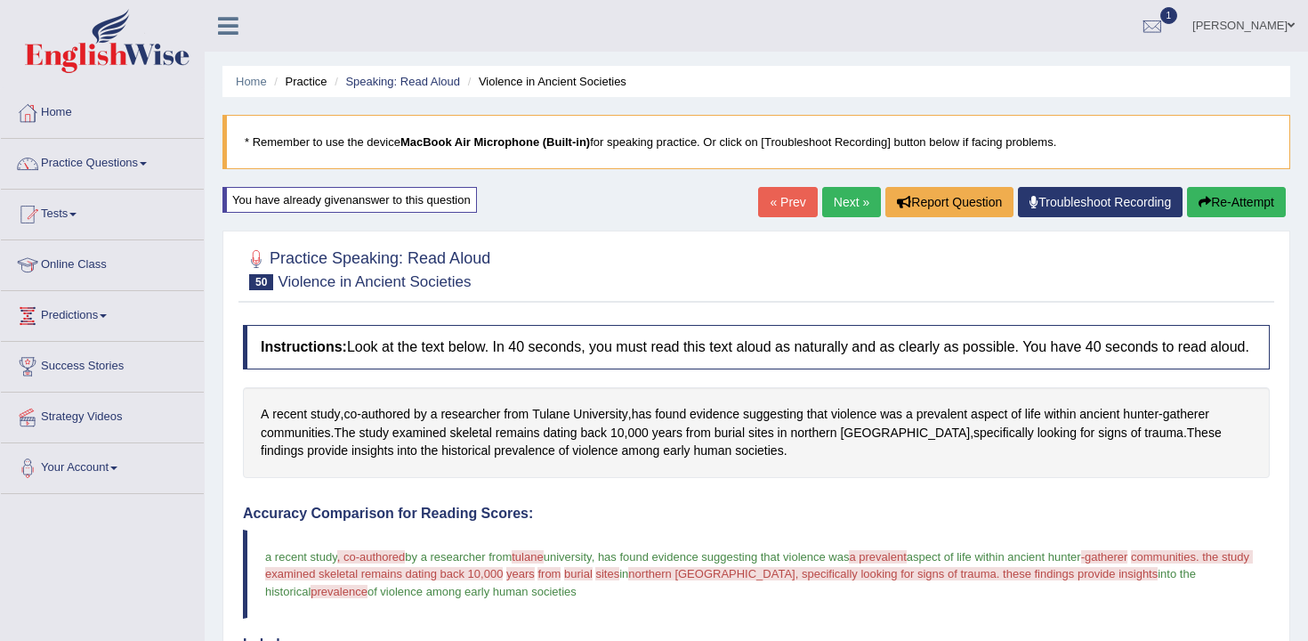
click at [1205, 209] on button "Re-Attempt" at bounding box center [1236, 202] width 99 height 30
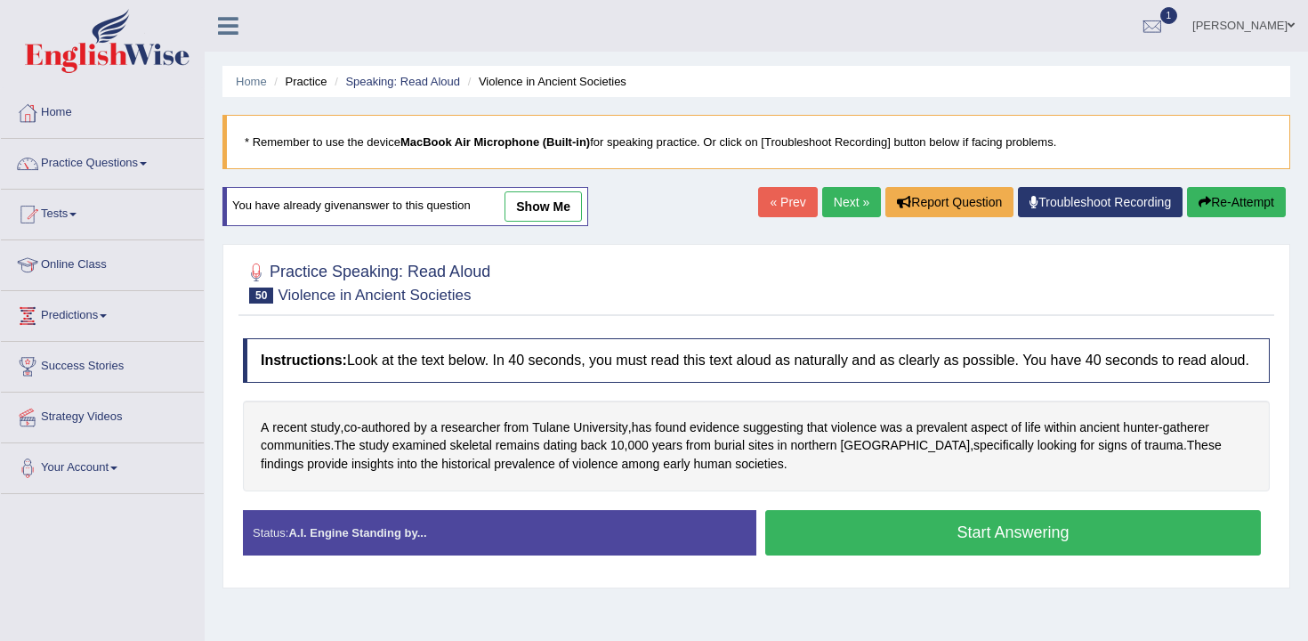
click at [876, 540] on button "Start Answering" at bounding box center [1014, 532] width 496 height 45
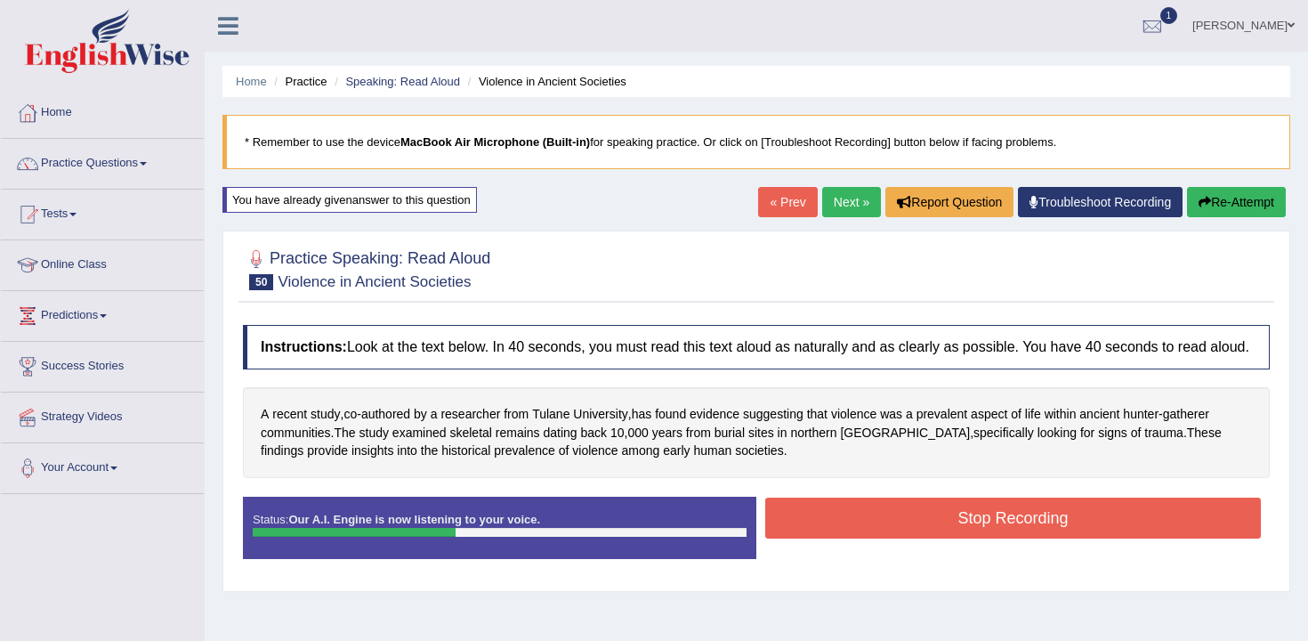
click at [904, 539] on button "Stop Recording" at bounding box center [1014, 518] width 496 height 41
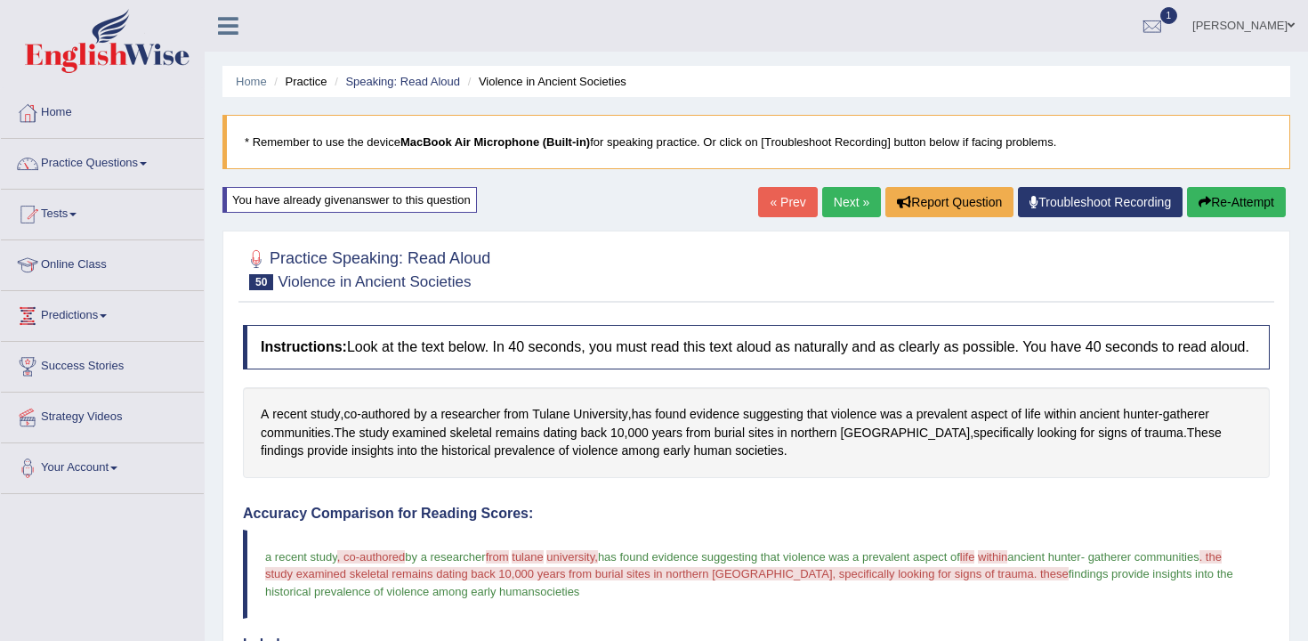
click at [830, 208] on link "Next »" at bounding box center [851, 202] width 59 height 30
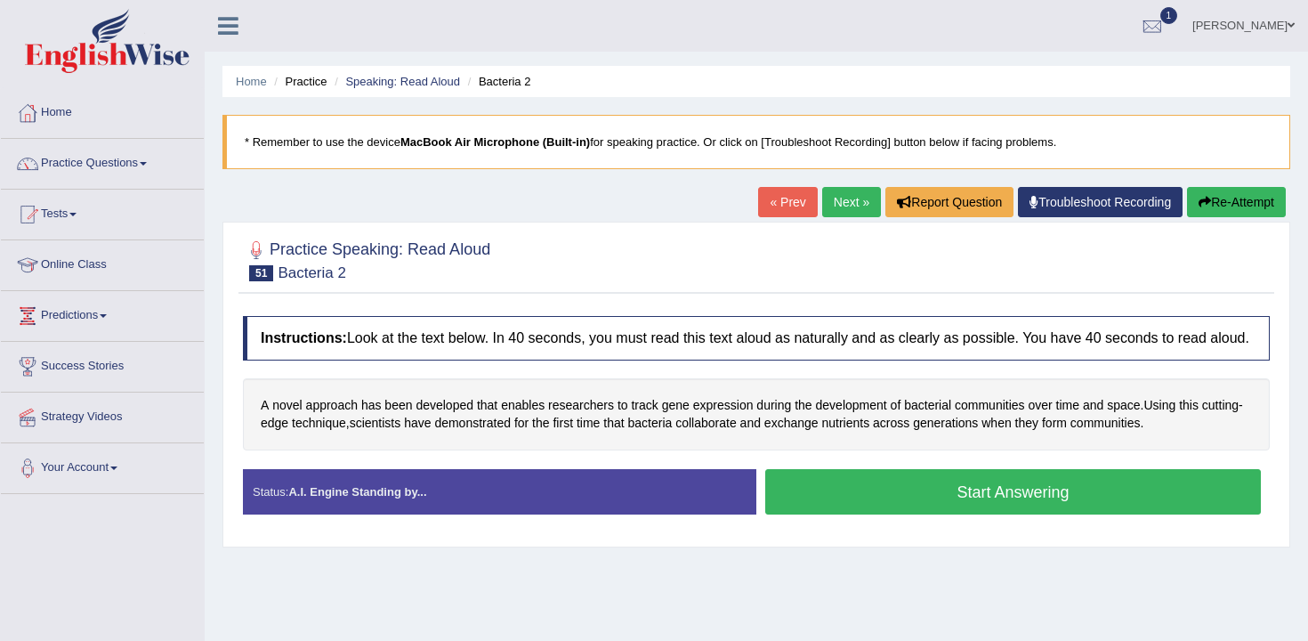
click at [823, 514] on button "Start Answering" at bounding box center [1014, 491] width 496 height 45
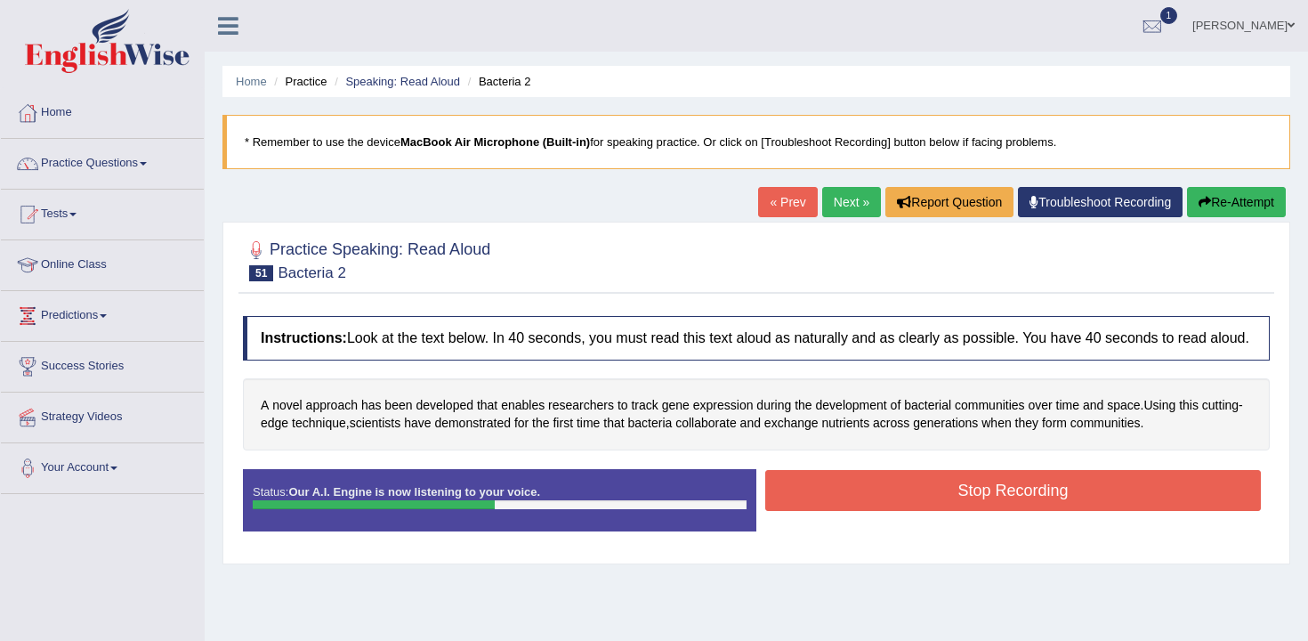
click at [828, 511] on button "Stop Recording" at bounding box center [1014, 490] width 496 height 41
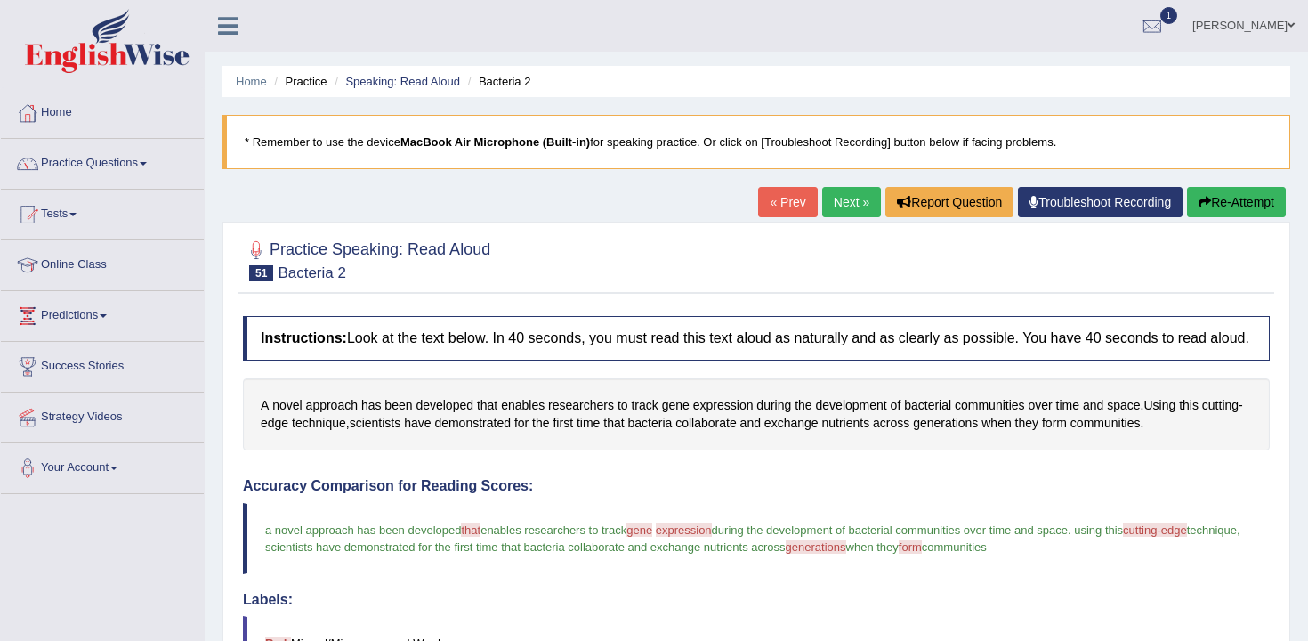
click at [1225, 210] on button "Re-Attempt" at bounding box center [1236, 202] width 99 height 30
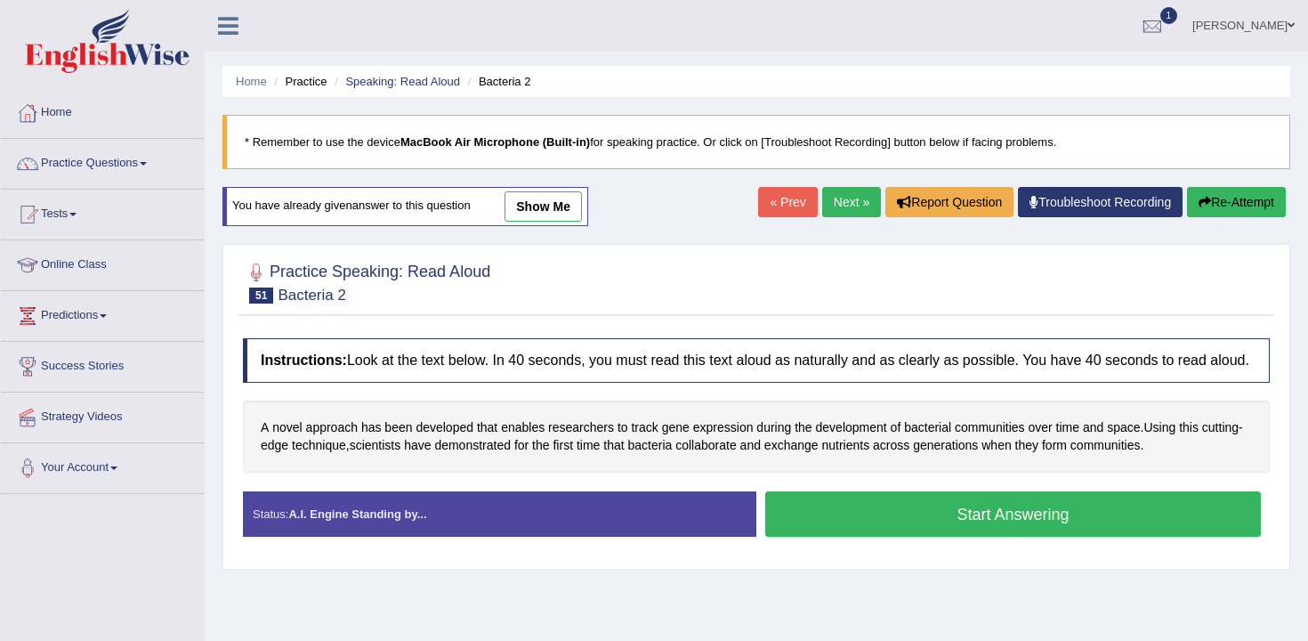
click at [898, 537] on button "Start Answering" at bounding box center [1014, 513] width 496 height 45
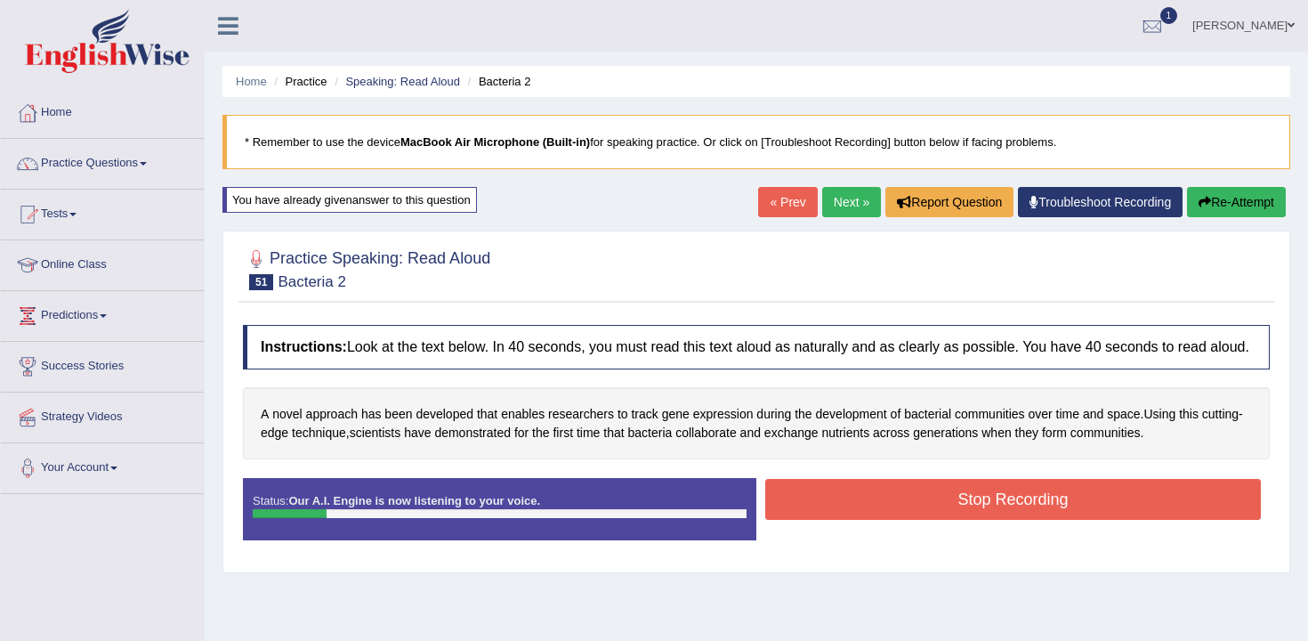
click at [1210, 203] on button "Re-Attempt" at bounding box center [1236, 202] width 99 height 30
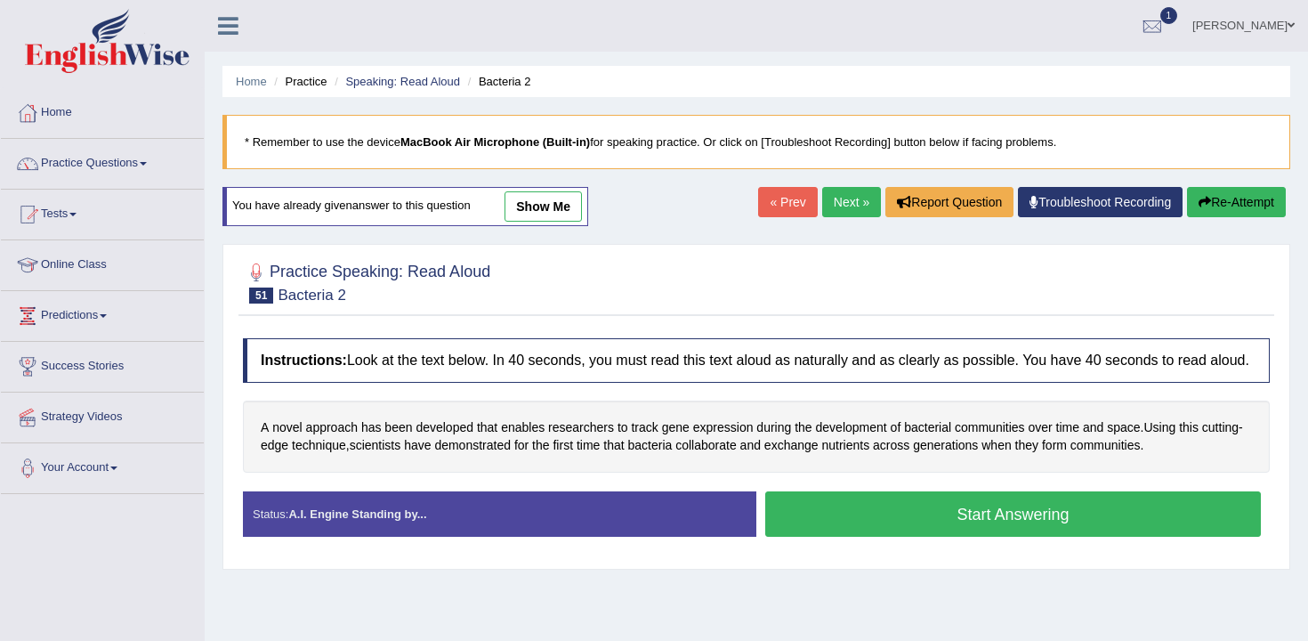
click at [946, 523] on button "Start Answering" at bounding box center [1014, 513] width 496 height 45
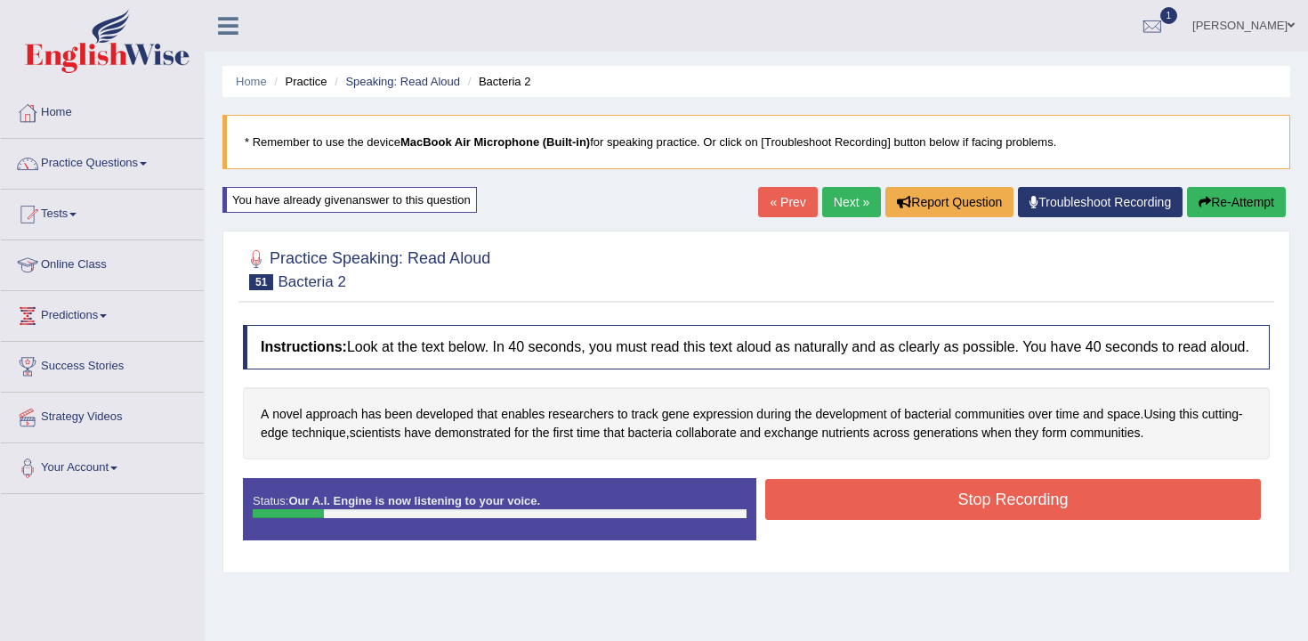
click at [1215, 212] on button "Re-Attempt" at bounding box center [1236, 202] width 99 height 30
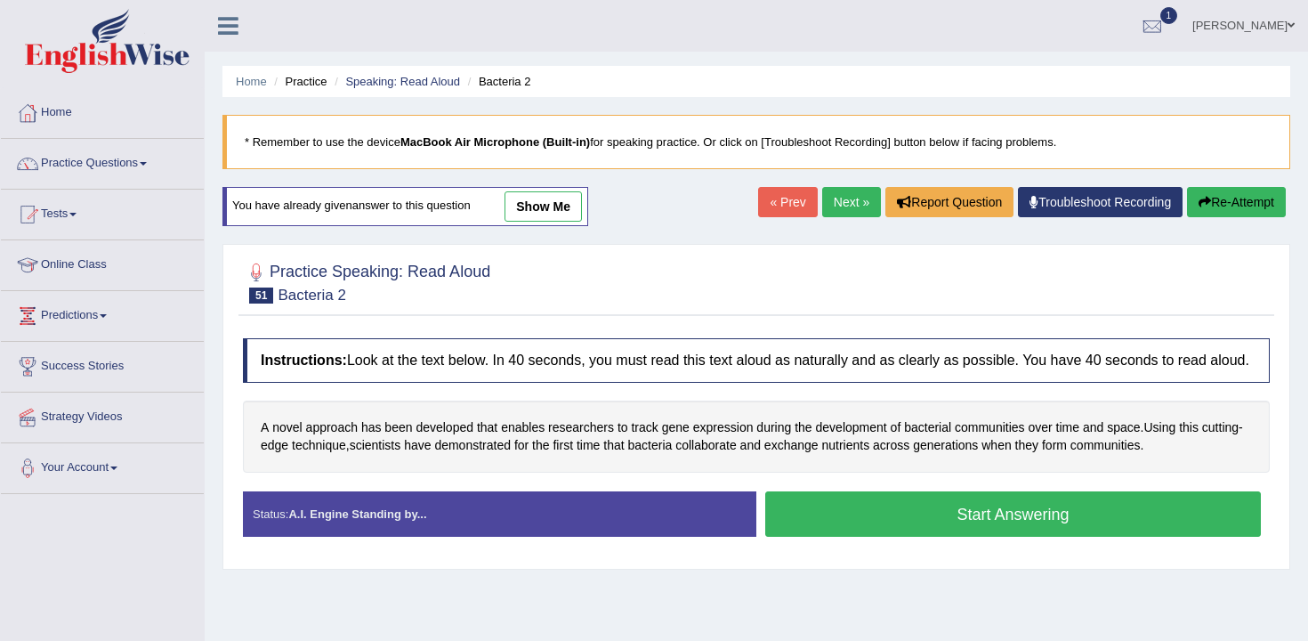
click at [1016, 534] on button "Start Answering" at bounding box center [1014, 513] width 496 height 45
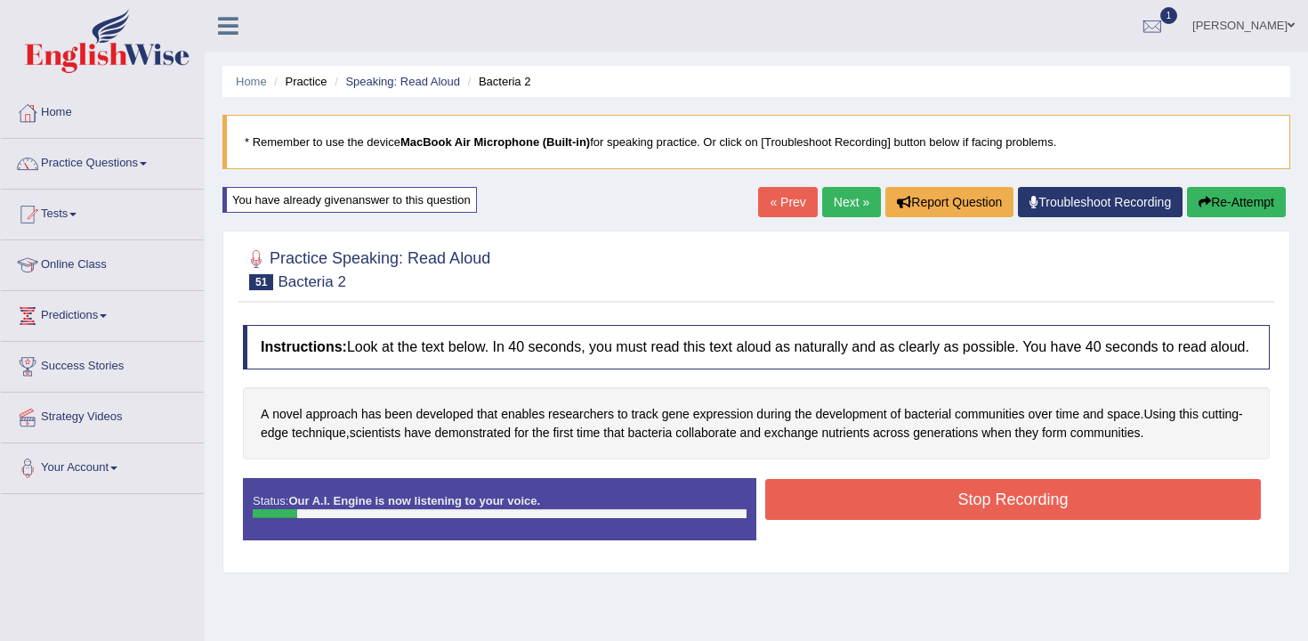
click at [1239, 182] on div "Home Practice Speaking: Read Aloud Bacteria 2 * Remember to use the device MacB…" at bounding box center [757, 445] width 1104 height 890
click at [1237, 190] on button "Re-Attempt" at bounding box center [1236, 202] width 99 height 30
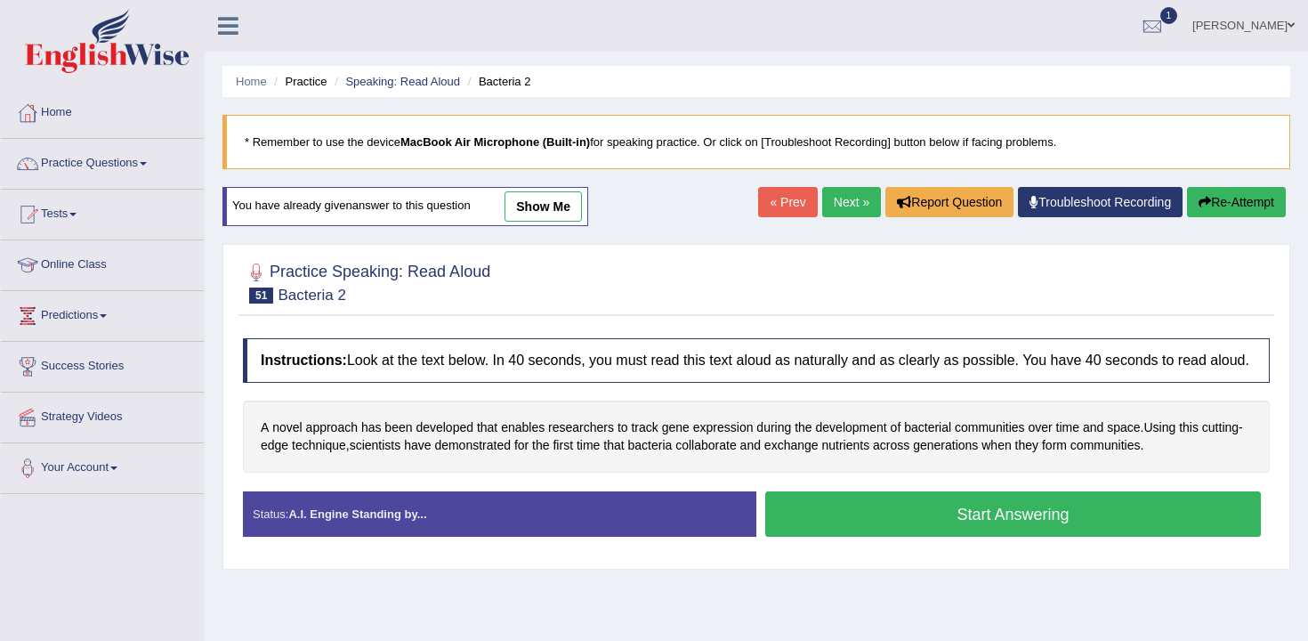
click at [1008, 537] on button "Start Answering" at bounding box center [1014, 513] width 496 height 45
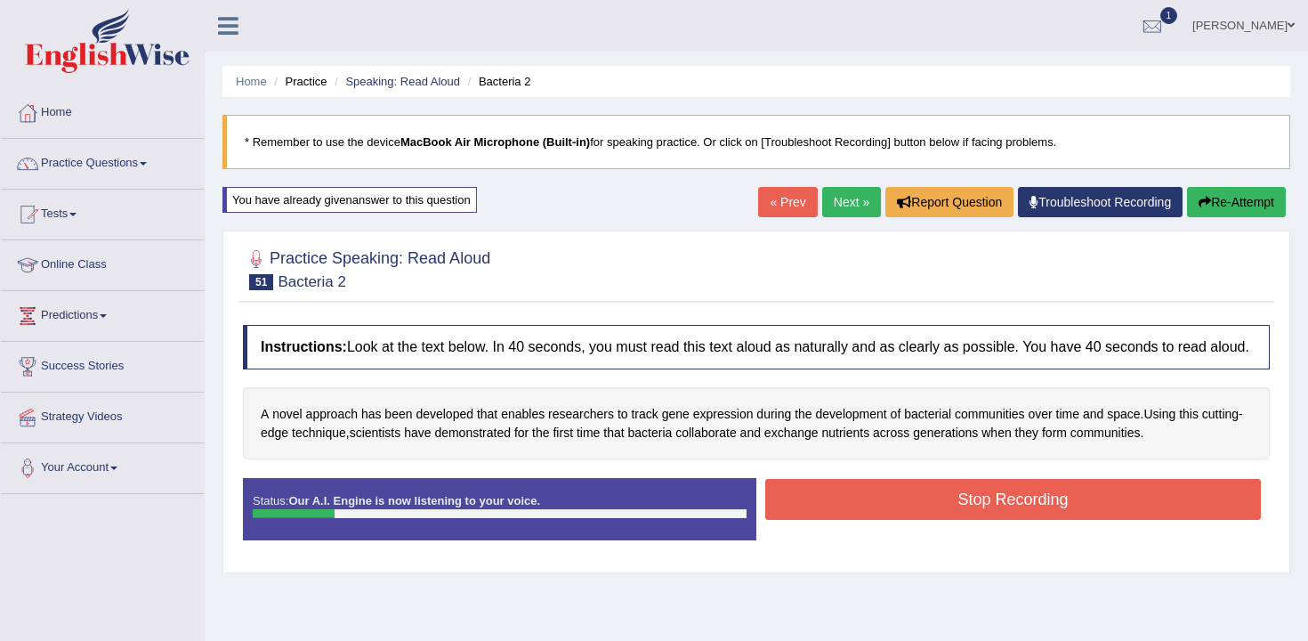
click at [1224, 210] on button "Re-Attempt" at bounding box center [1236, 202] width 99 height 30
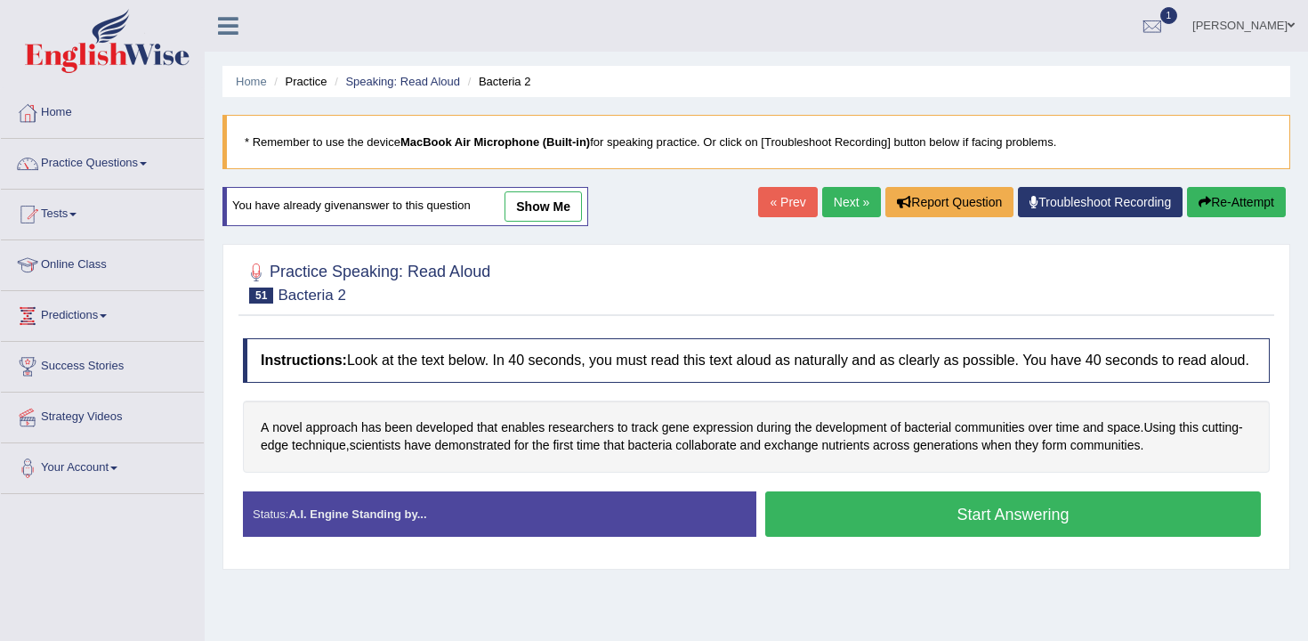
click at [1049, 555] on div "Status: A.I. Engine Standing by... Start Answering Stop Recording" at bounding box center [756, 522] width 1027 height 63
click at [1018, 537] on button "Start Answering" at bounding box center [1014, 513] width 496 height 45
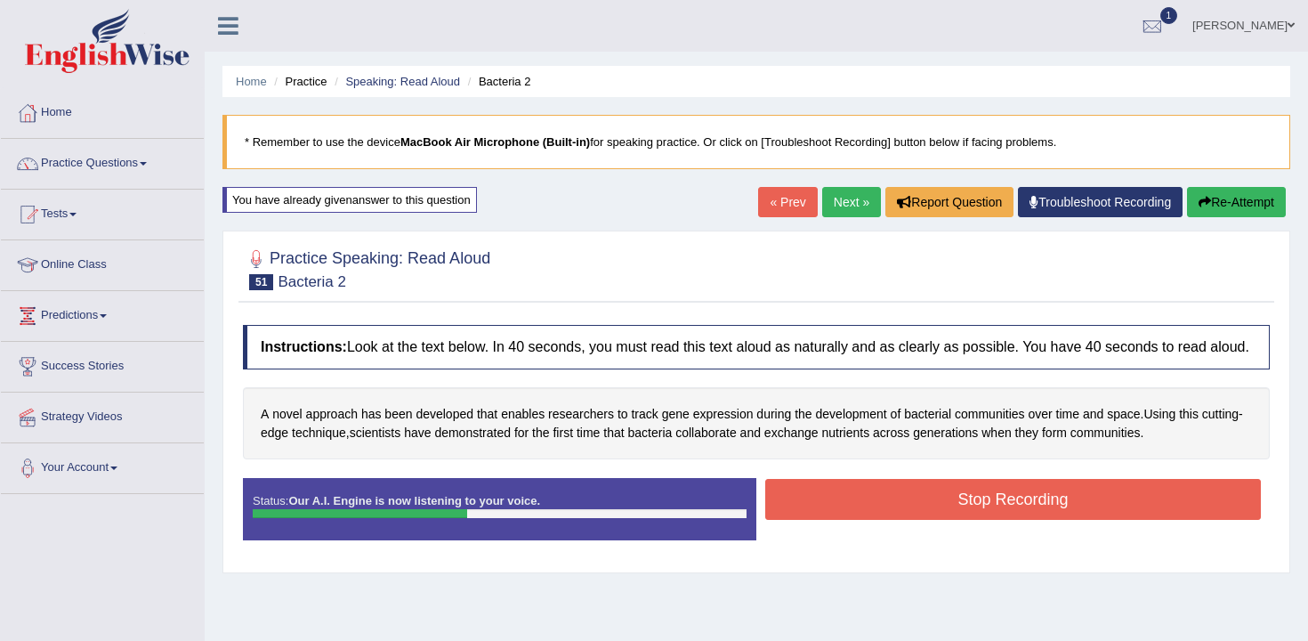
click at [1056, 520] on button "Stop Recording" at bounding box center [1014, 499] width 496 height 41
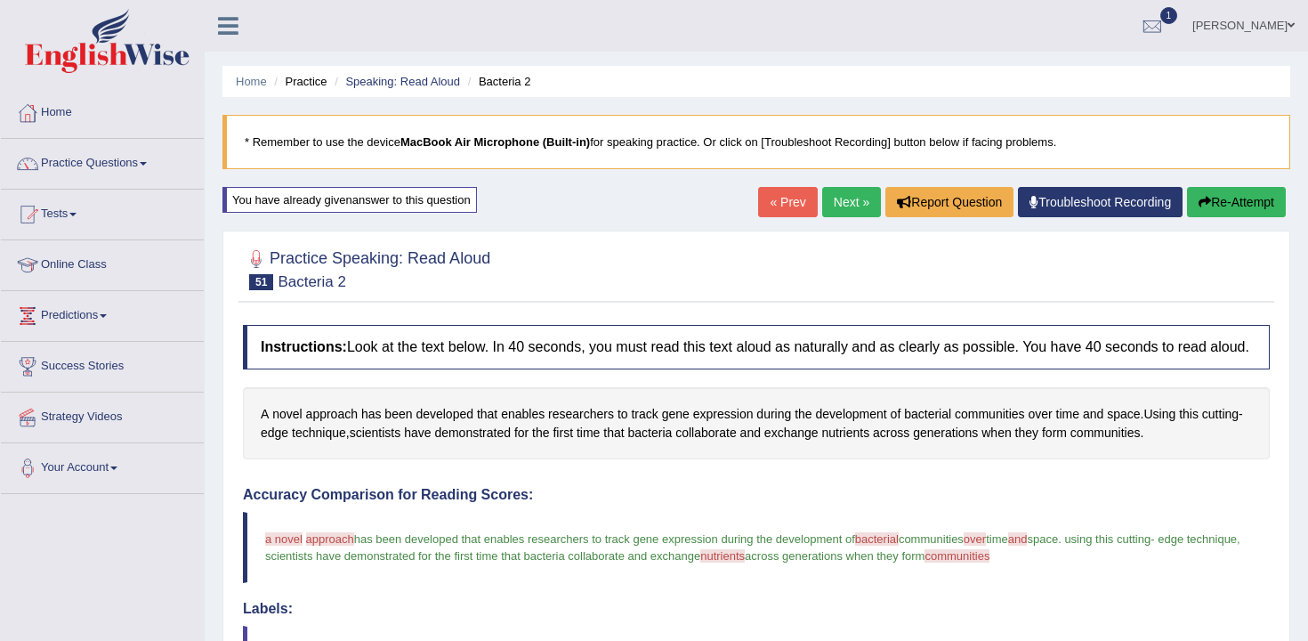
click at [842, 206] on link "Next »" at bounding box center [851, 202] width 59 height 30
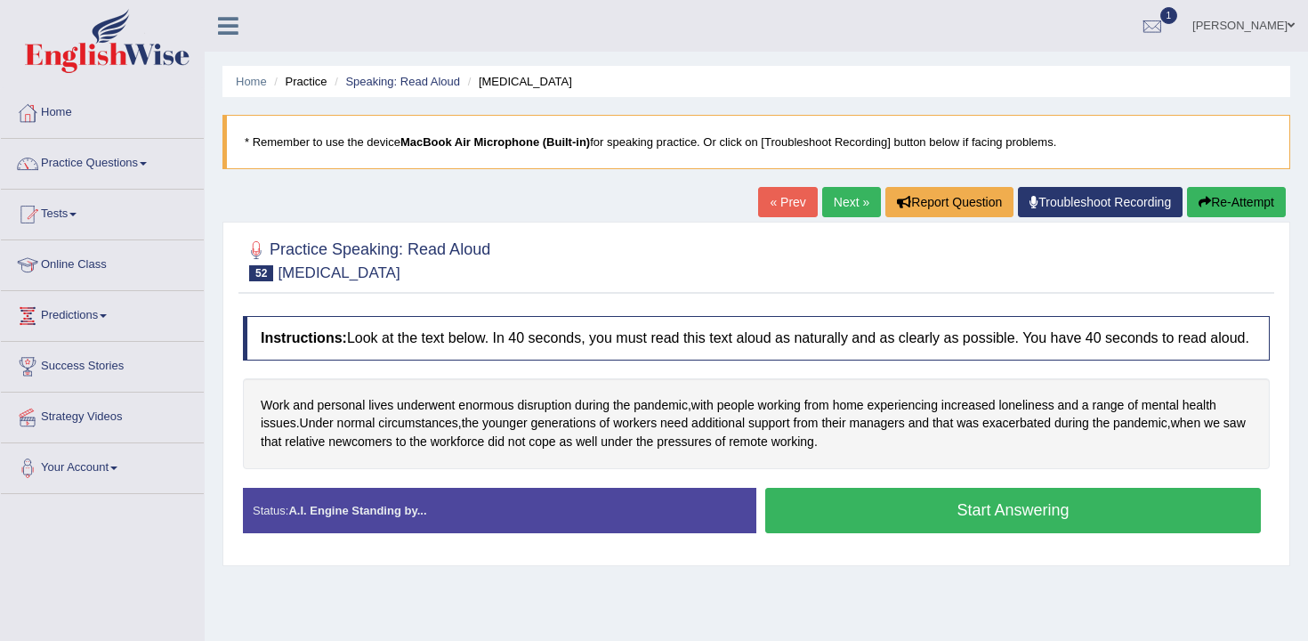
click at [856, 531] on button "Start Answering" at bounding box center [1014, 510] width 496 height 45
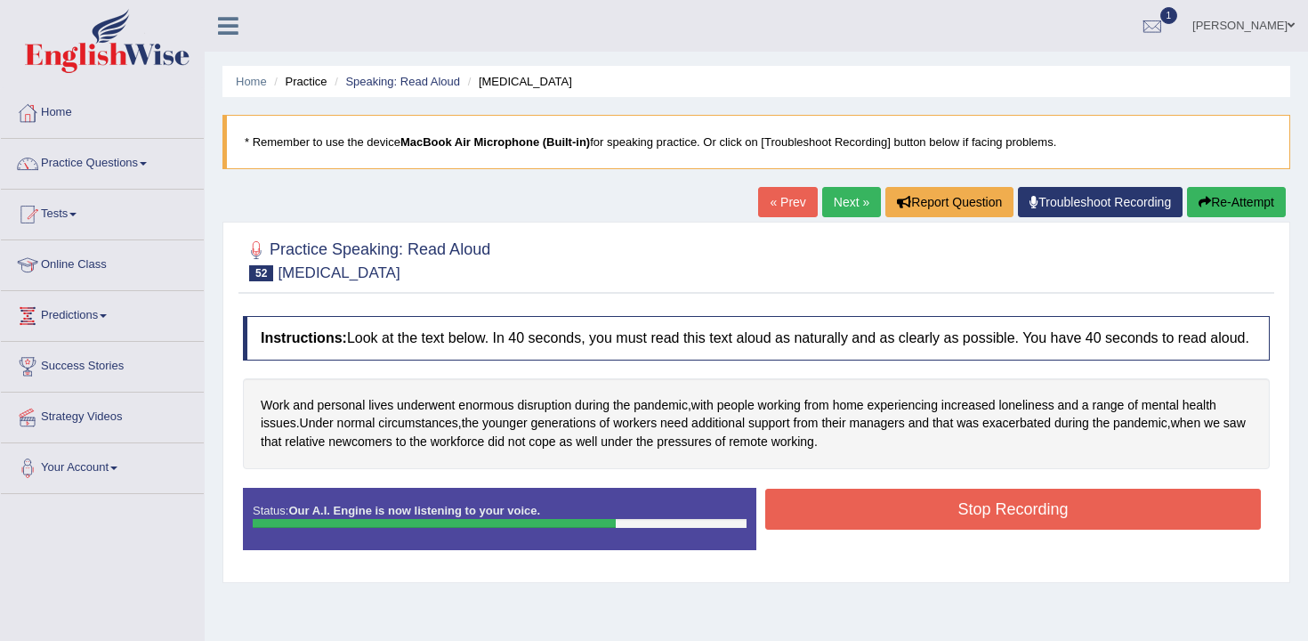
click at [856, 530] on button "Stop Recording" at bounding box center [1014, 509] width 496 height 41
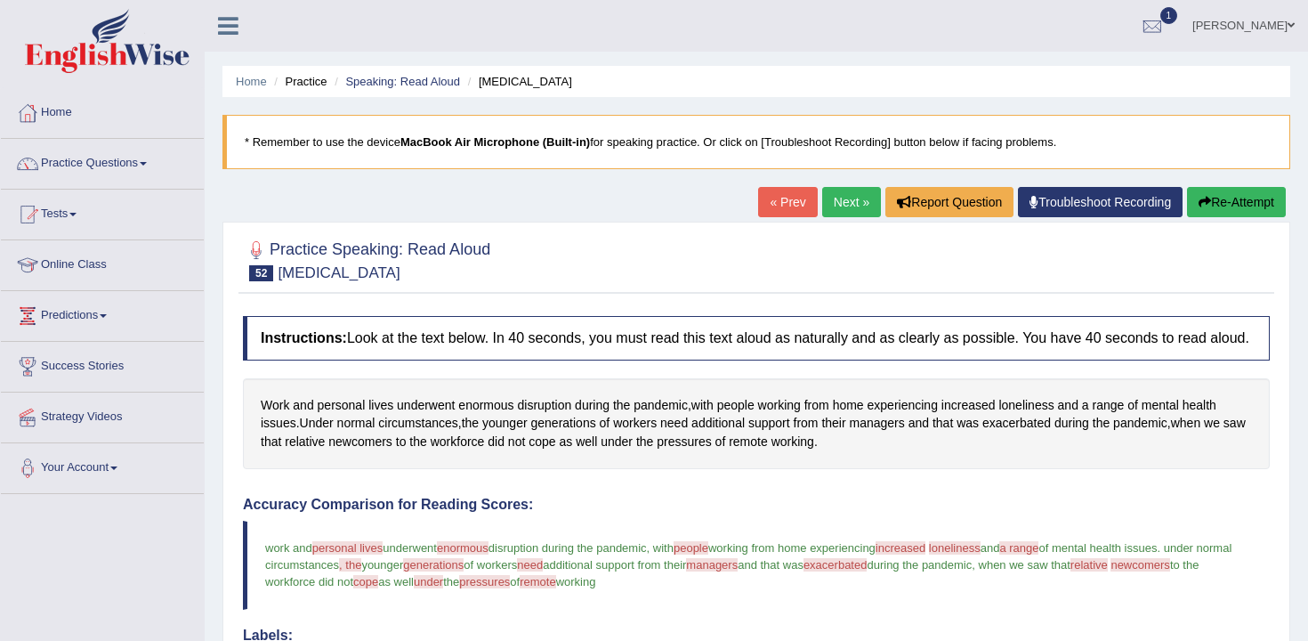
click at [1264, 182] on div "Home Practice Speaking: Read Aloud Workplace Stress * Remember to use the devic…" at bounding box center [757, 577] width 1104 height 1155
click at [126, 176] on link "Practice Questions" at bounding box center [102, 161] width 203 height 45
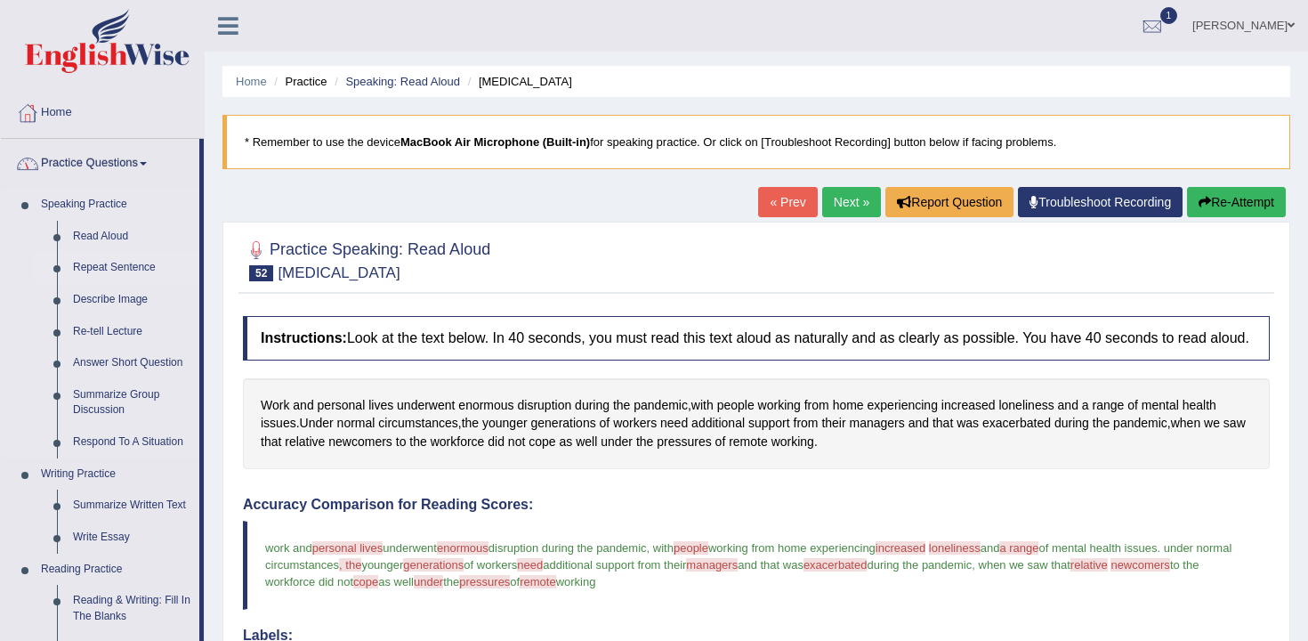
click at [132, 274] on link "Repeat Sentence" at bounding box center [132, 268] width 134 height 32
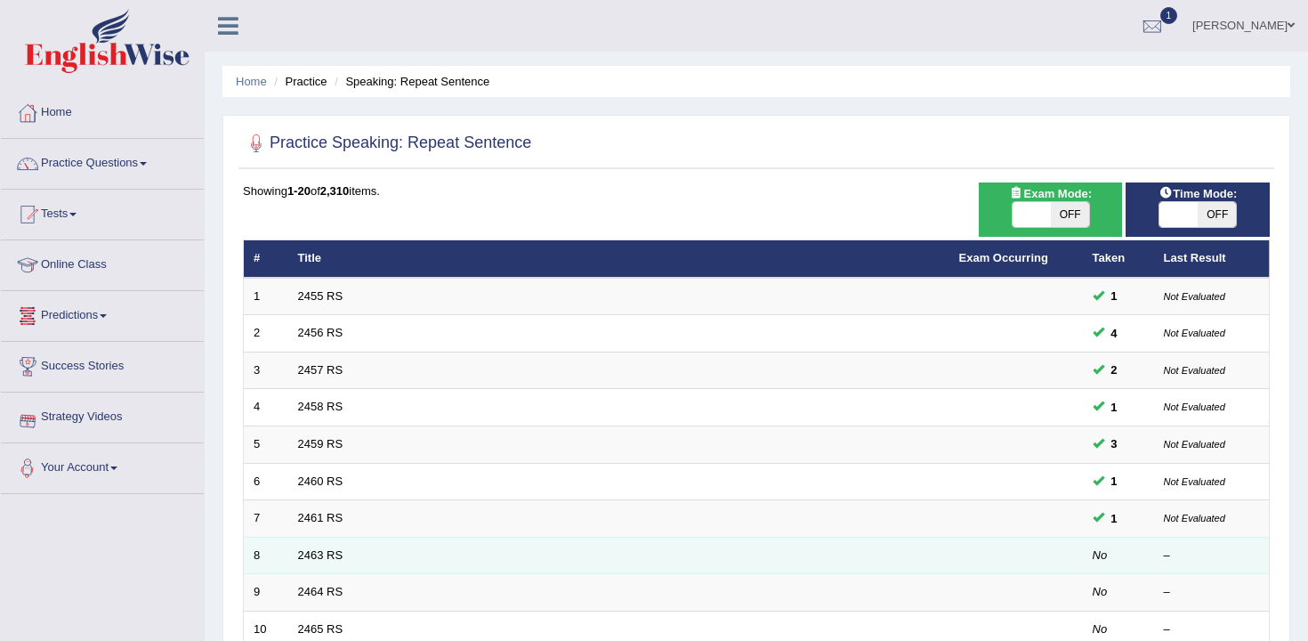
click at [308, 563] on td "2463 RS" at bounding box center [618, 555] width 661 height 37
click at [320, 556] on link "2463 RS" at bounding box center [320, 554] width 45 height 13
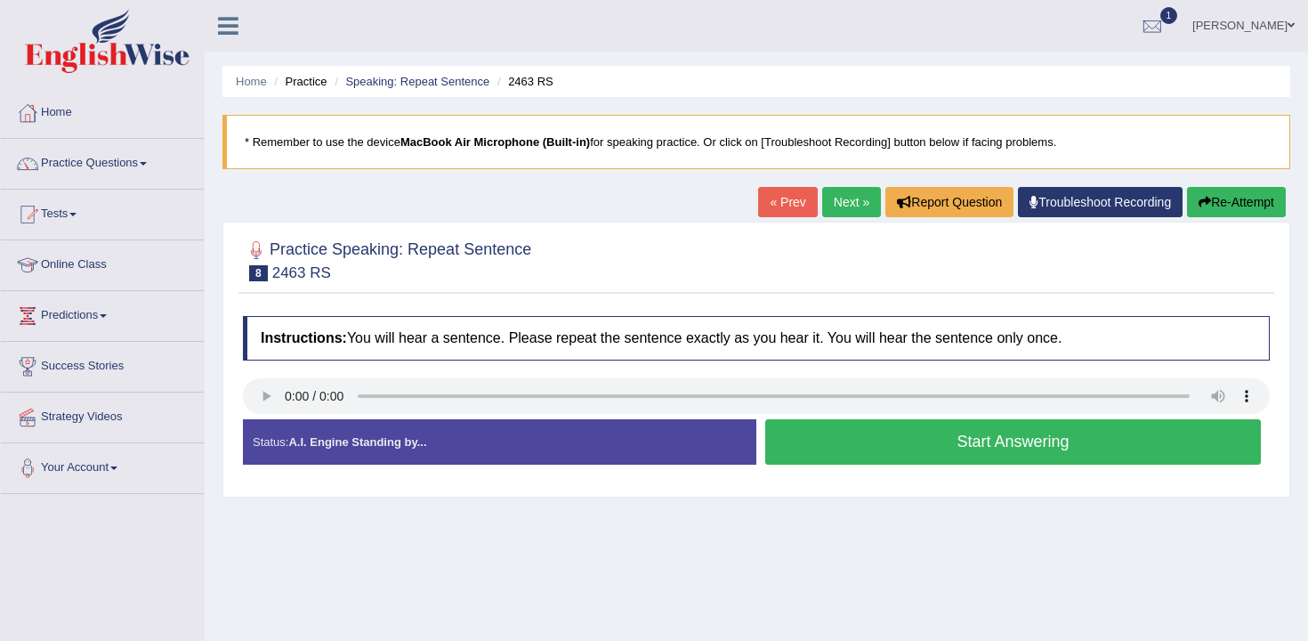
click at [838, 448] on button "Start Answering" at bounding box center [1014, 441] width 496 height 45
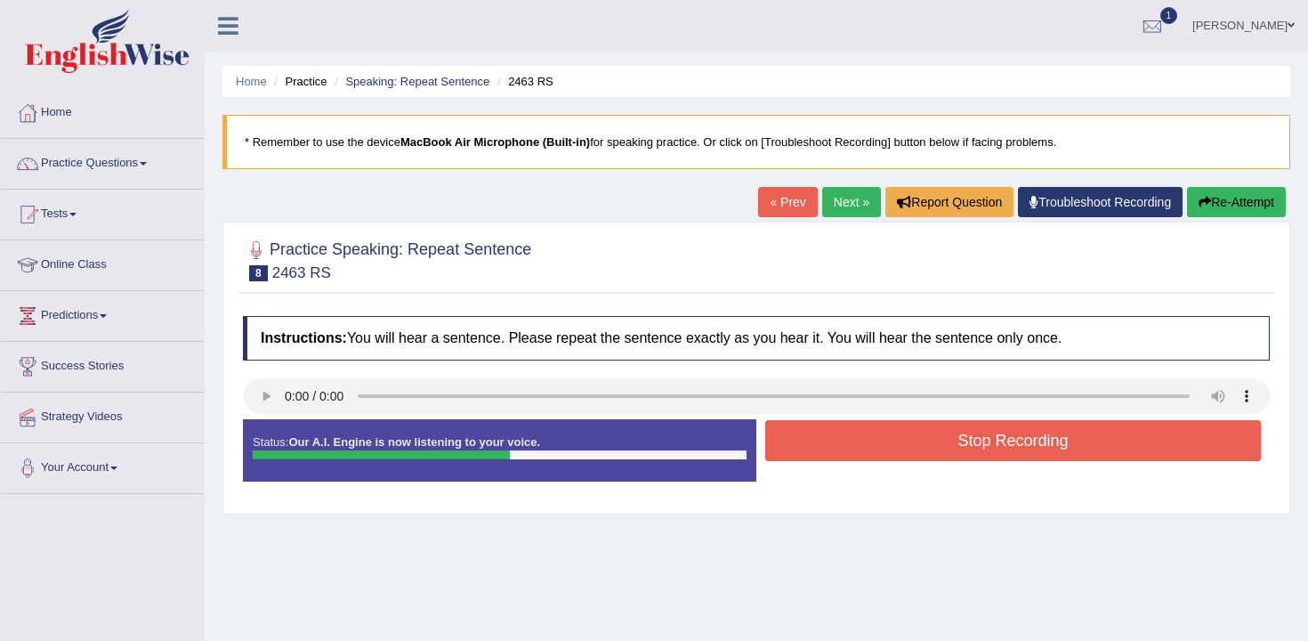
click at [897, 458] on button "Stop Recording" at bounding box center [1014, 440] width 496 height 41
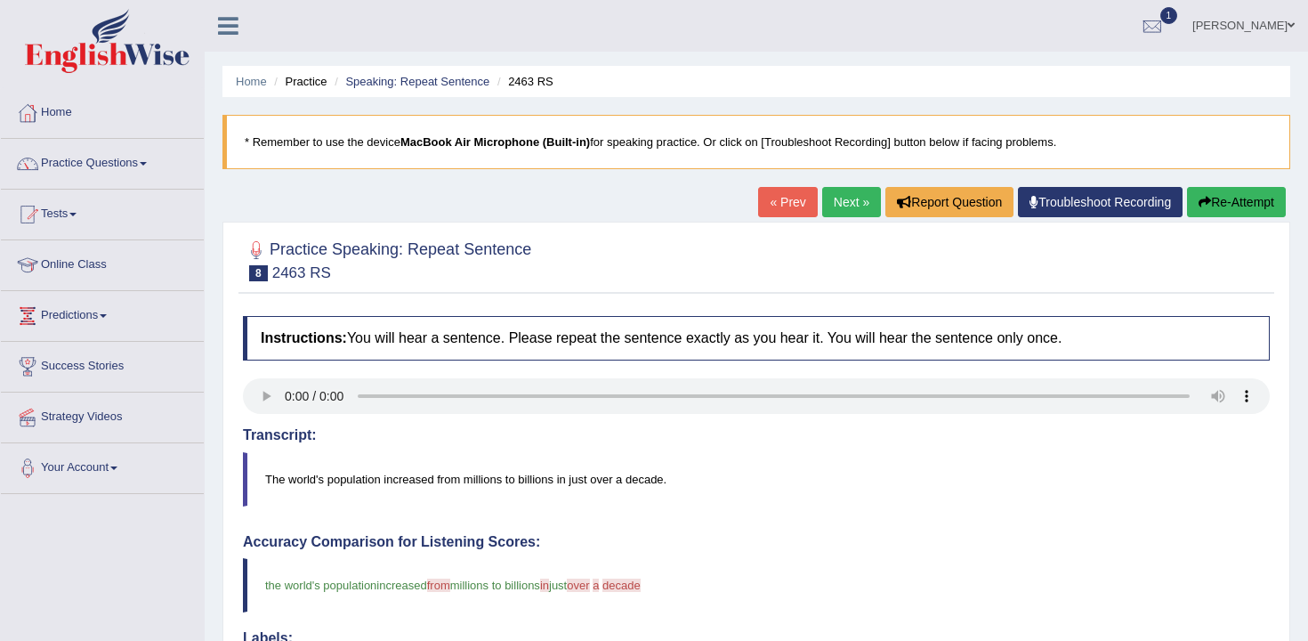
click at [847, 198] on link "Next »" at bounding box center [851, 202] width 59 height 30
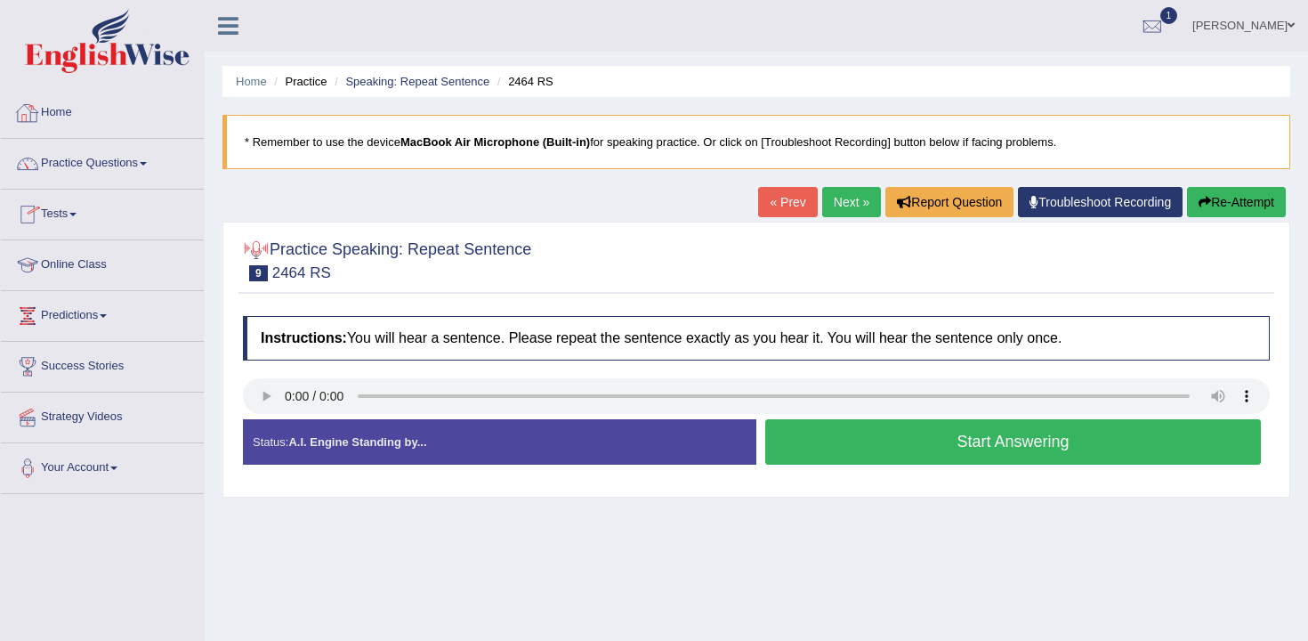
click at [63, 101] on link "Home" at bounding box center [102, 110] width 203 height 45
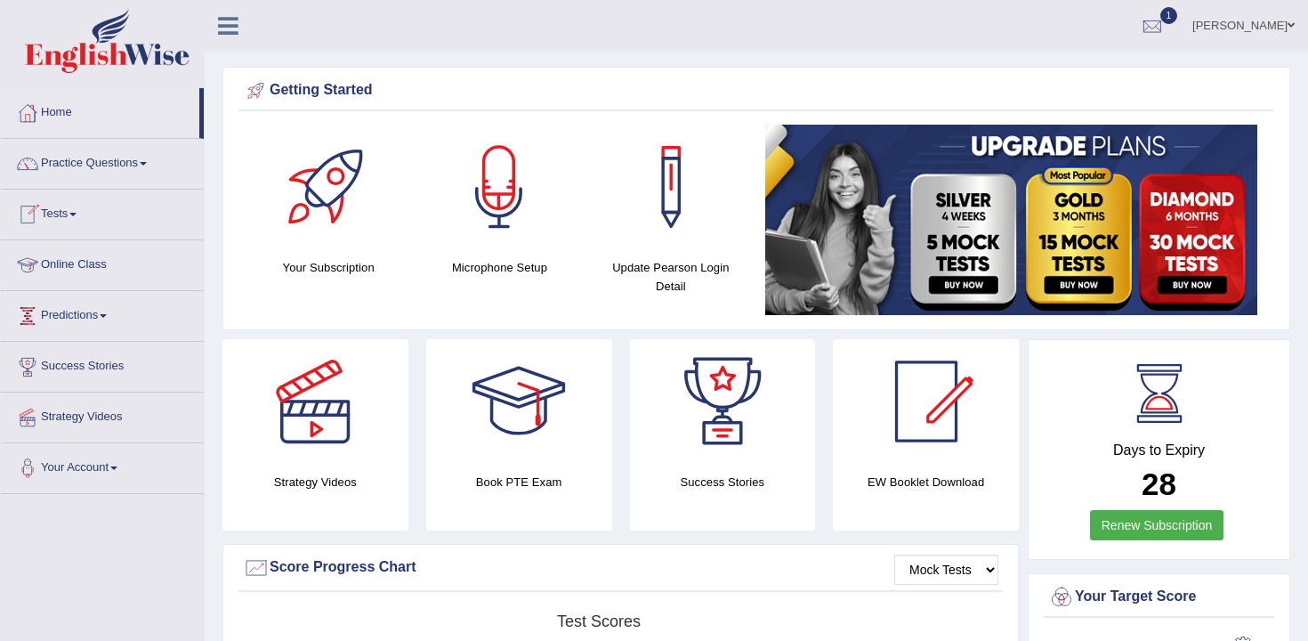
click at [110, 312] on link "Predictions" at bounding box center [102, 313] width 203 height 45
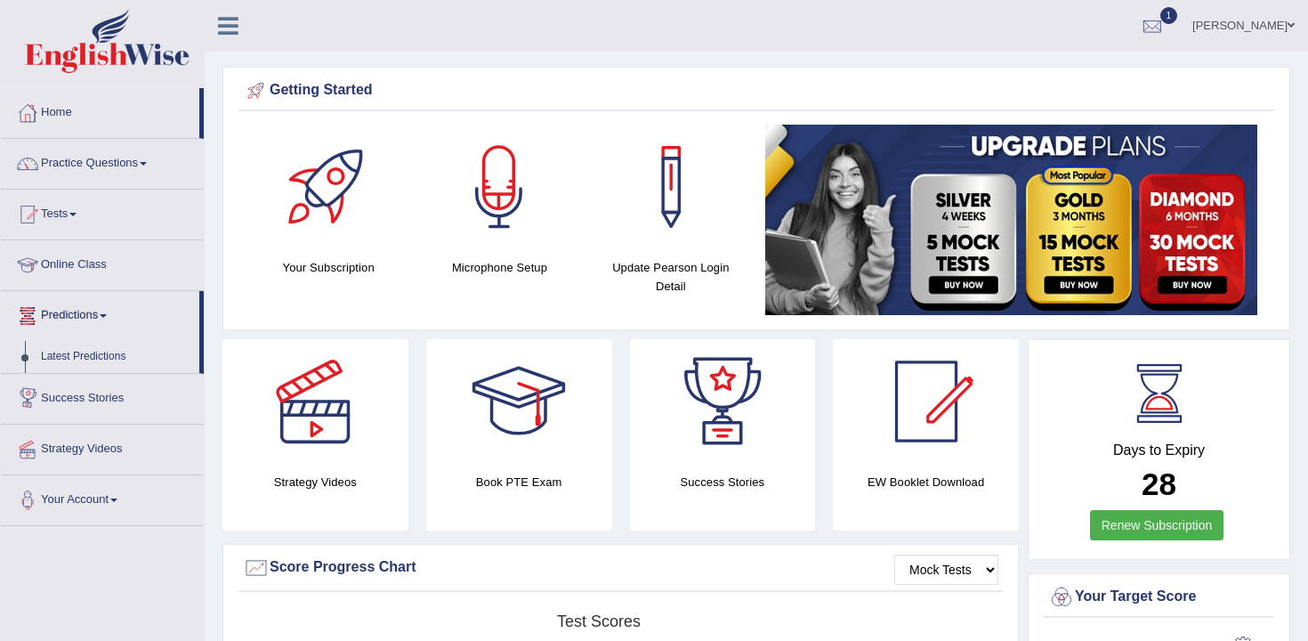
click at [110, 312] on link "Predictions" at bounding box center [100, 313] width 198 height 45
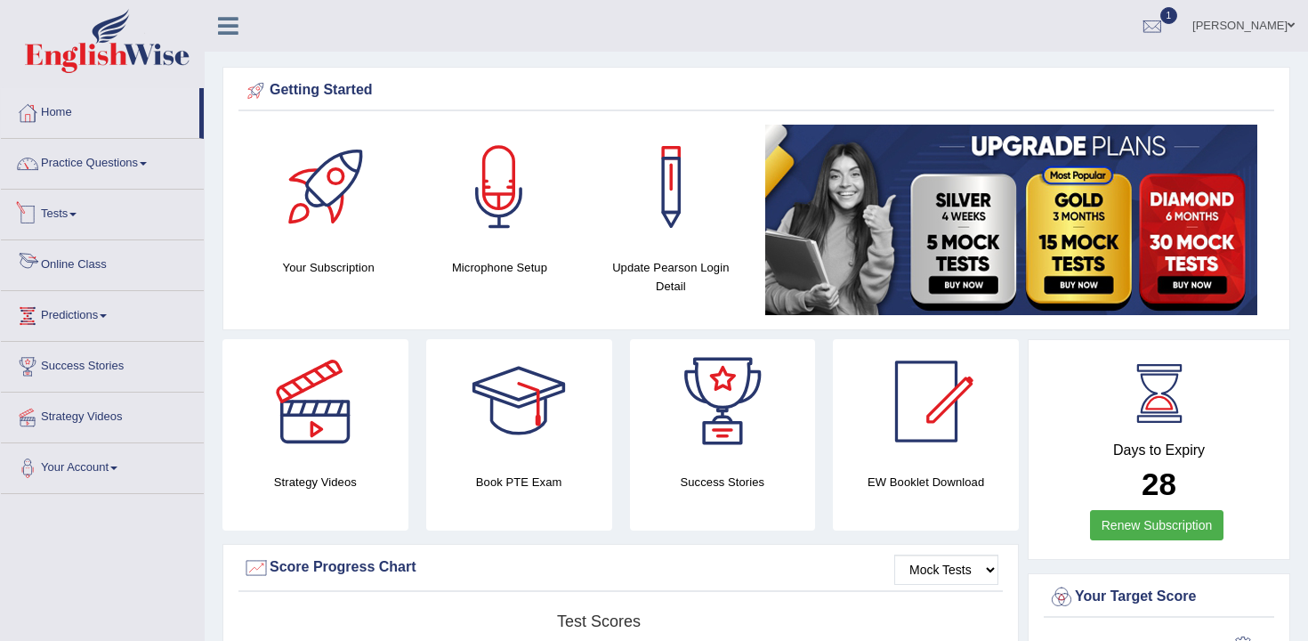
click at [75, 208] on link "Tests" at bounding box center [102, 212] width 203 height 45
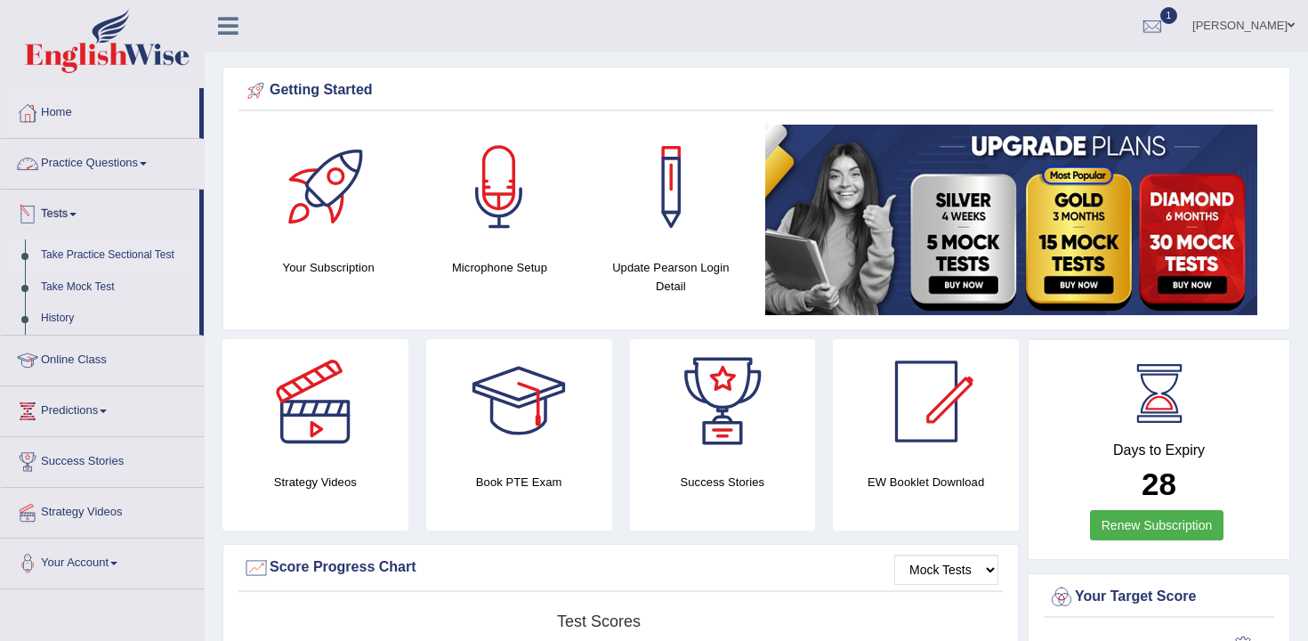
click at [112, 258] on link "Take Practice Sectional Test" at bounding box center [116, 255] width 166 height 32
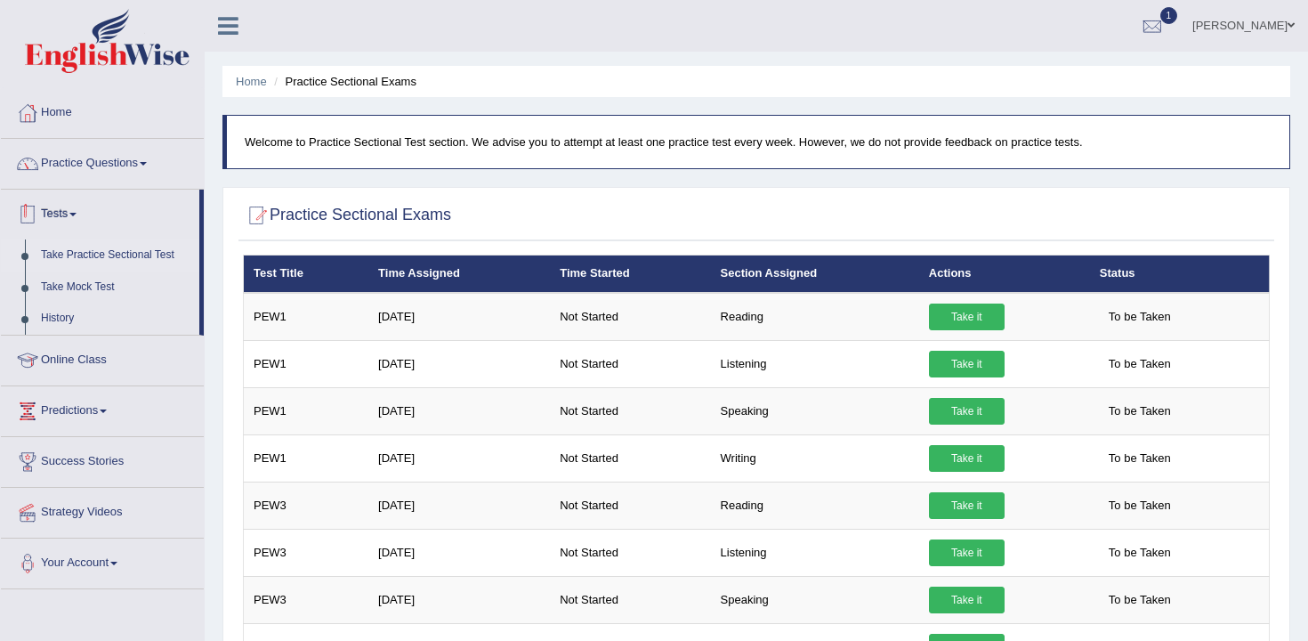
click at [95, 175] on link "Practice Questions" at bounding box center [102, 161] width 203 height 45
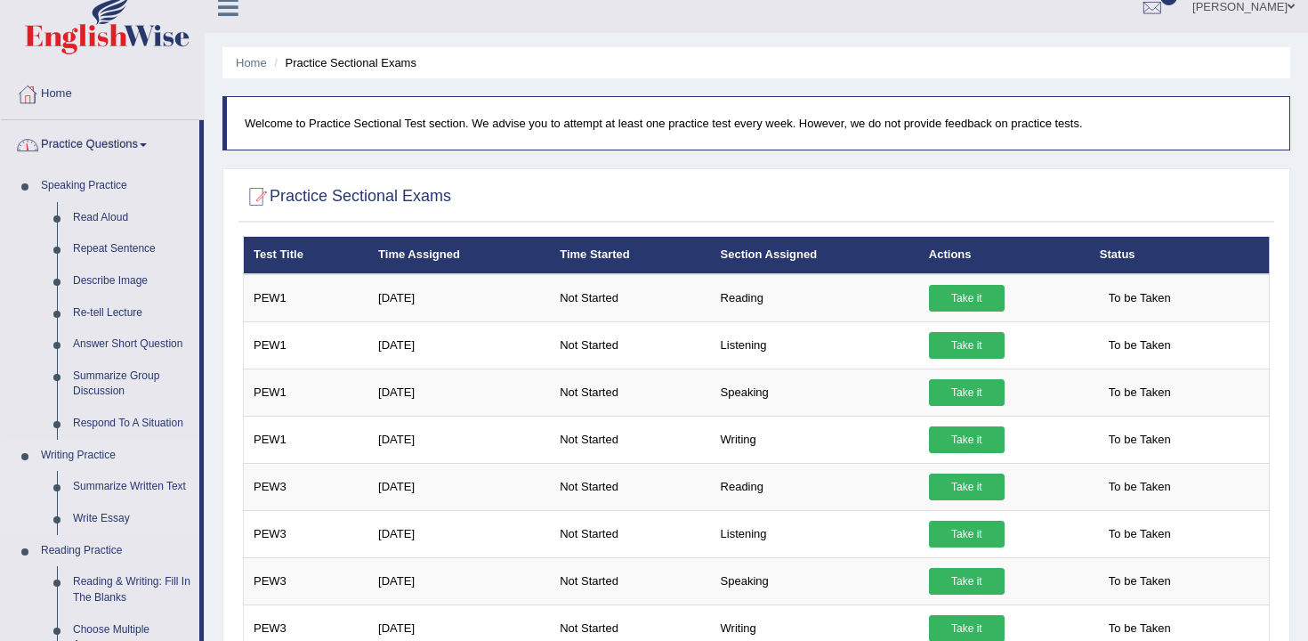
scroll to position [20, 0]
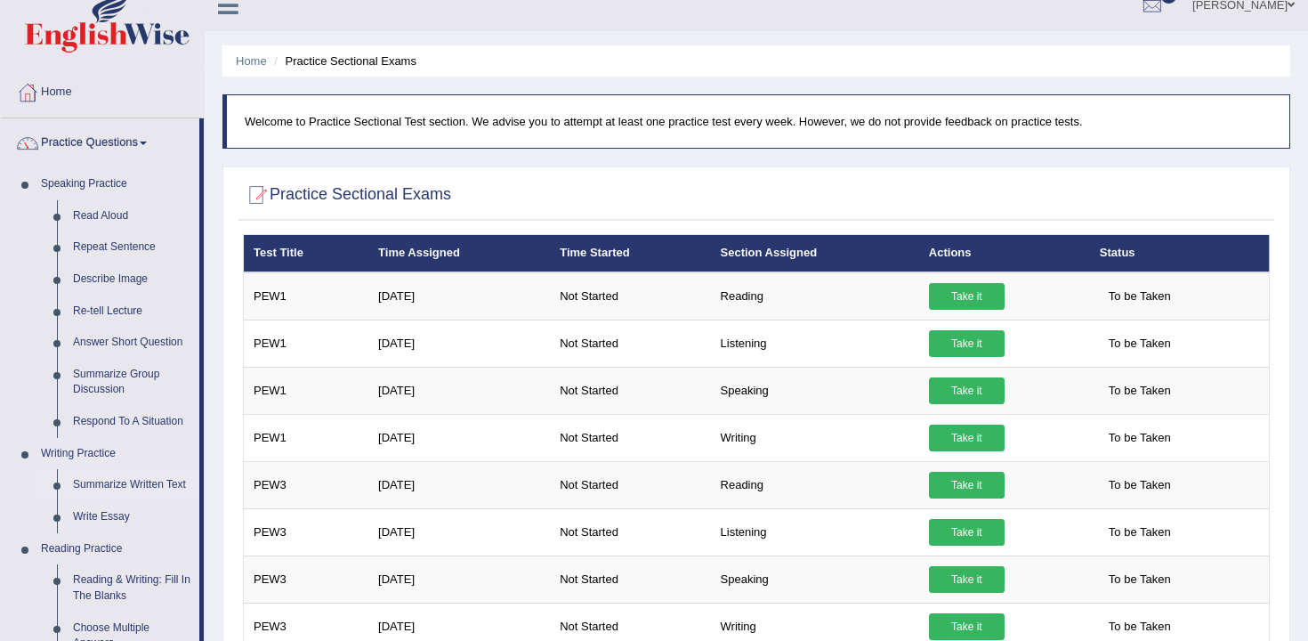
click at [125, 490] on link "Summarize Written Text" at bounding box center [132, 485] width 134 height 32
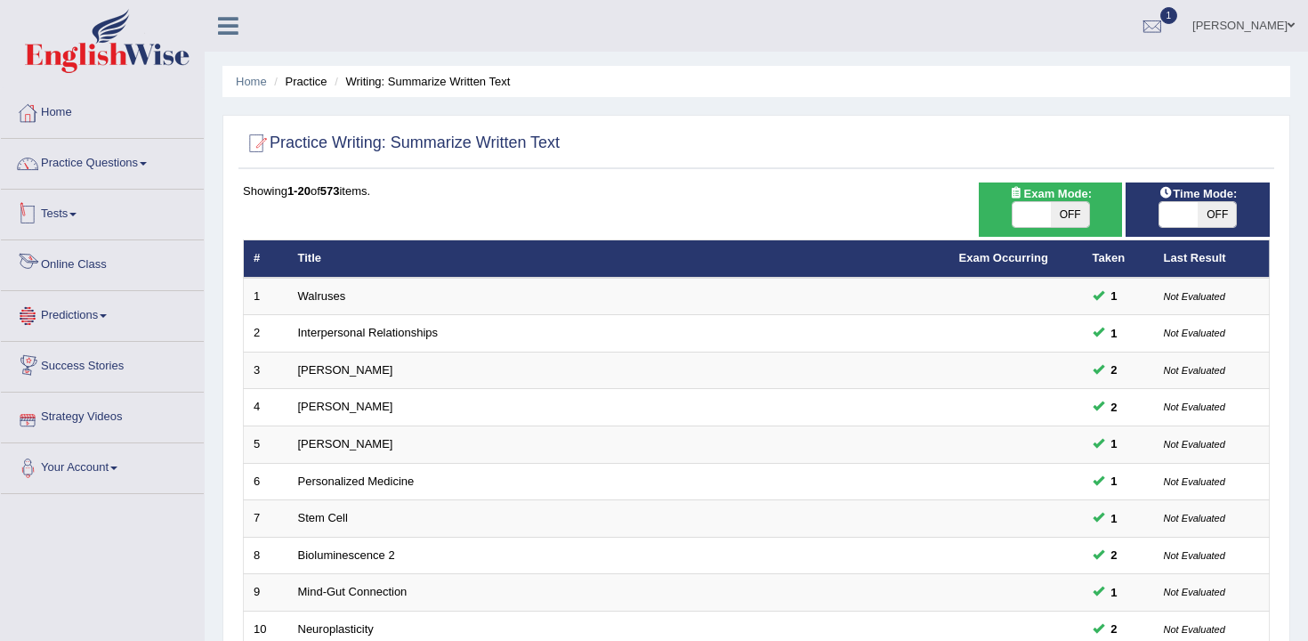
click at [81, 231] on link "Tests" at bounding box center [102, 212] width 203 height 45
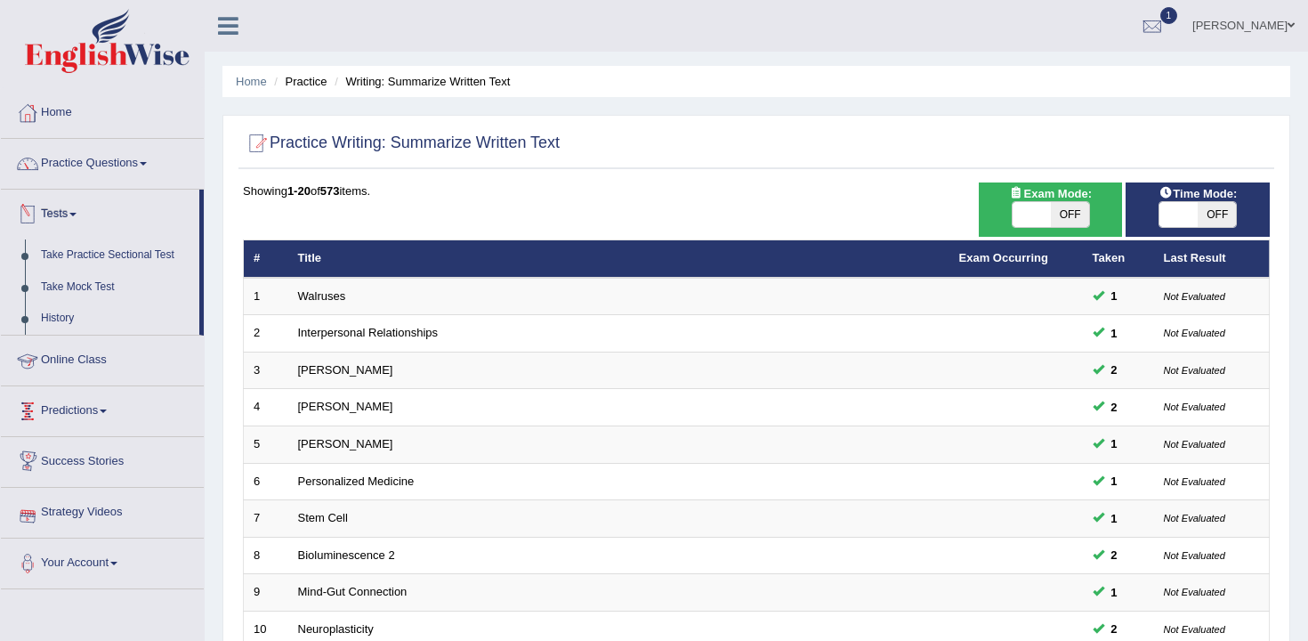
click at [97, 218] on link "Tests" at bounding box center [100, 212] width 198 height 45
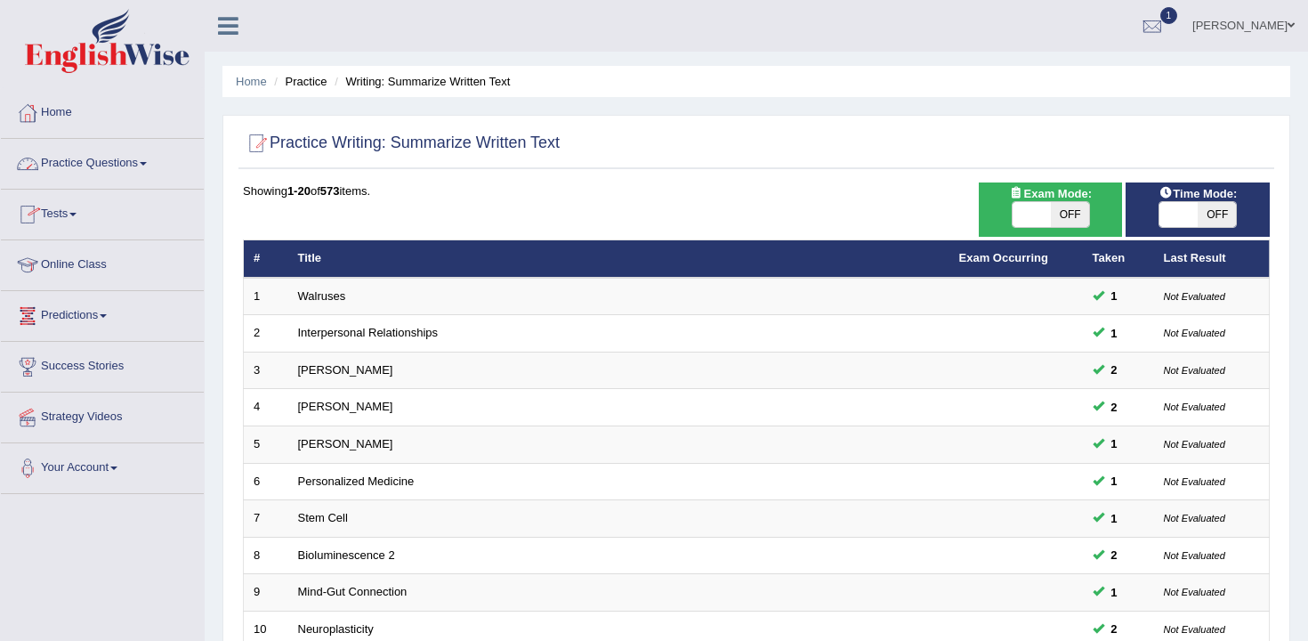
click at [132, 164] on link "Practice Questions" at bounding box center [102, 161] width 203 height 45
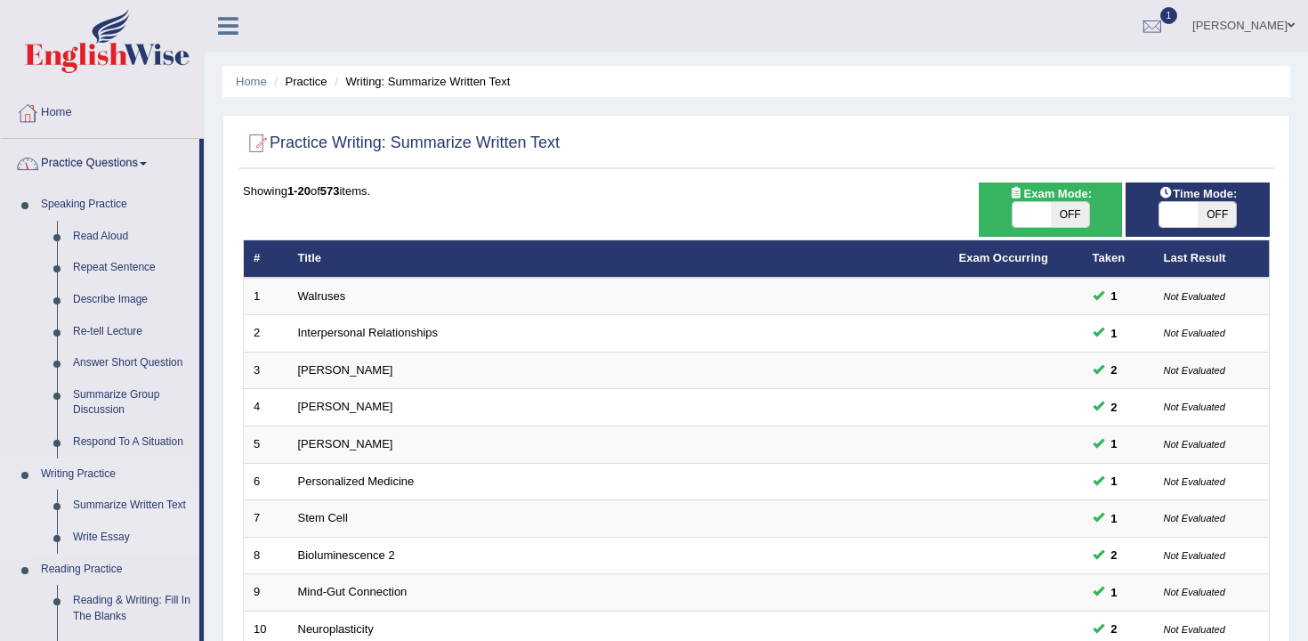
click at [102, 537] on link "Write Essay" at bounding box center [132, 538] width 134 height 32
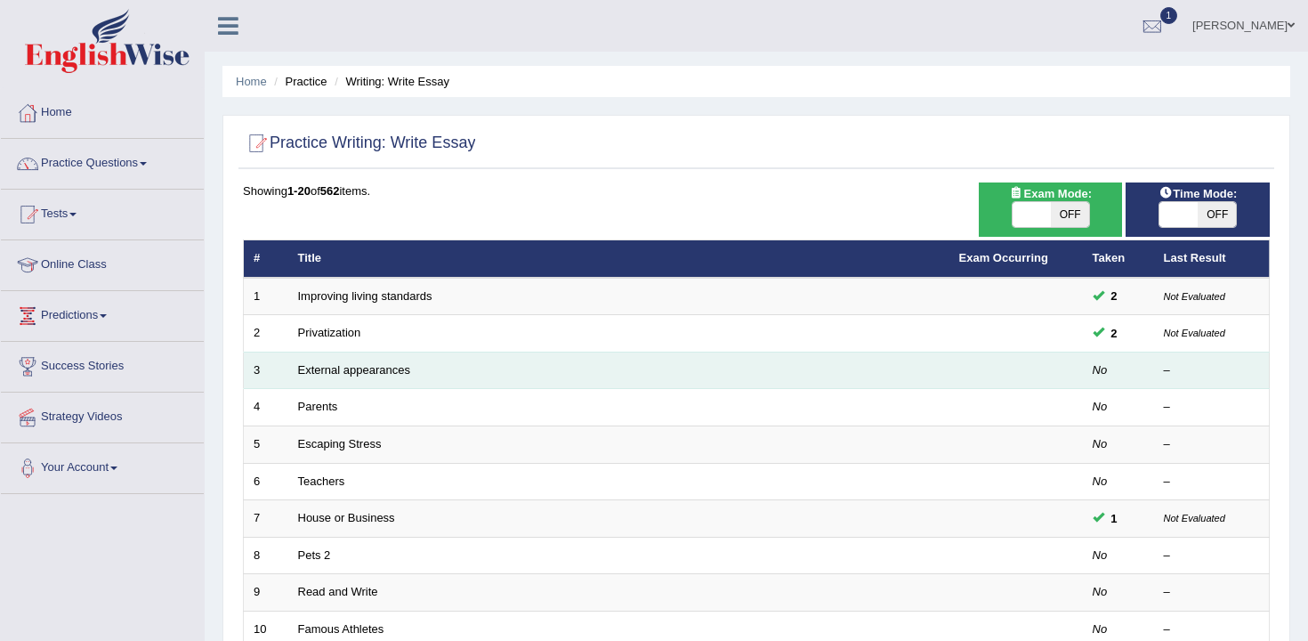
click at [393, 354] on td "External appearances" at bounding box center [618, 370] width 661 height 37
click at [396, 365] on link "External appearances" at bounding box center [354, 369] width 112 height 13
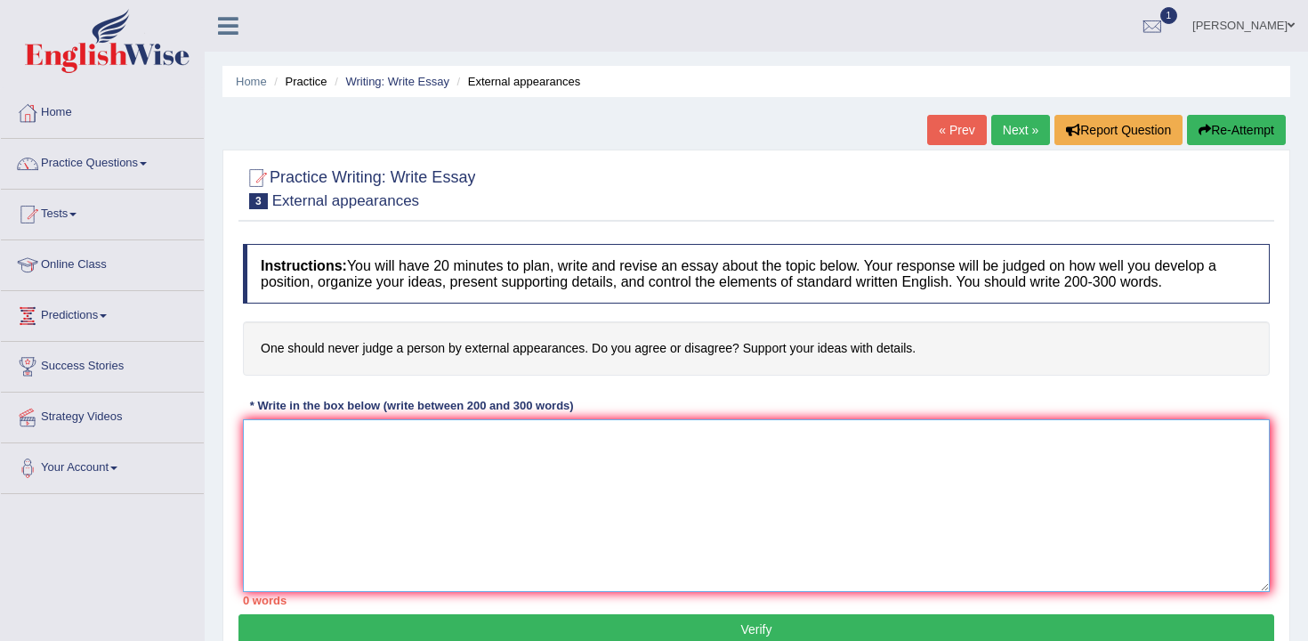
click at [430, 441] on textarea at bounding box center [756, 505] width 1027 height 173
type textarea "E"
